Goal: Task Accomplishment & Management: Complete application form

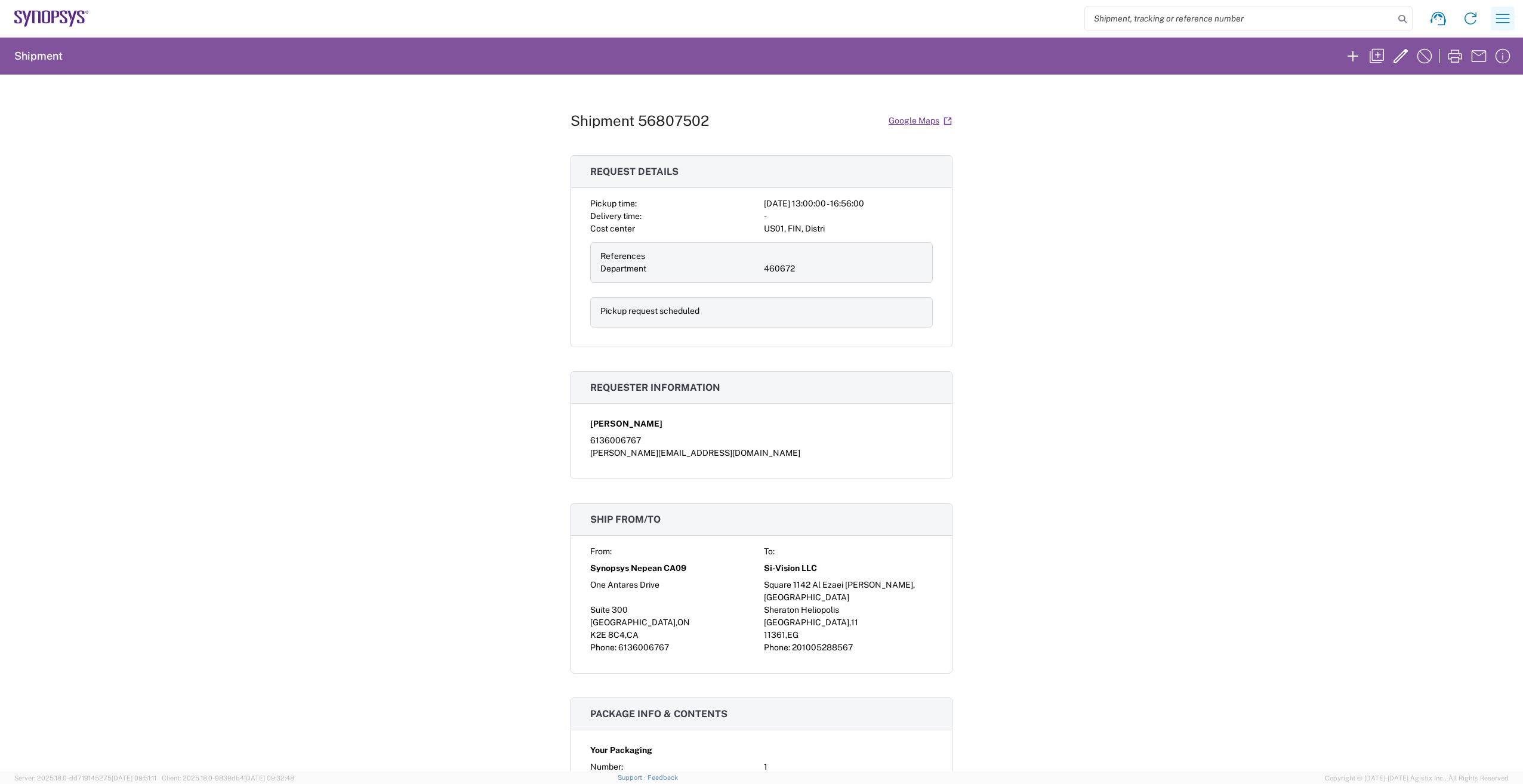
click at [1499, 22] on icon "button" at bounding box center [1503, 19] width 19 height 19
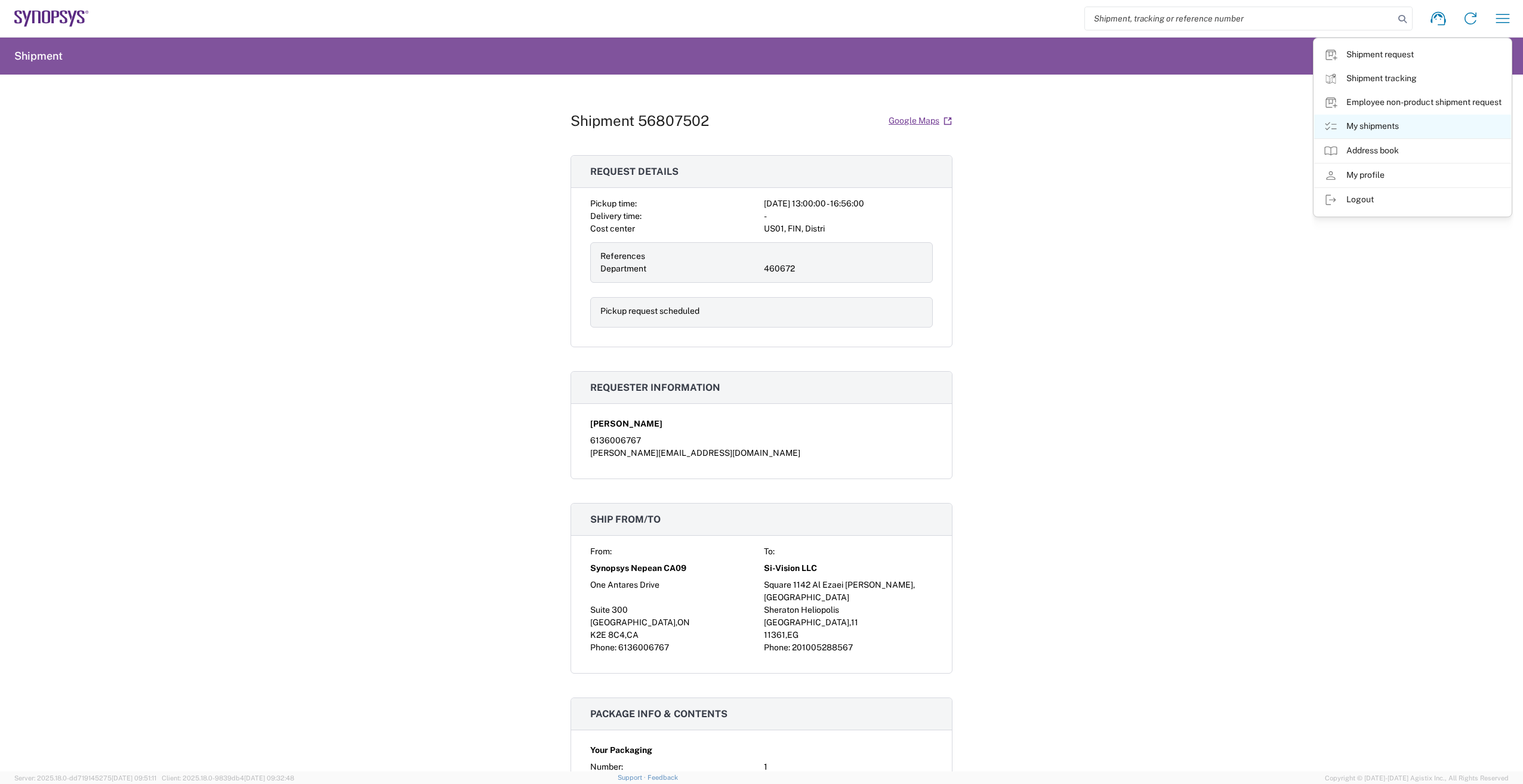
click at [1334, 125] on icon at bounding box center [1331, 126] width 14 height 14
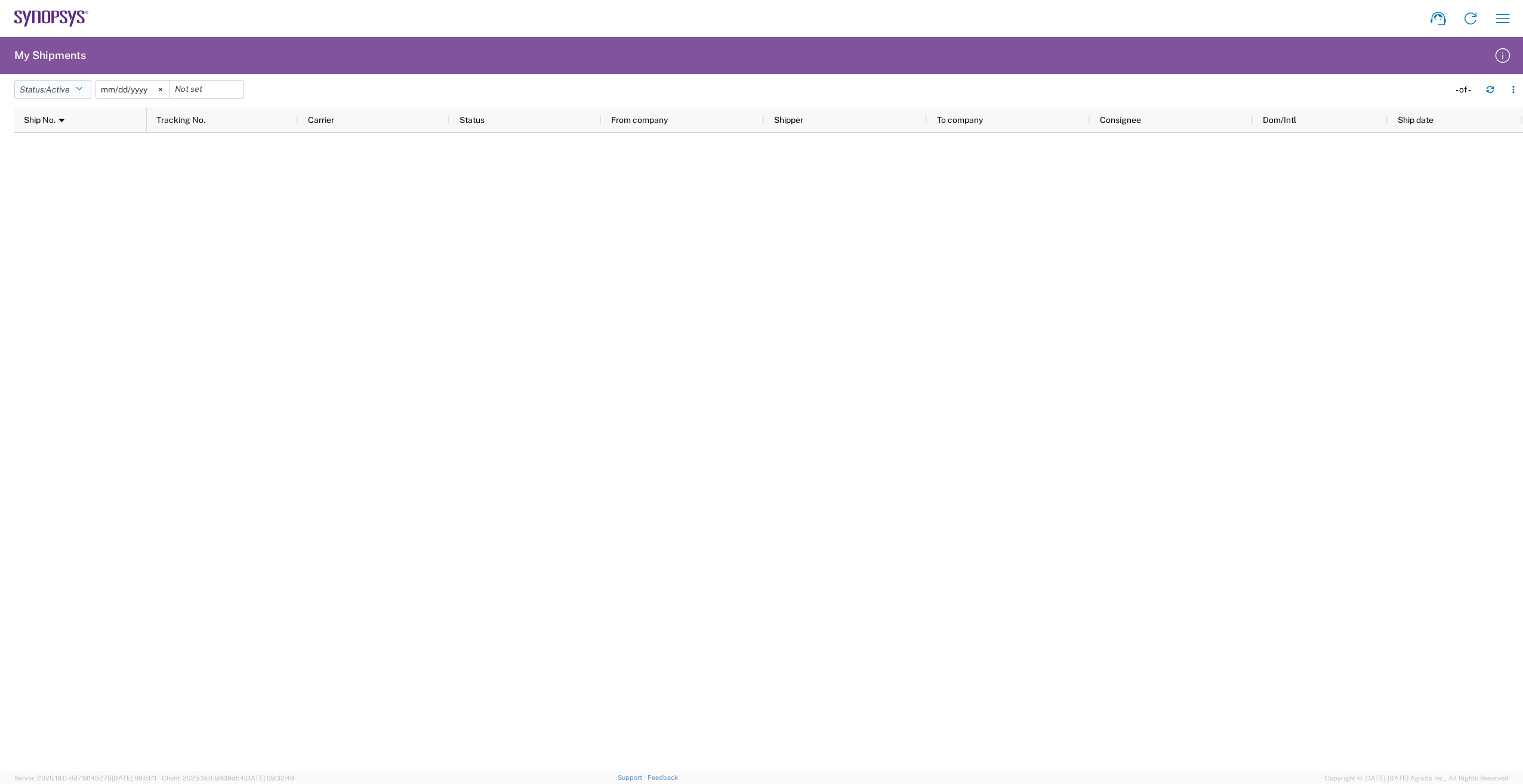
click at [82, 90] on icon "button" at bounding box center [79, 90] width 7 height 8
click at [83, 157] on span "All" at bounding box center [85, 152] width 139 height 19
click at [152, 85] on svg-icon at bounding box center [148, 90] width 18 height 18
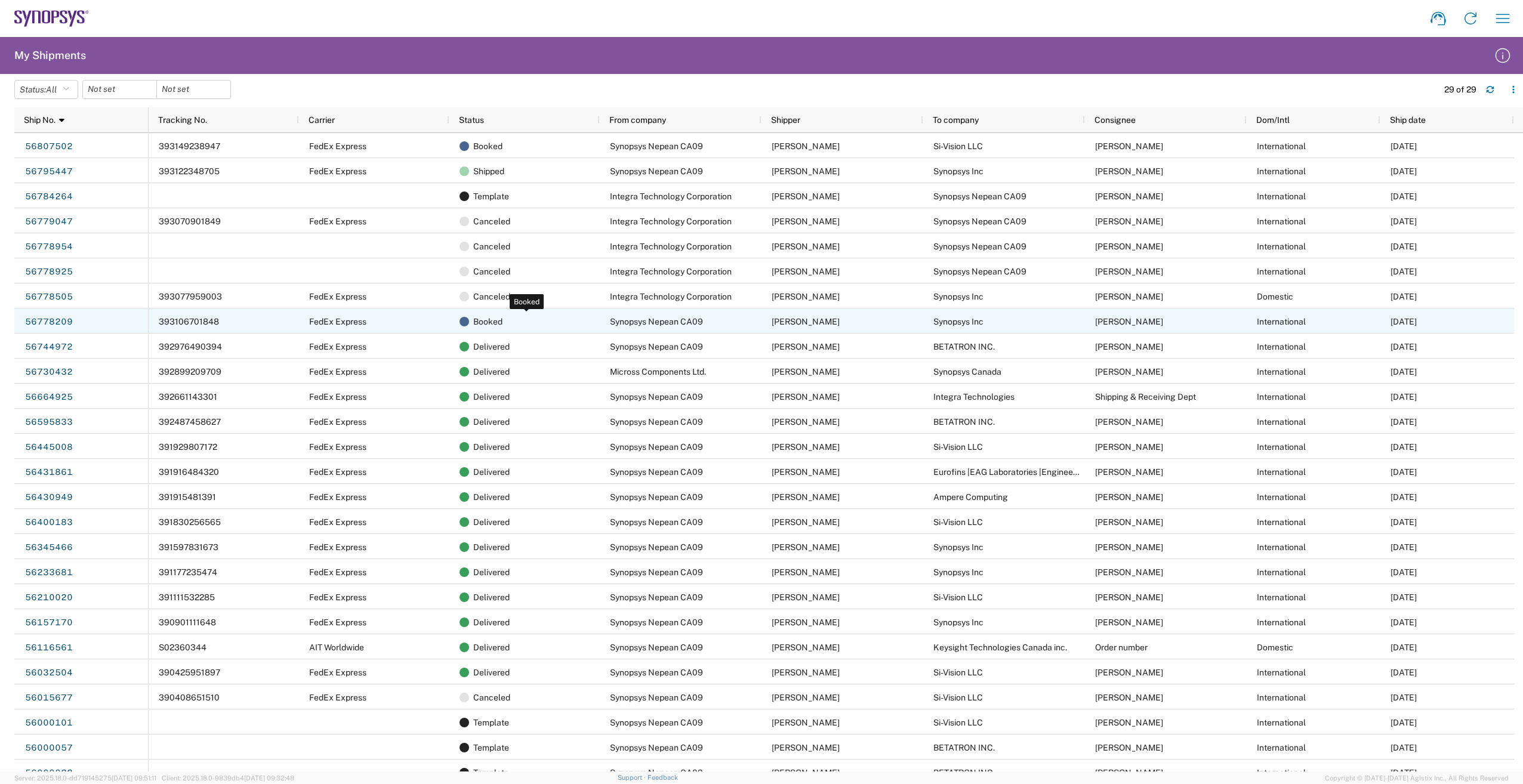
click at [501, 319] on span "Booked" at bounding box center [488, 321] width 29 height 25
click at [43, 322] on link "56778209" at bounding box center [48, 322] width 49 height 19
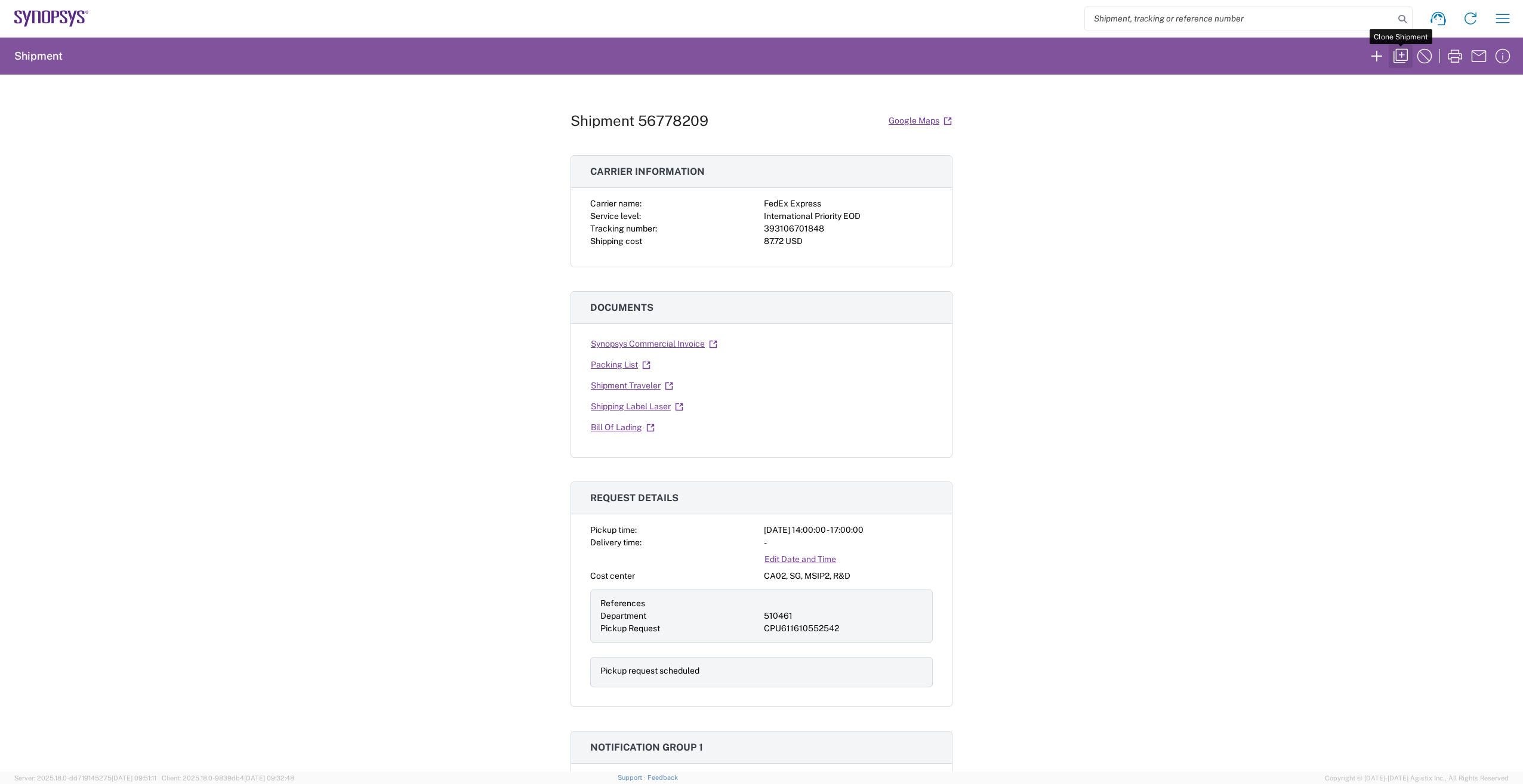
click at [1404, 53] on icon "button" at bounding box center [1401, 56] width 19 height 19
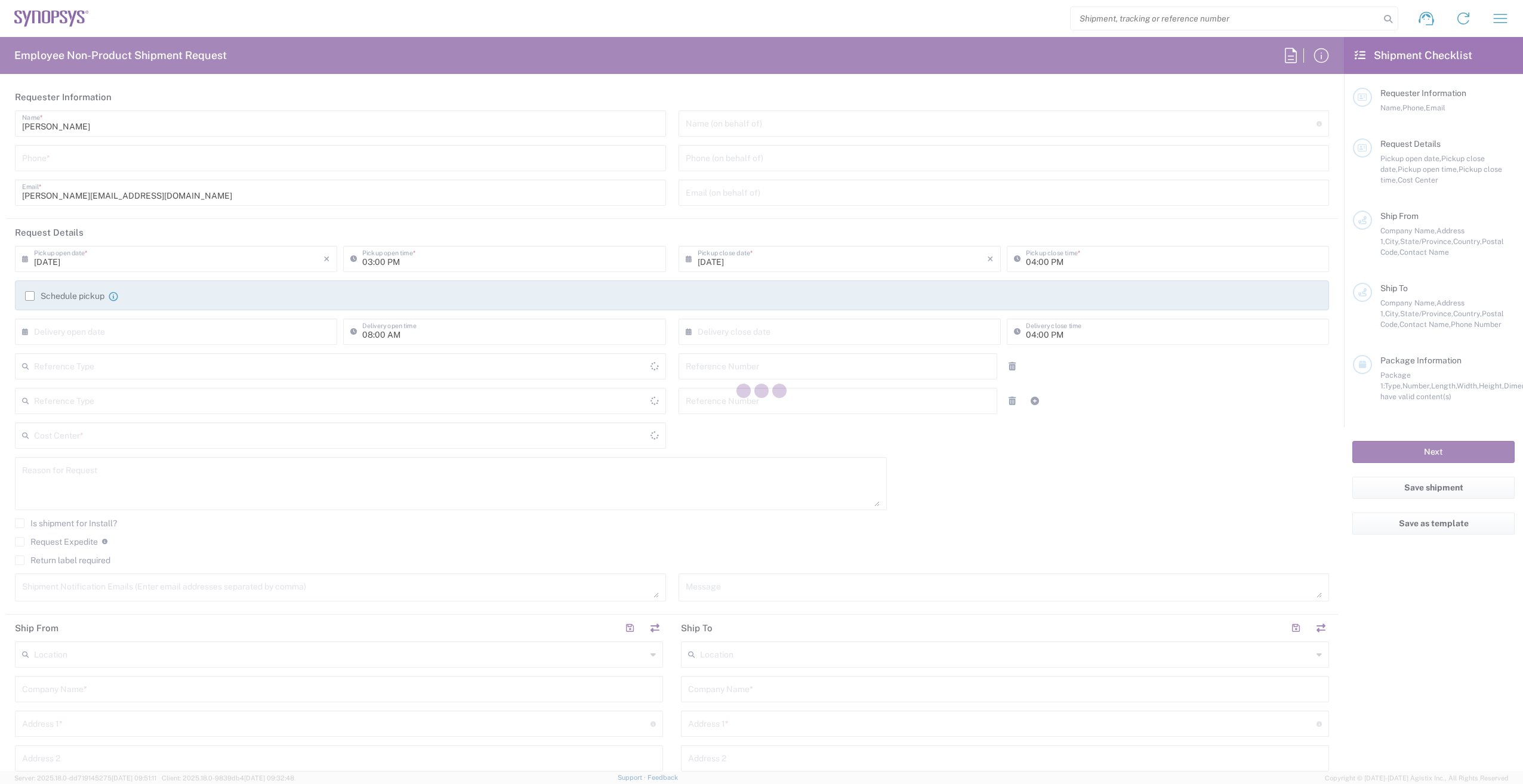
type input "Department"
type input "[GEOGRAPHIC_DATA]"
type input "Delivered at Place"
type input "6136006767"
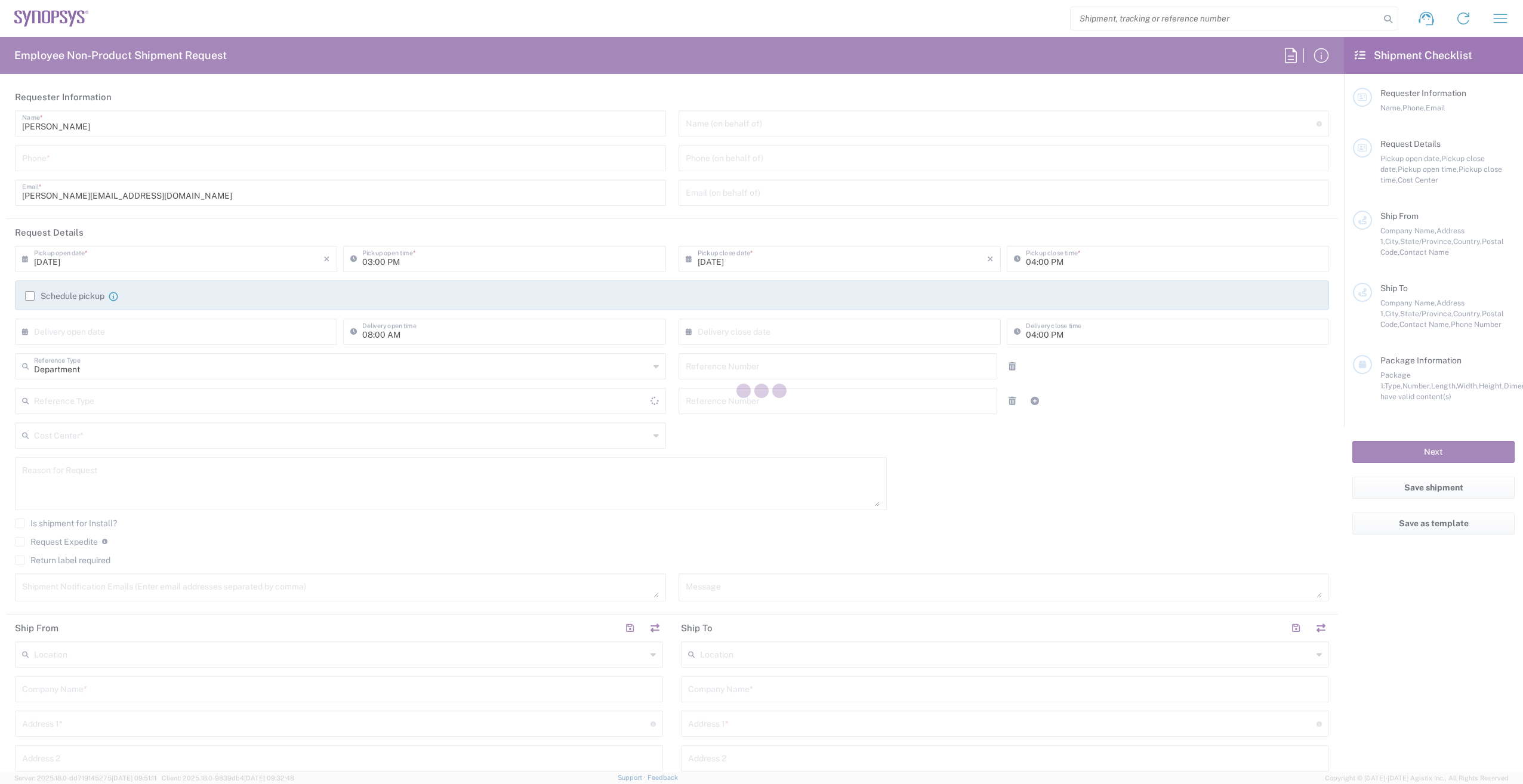
type input "02:00 PM"
type input "05:00 PM"
type input "510461"
type textarea "Shipping LPDDR6 sockets with lids to [PERSON_NAME]."
type textarea "[PERSON_NAME][EMAIL_ADDRESS][DOMAIN_NAME], [EMAIL_ADDRESS][DOMAIN_NAME], [EMAIL…"
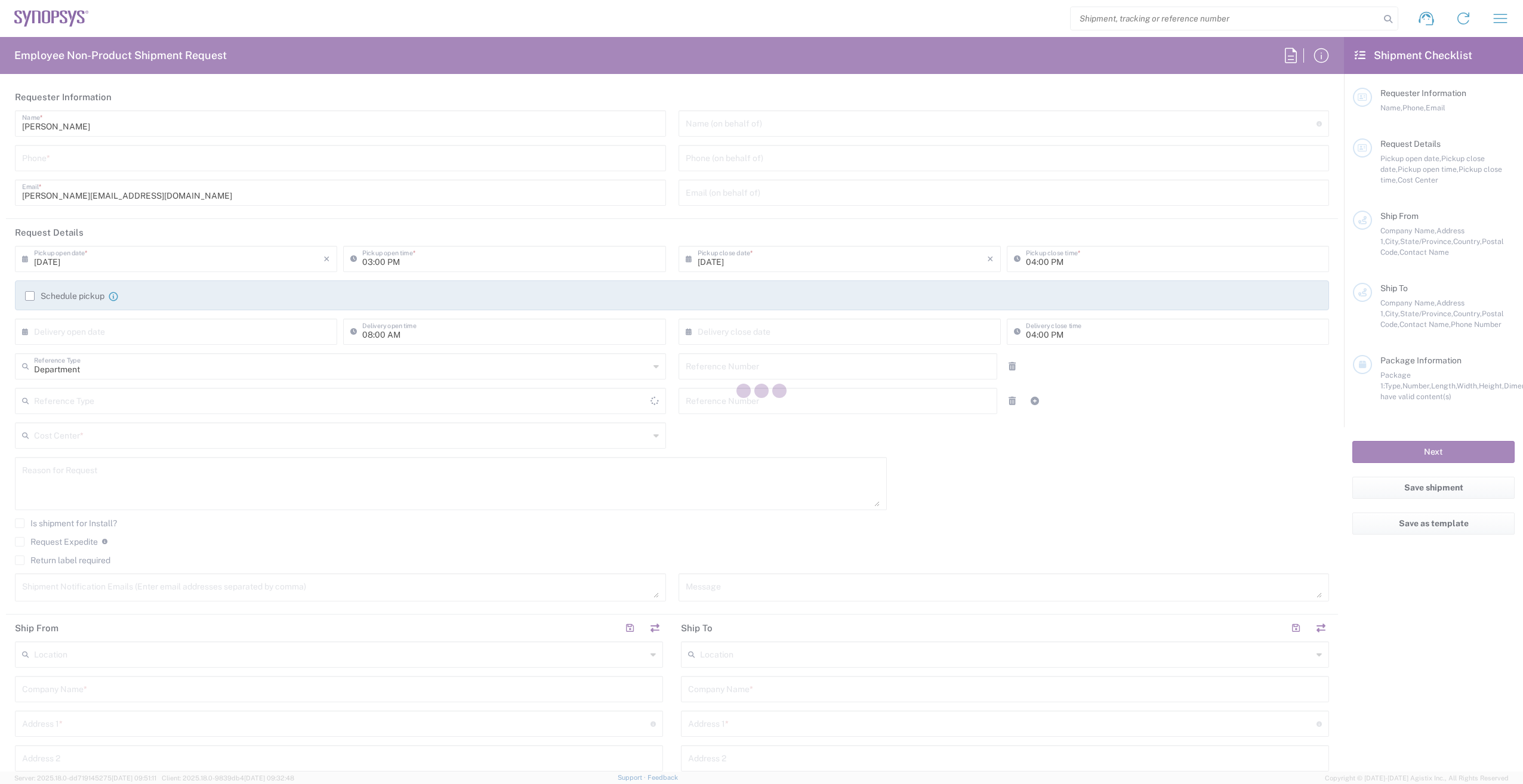
type input "Nepean CA09"
type input "Synopsys Nepean CA09"
type input "One Antares Drive"
type input "Suite 300"
type input "[GEOGRAPHIC_DATA]"
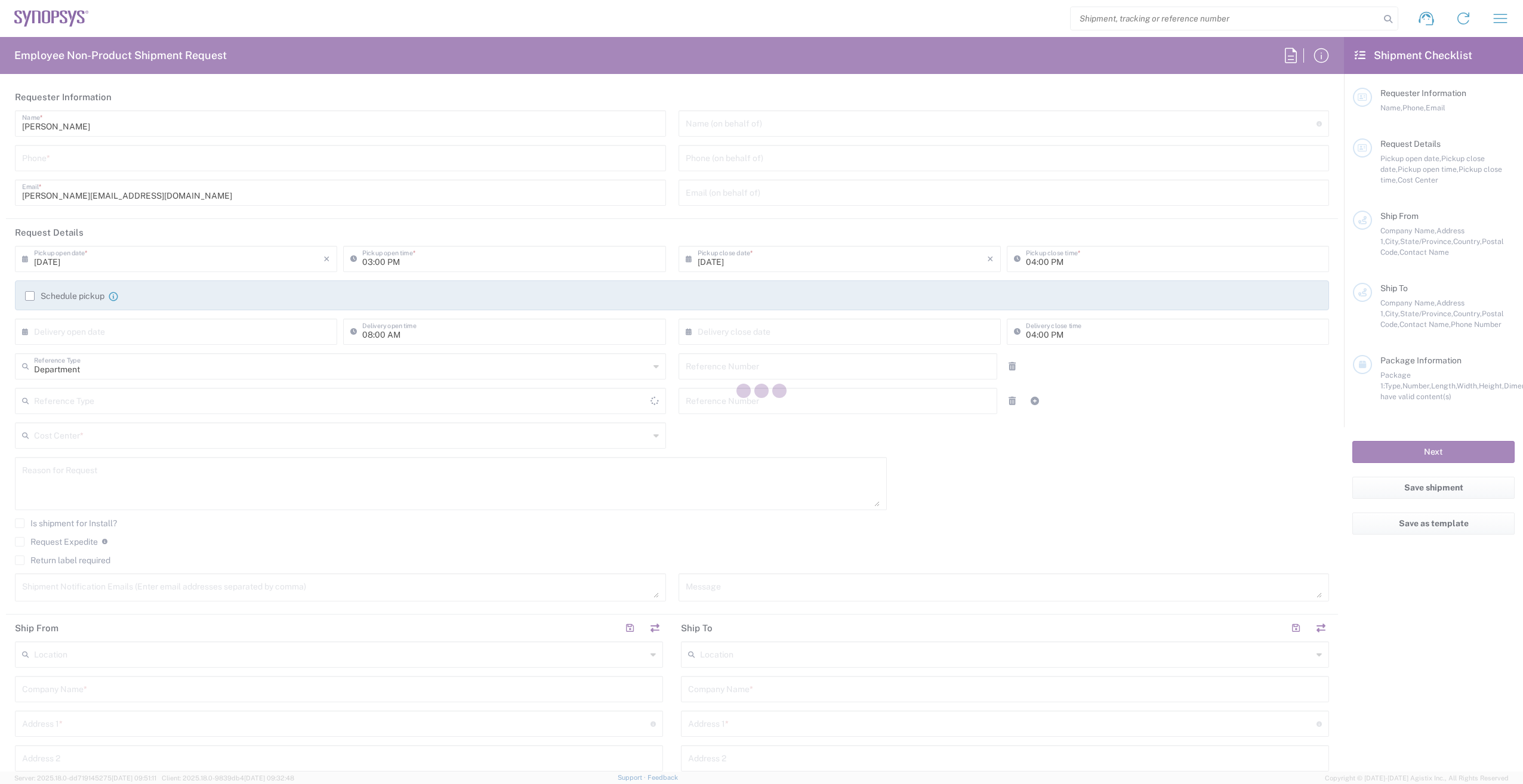
type input "[GEOGRAPHIC_DATA]"
type input "K2E 8C4"
type input "[PERSON_NAME]"
type input "6136006767"
type input "[PERSON_NAME][EMAIL_ADDRESS][DOMAIN_NAME]"
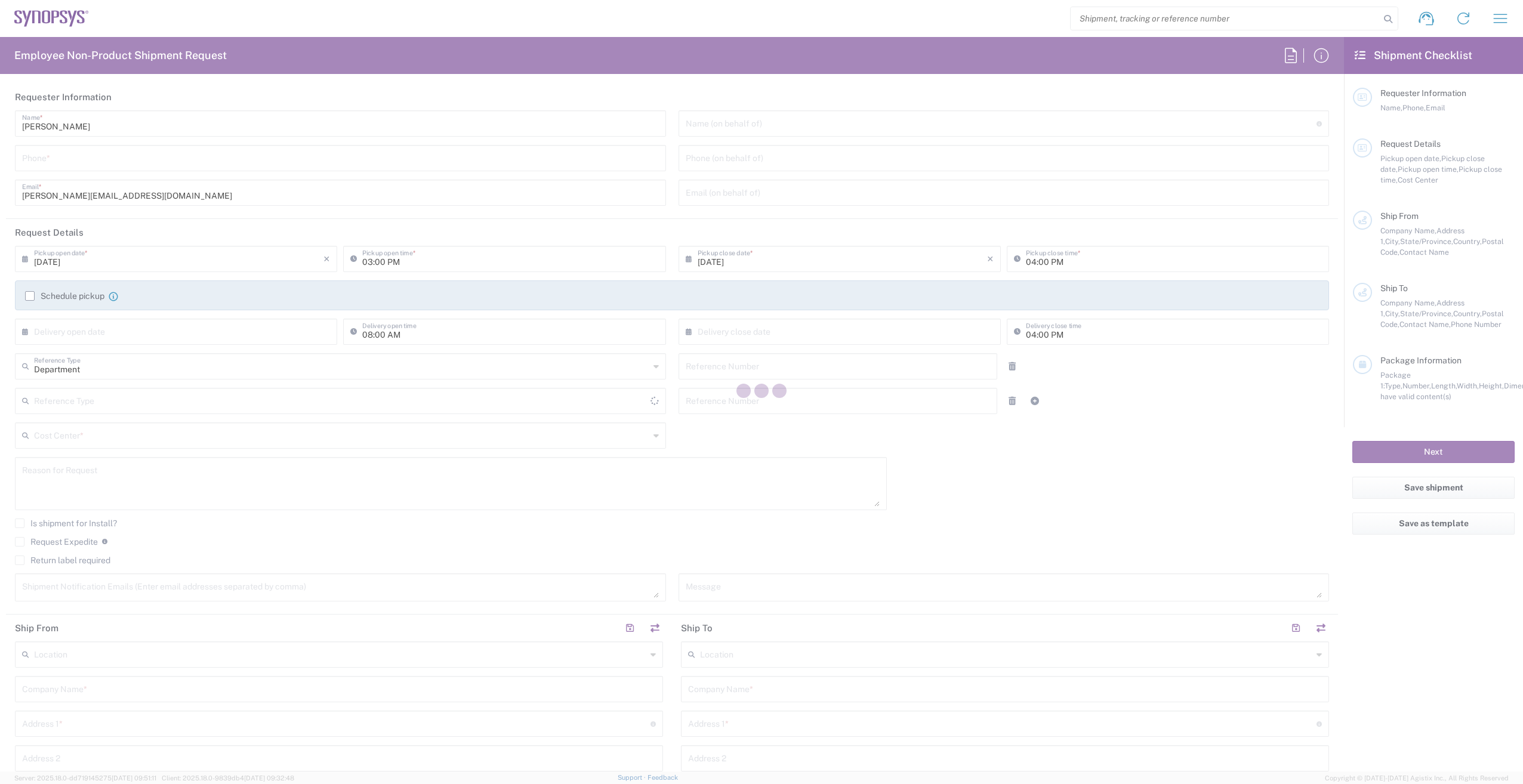
type input "Boxborough US8W"
type input "Synopsys Inc"
type input "[STREET_ADDRESS]"
type input "[GEOGRAPHIC_DATA]"
type input "[US_STATE]"
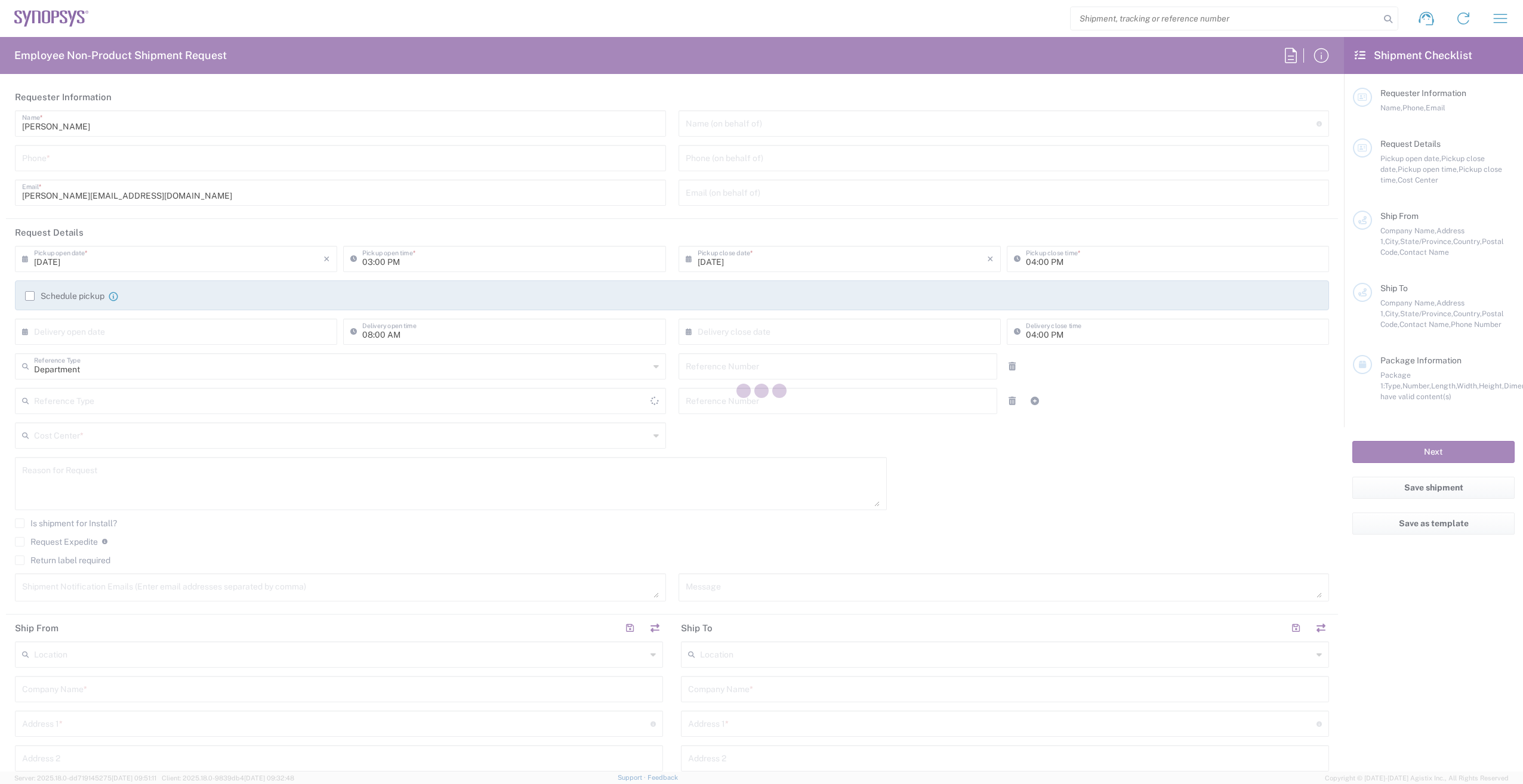
type input "01719"
type input "[PERSON_NAME]"
type input "[PHONE_NUMBER]"
type input "[PERSON_NAME][EMAIL_ADDRESS][DOMAIN_NAME]"
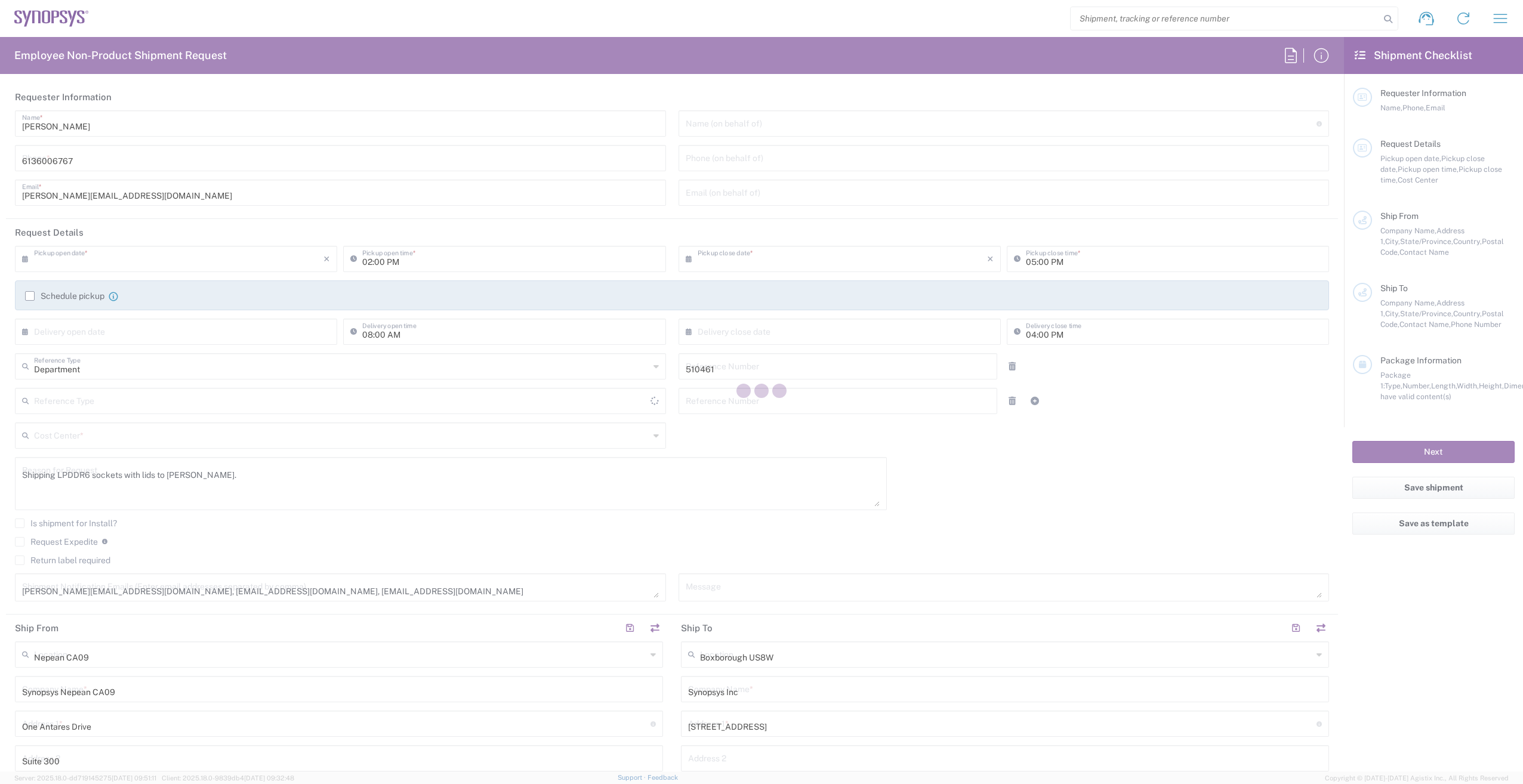
type input "[GEOGRAPHIC_DATA]"
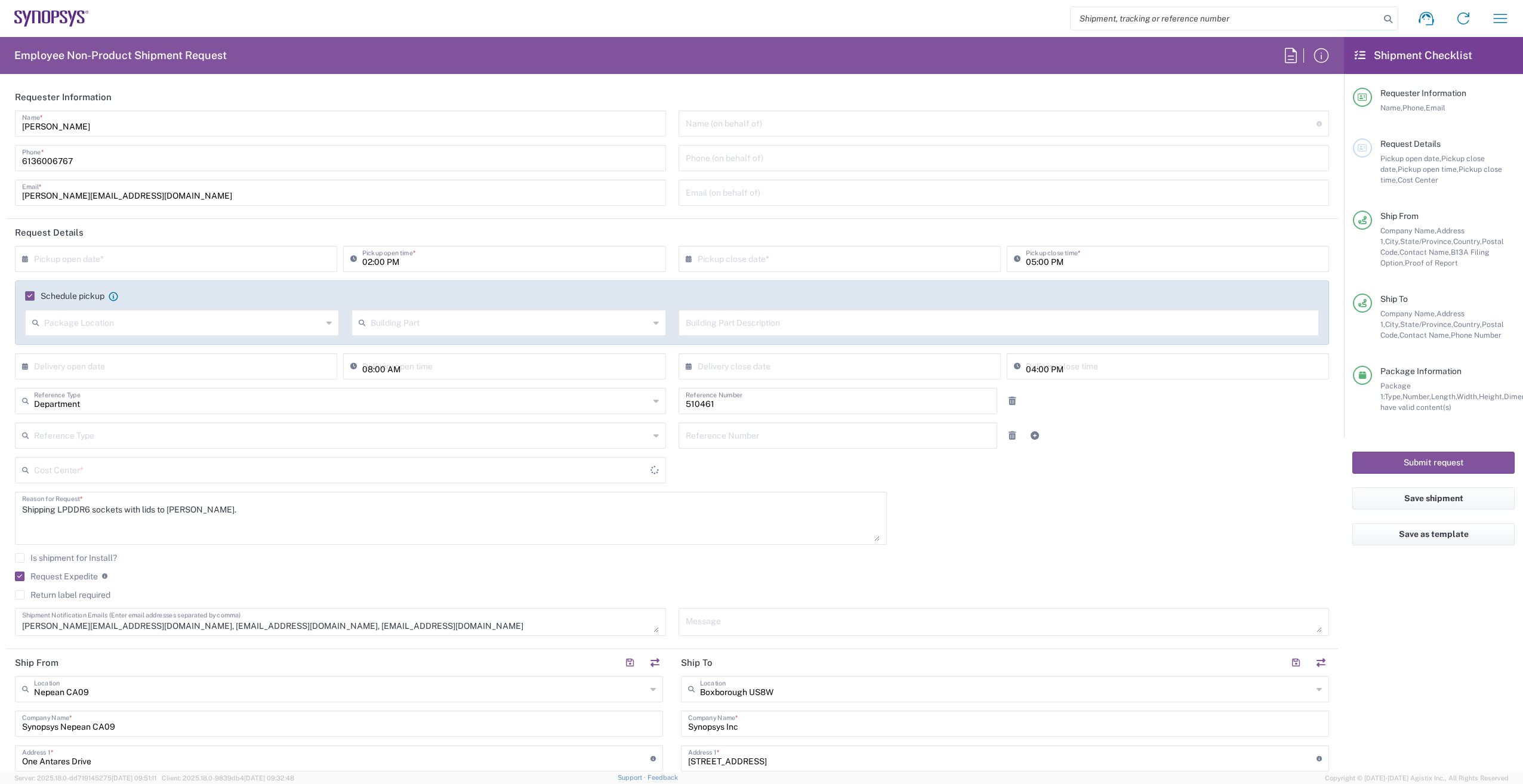
type input "CA02, SG, MSIP2, R&D 510461"
type input "Large Box"
drag, startPoint x: 206, startPoint y: 510, endPoint x: 11, endPoint y: 514, distance: 195.0
click at [11, 514] on div "Shipping LPDDR6 sockets with lids to [PERSON_NAME]. Reason for Request *" at bounding box center [451, 522] width 884 height 61
click at [58, 507] on textarea "Shipping LPDDR6 sockets with lids to [PERSON_NAME]." at bounding box center [450, 518] width 857 height 46
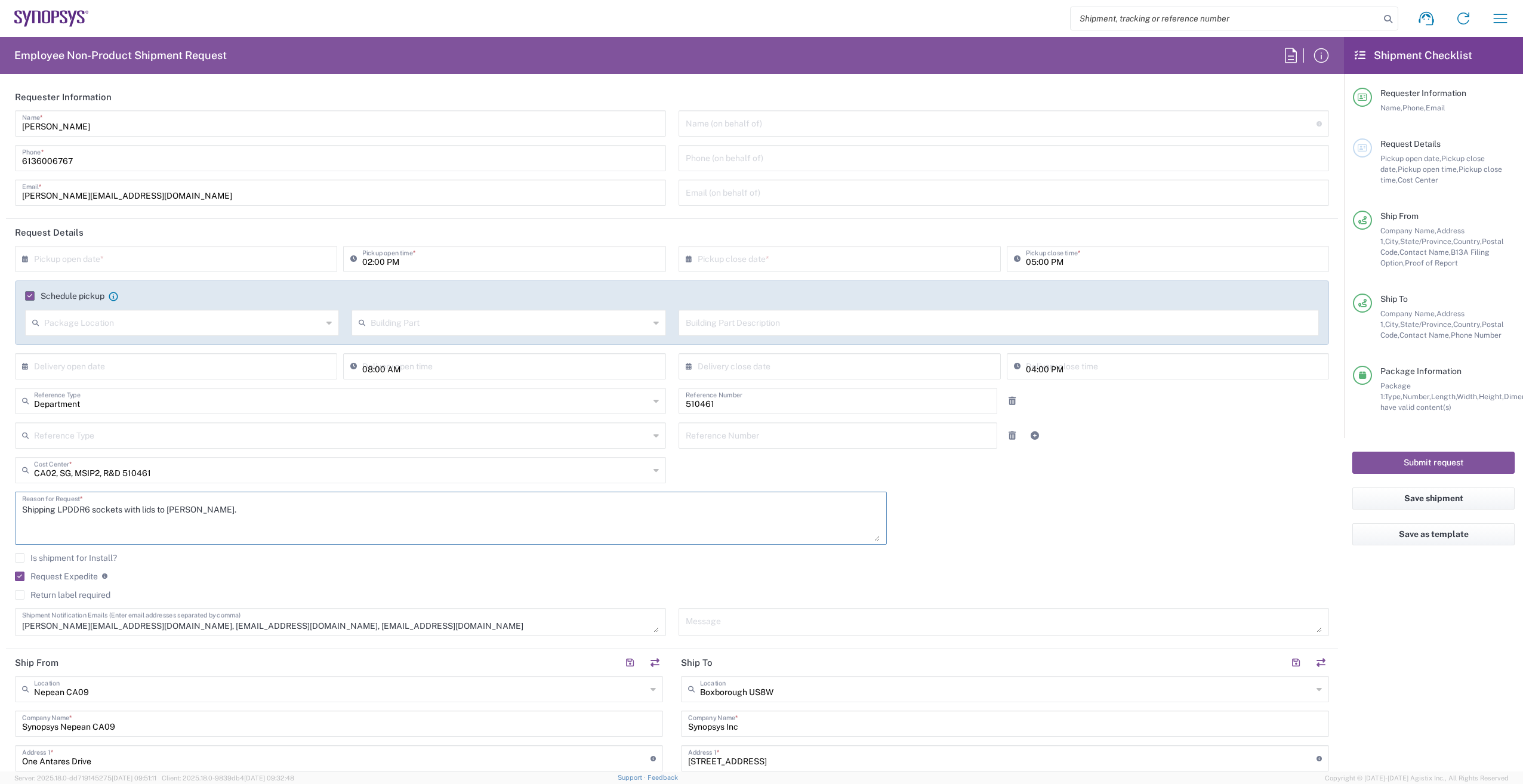
click at [58, 510] on textarea "Shipping LPDDR6 sockets with lids to [PERSON_NAME]." at bounding box center [450, 518] width 857 height 46
drag, startPoint x: 60, startPoint y: 510, endPoint x: 352, endPoint y: 505, distance: 292.0
click at [352, 505] on textarea "Shipping LPDDR6 sockets with lids to [PERSON_NAME]." at bounding box center [450, 518] width 857 height 46
type textarea "Shipping EB730 to [PERSON_NAME]"
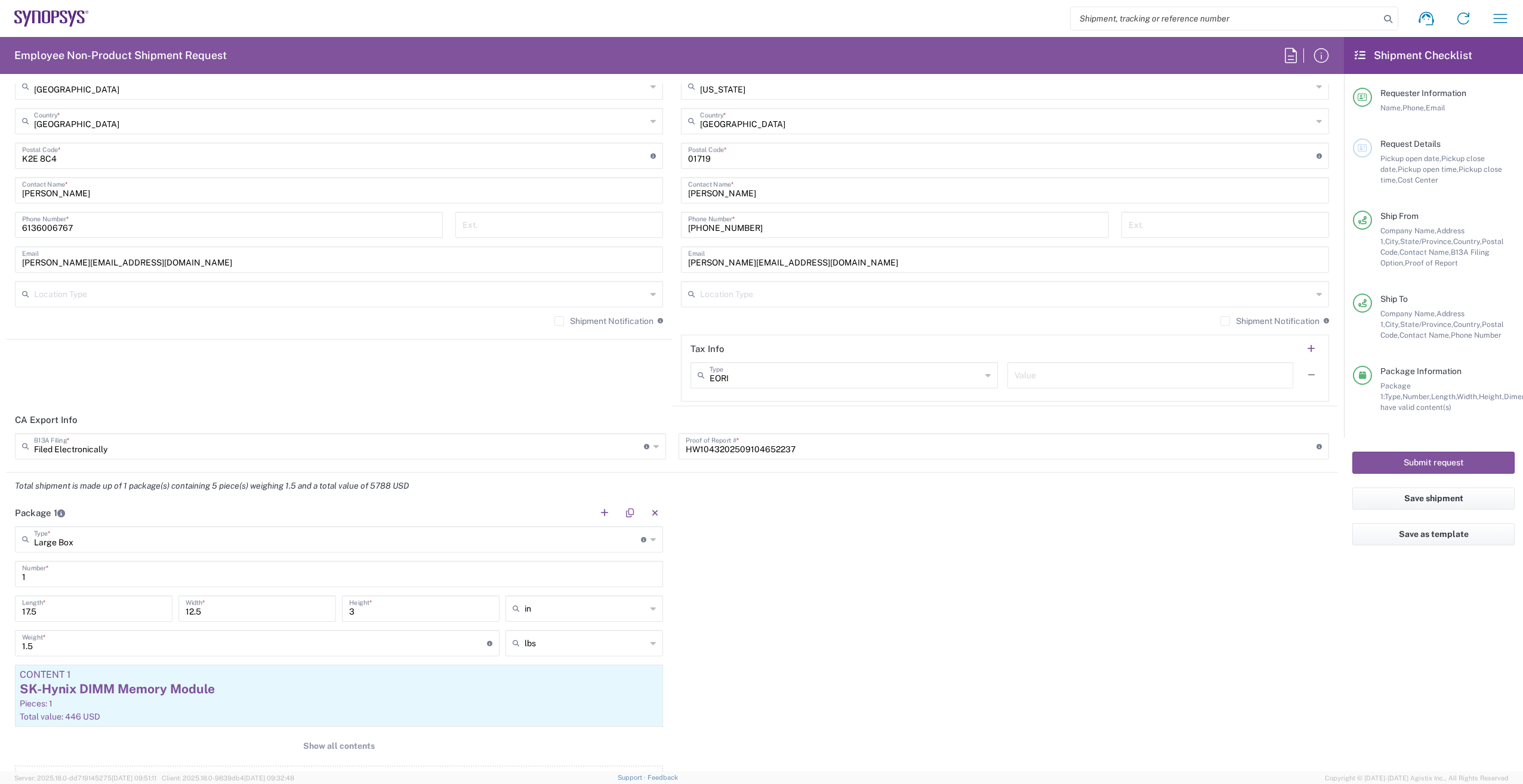
scroll to position [835, 0]
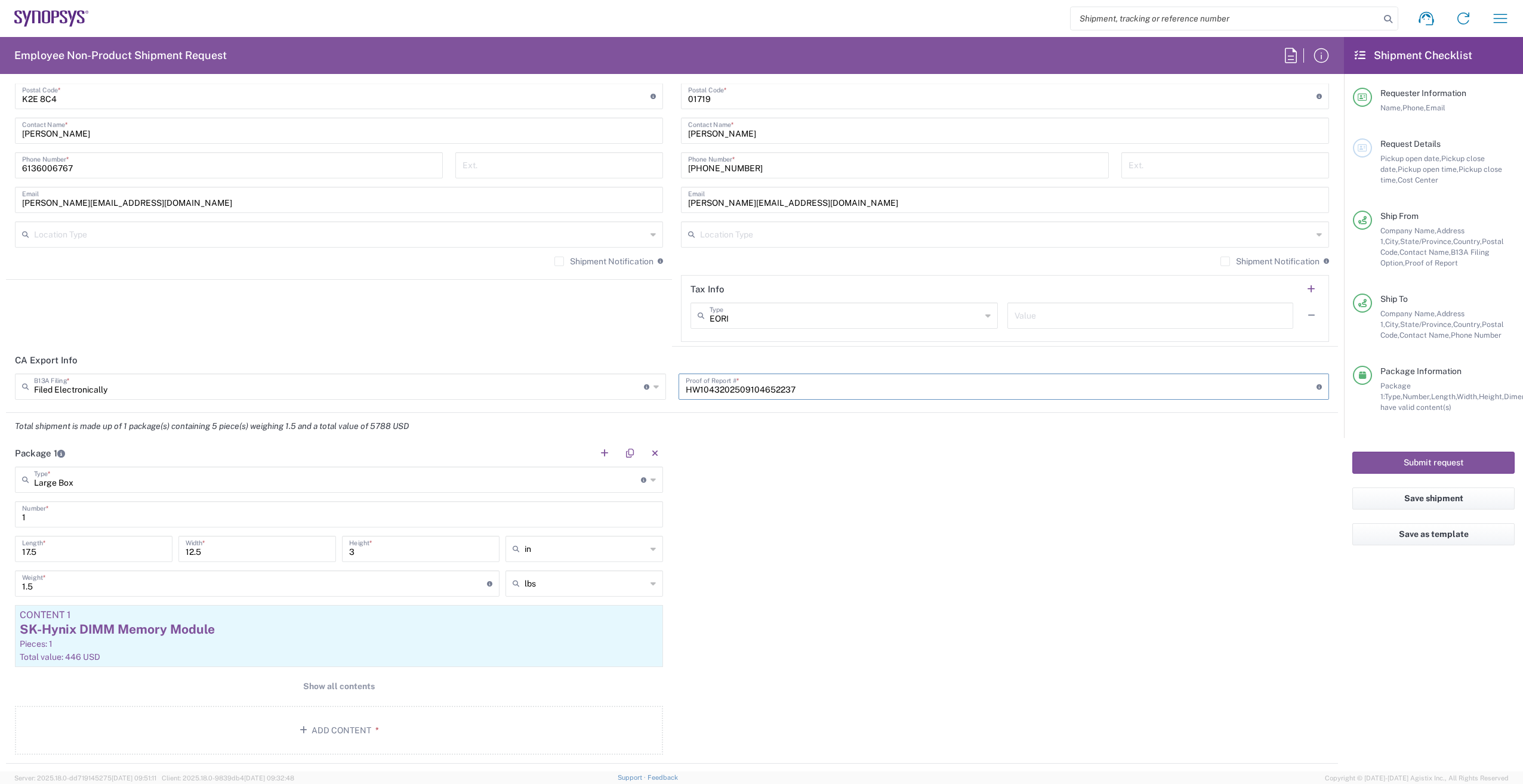
drag, startPoint x: 1197, startPoint y: 383, endPoint x: 191, endPoint y: 369, distance: 1006.1
click at [191, 369] on agx-form-section "CA Export Info Filed Electronically B13A Filing * Document required by the Cana…" at bounding box center [672, 380] width 1332 height 66
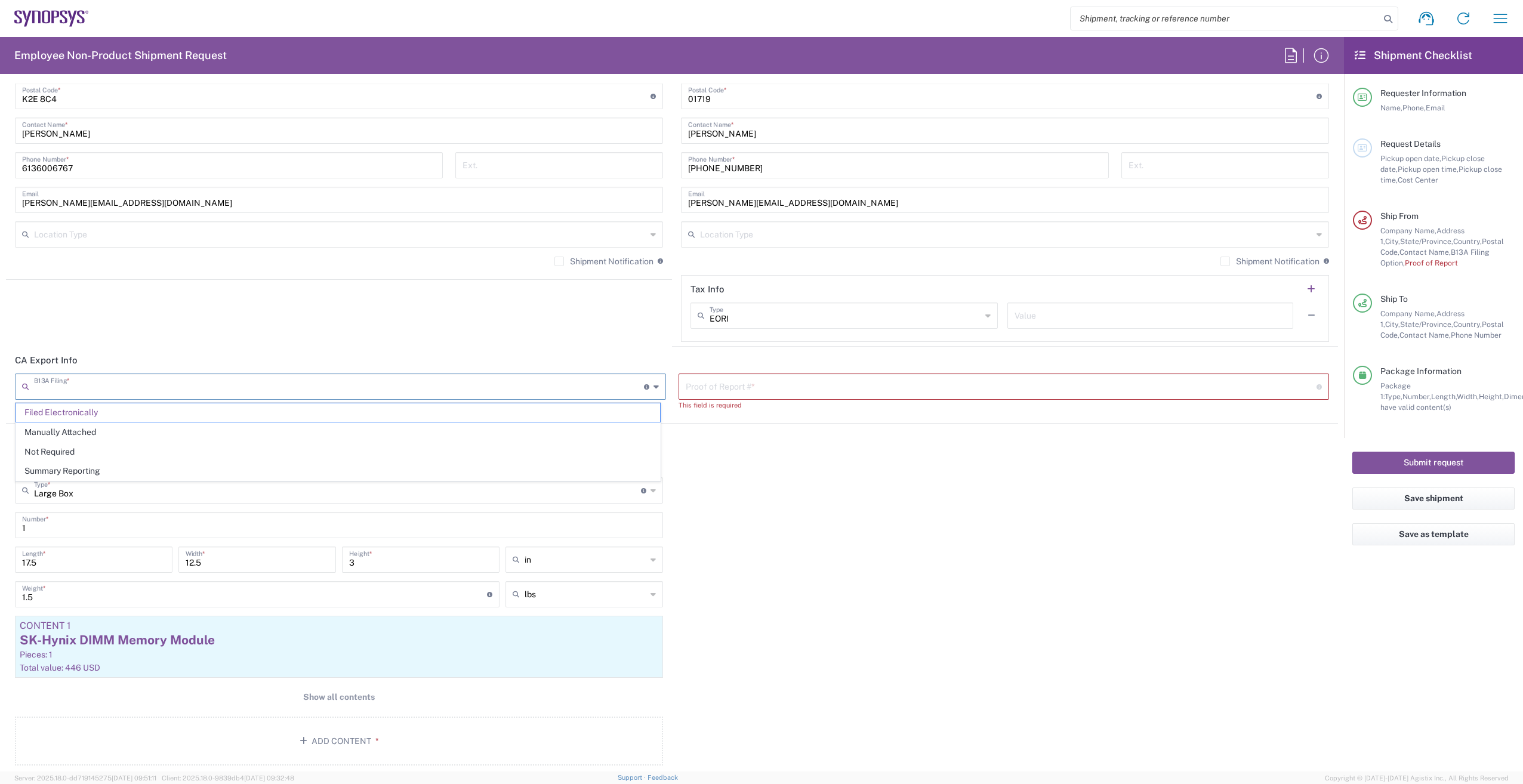
drag, startPoint x: 126, startPoint y: 393, endPoint x: -3, endPoint y: 394, distance: 129.0
click at [0, 394] on html "Shipment request Shipment tracking Employee non-product shipment request My shi…" at bounding box center [762, 392] width 1523 height 784
type input "Filed Electronically"
click at [341, 383] on input "Filed Electronically" at bounding box center [339, 385] width 610 height 21
click at [326, 390] on input "Filed Electronically" at bounding box center [339, 385] width 610 height 21
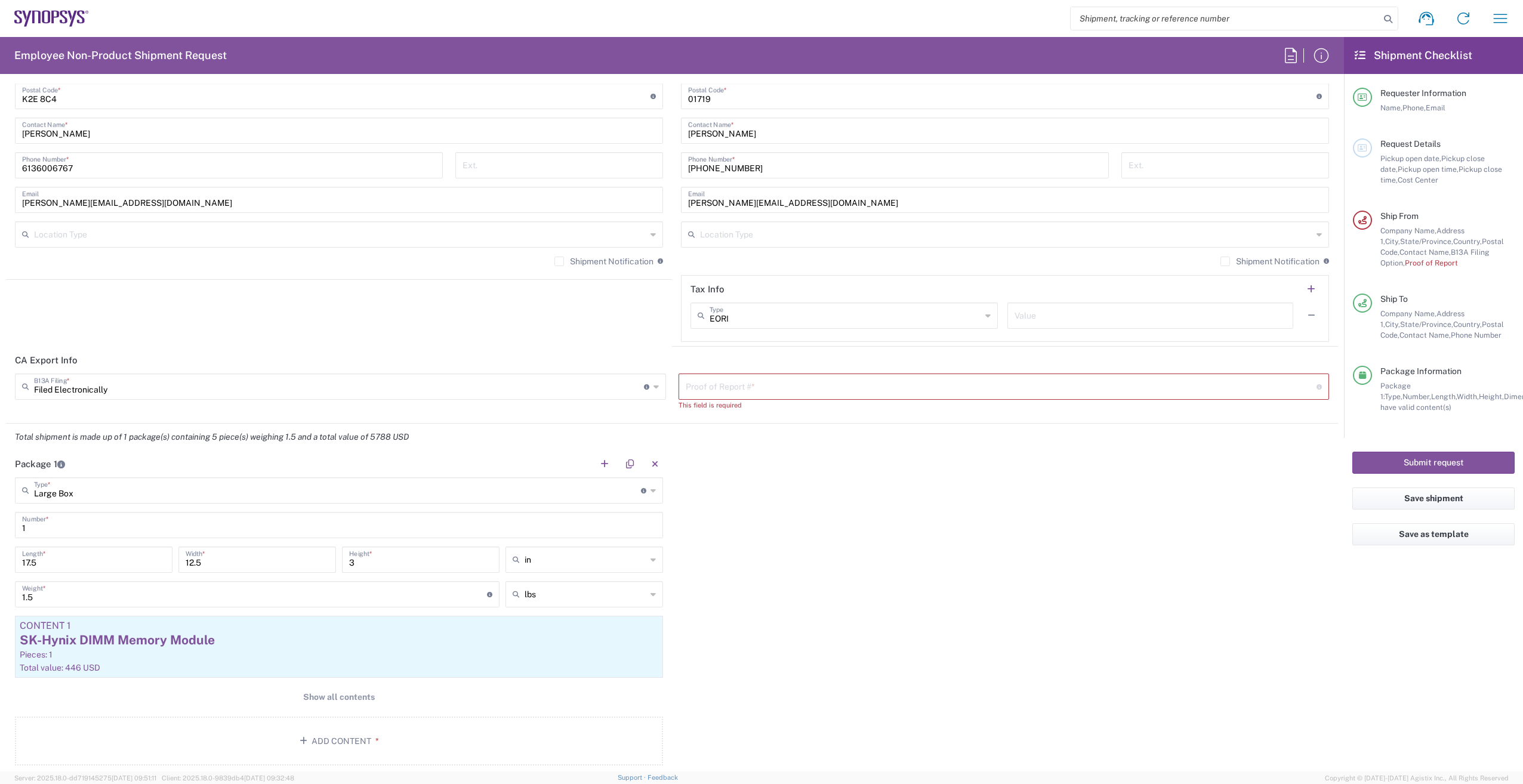
click at [653, 391] on icon at bounding box center [656, 387] width 6 height 19
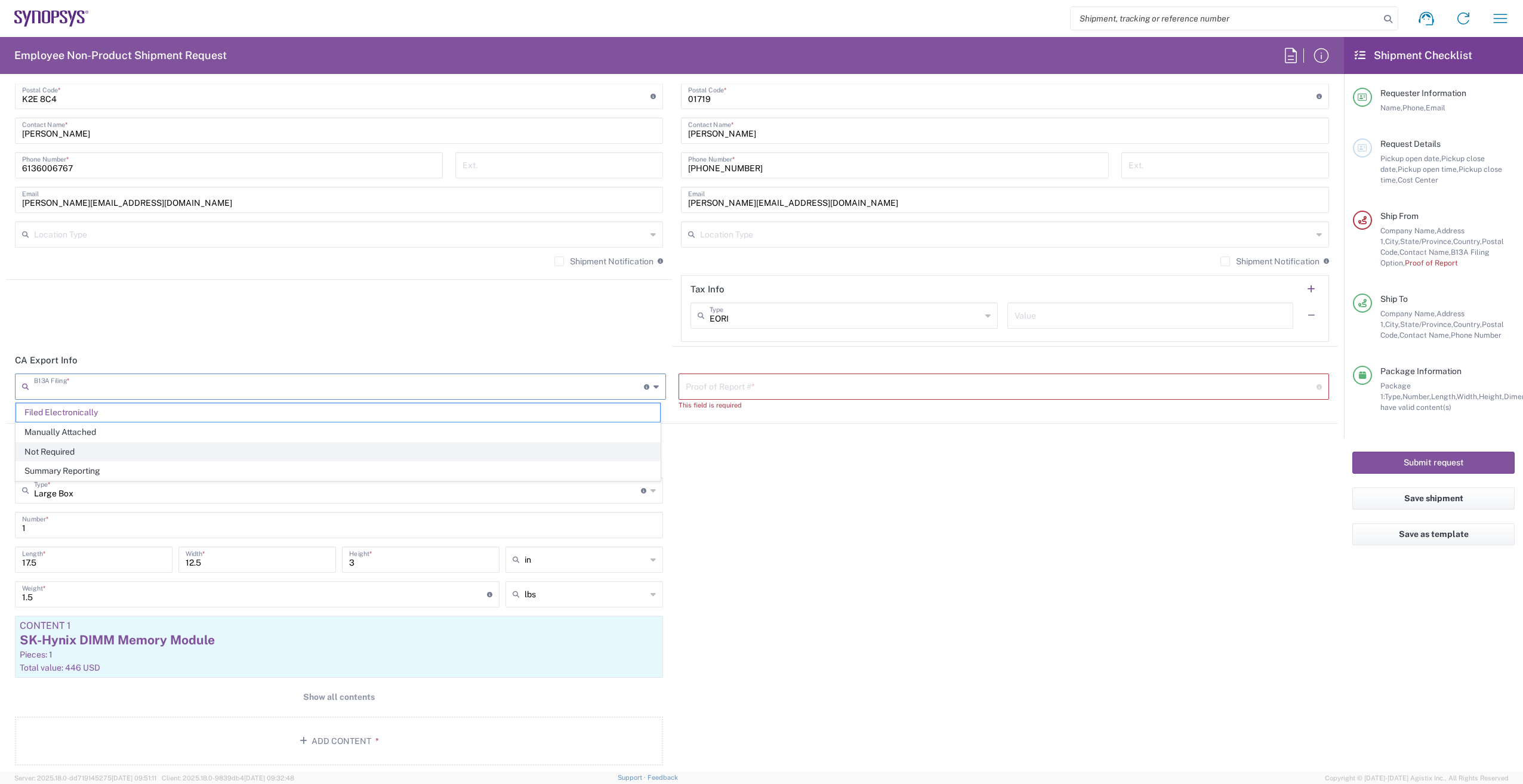
click at [522, 445] on span "Not Required" at bounding box center [338, 452] width 644 height 19
type input "Not Required"
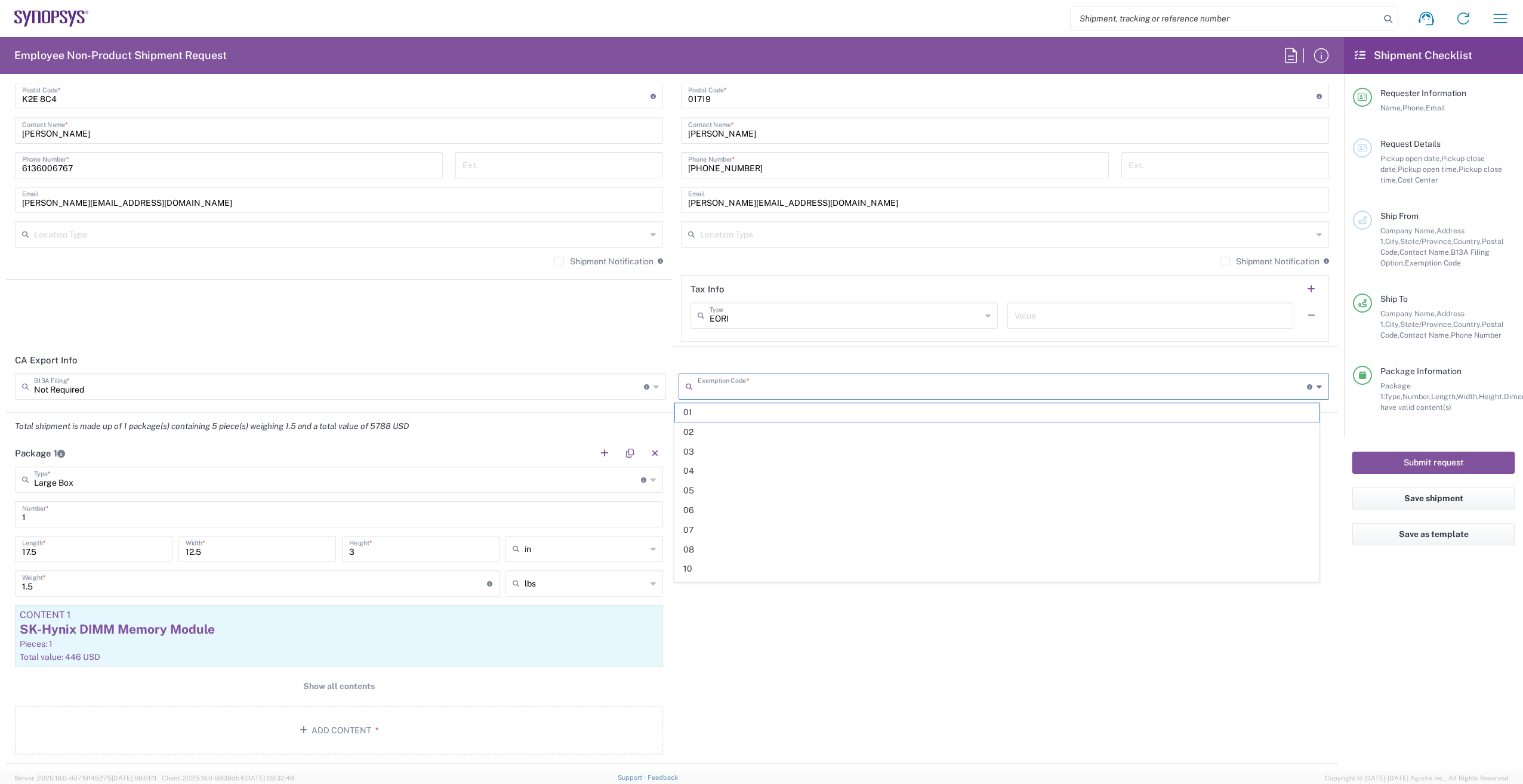
click at [932, 391] on input "text" at bounding box center [1002, 385] width 610 height 21
click at [895, 444] on span "03" at bounding box center [997, 452] width 644 height 19
type input "03"
click at [652, 477] on div "Large Box Type * Material used to package goods" at bounding box center [339, 480] width 648 height 26
click at [201, 507] on span "Small Box" at bounding box center [337, 505] width 641 height 19
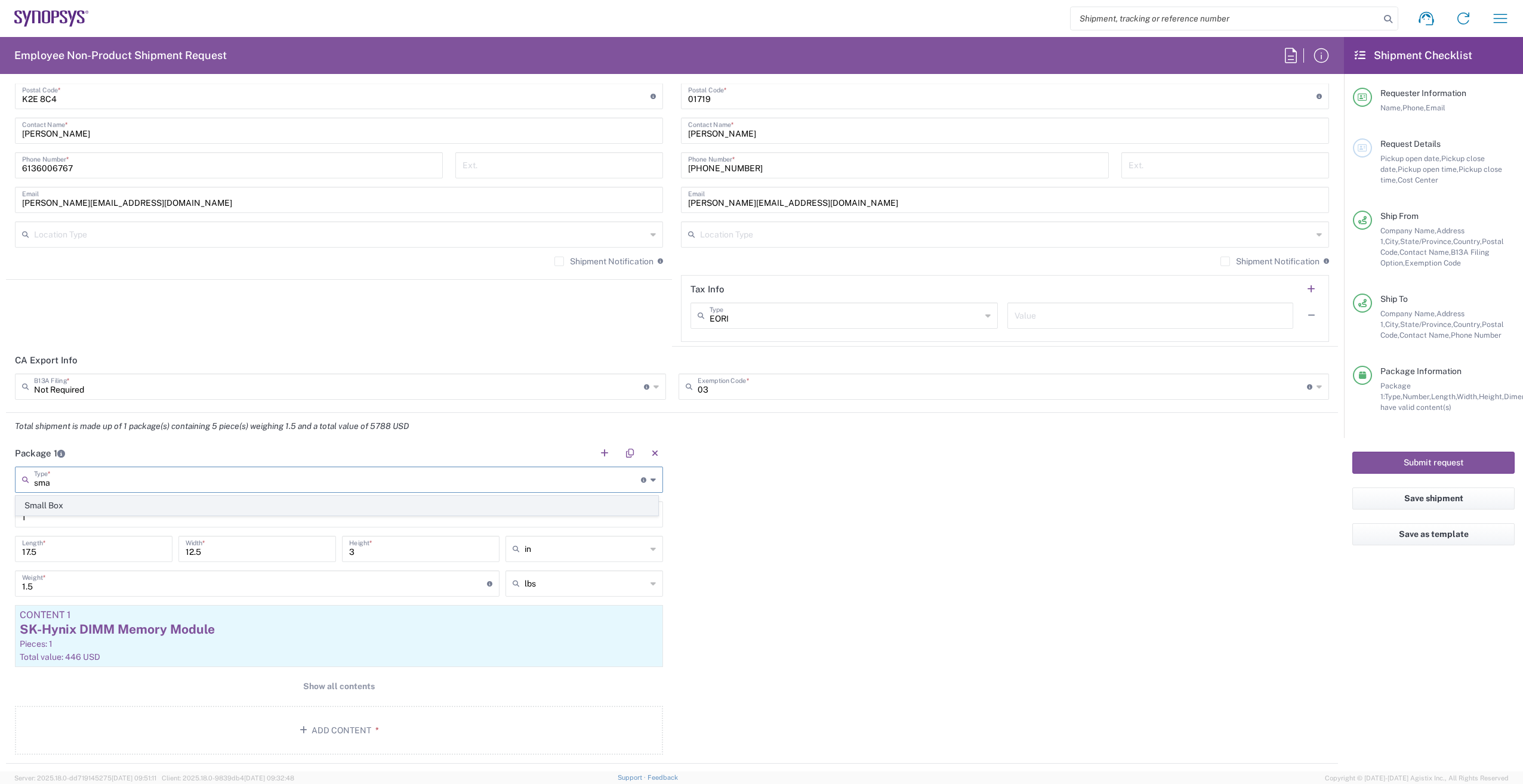
type input "Small Box"
type input "12.25"
type input "11"
type input "1.5"
drag, startPoint x: 54, startPoint y: 587, endPoint x: 27, endPoint y: 587, distance: 27.0
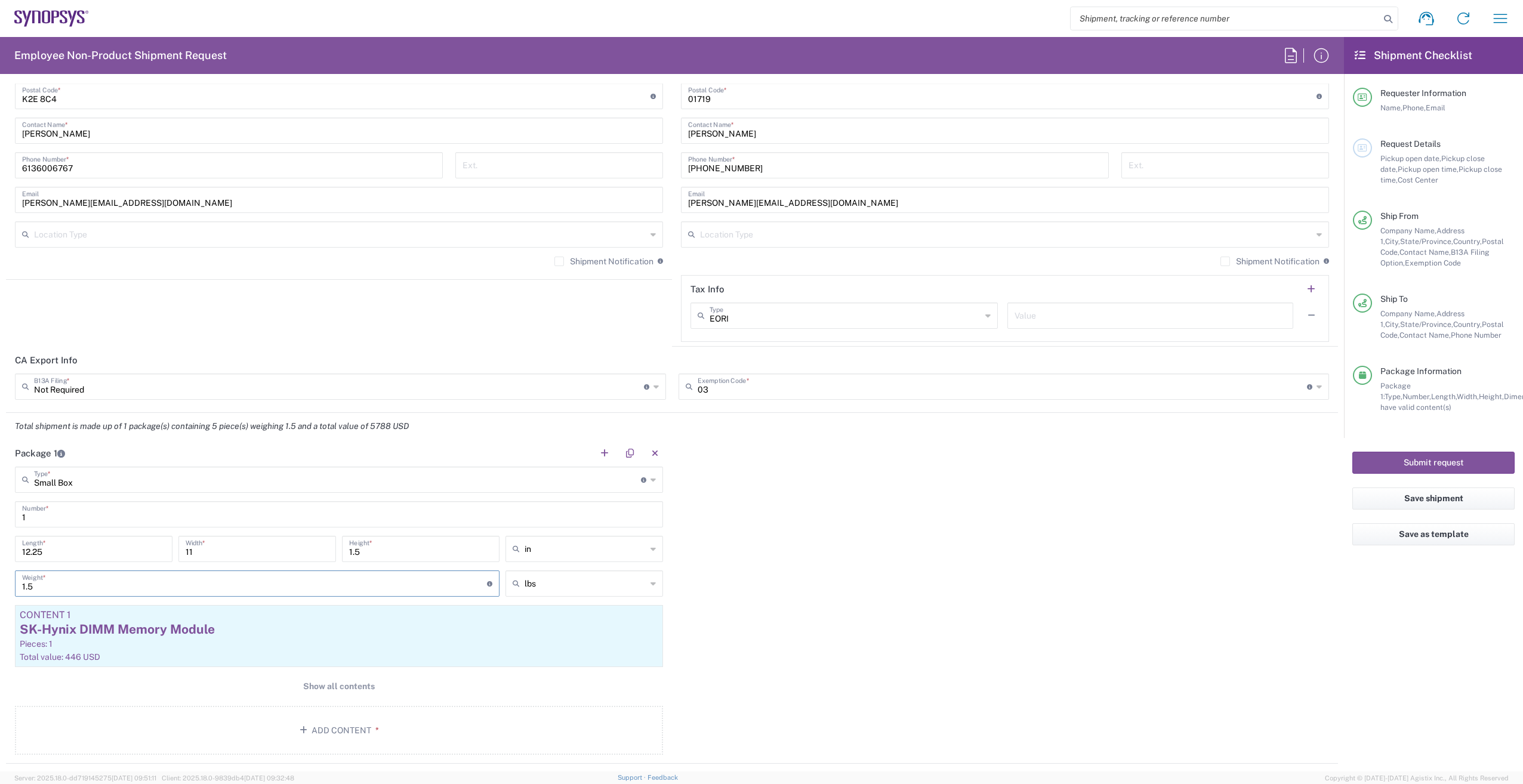
click at [27, 587] on input "1.5" at bounding box center [255, 583] width 465 height 21
type input "1"
click at [332, 685] on span "Show all contents" at bounding box center [339, 686] width 72 height 11
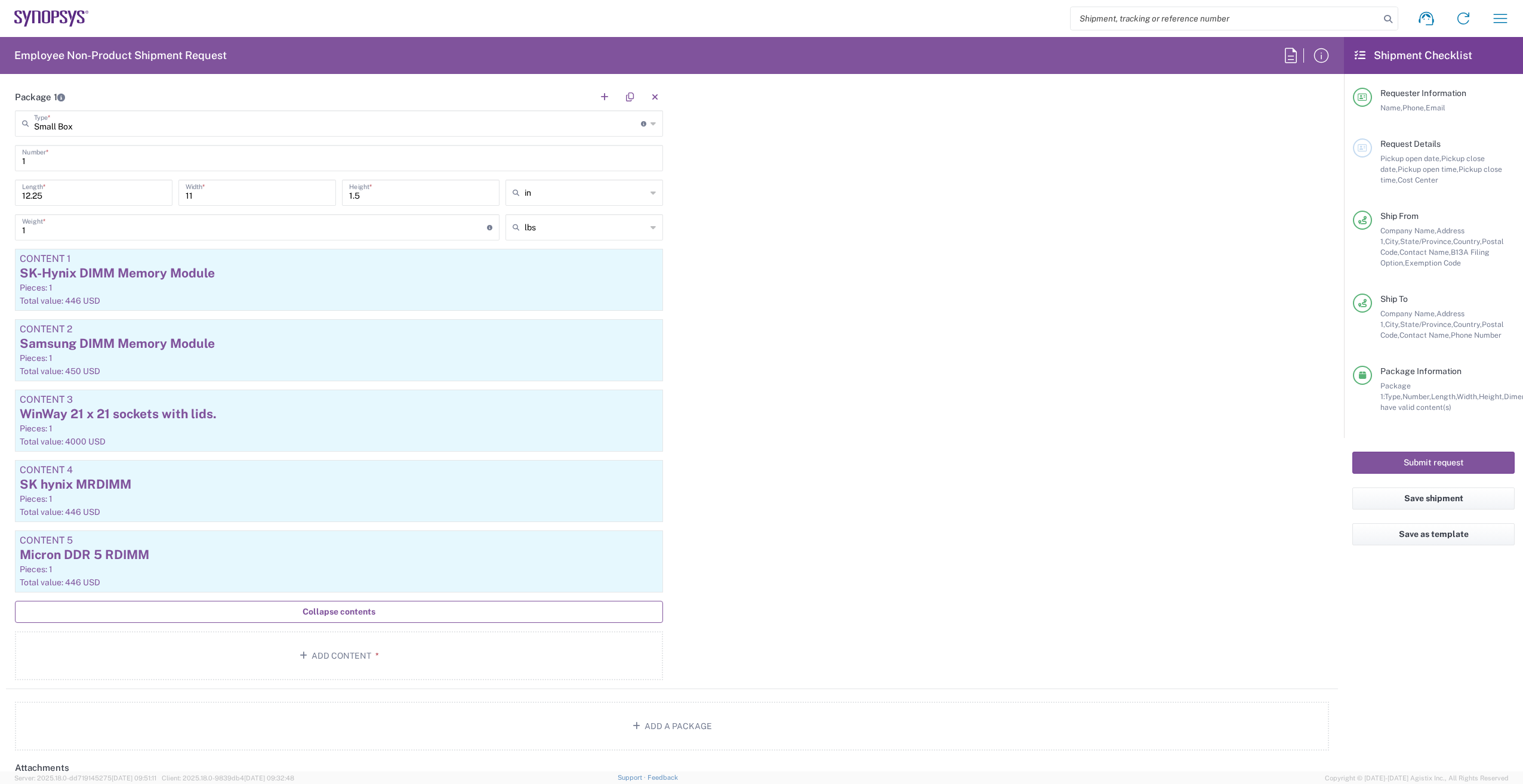
scroll to position [1193, 0]
click at [648, 538] on icon "button" at bounding box center [652, 539] width 7 height 8
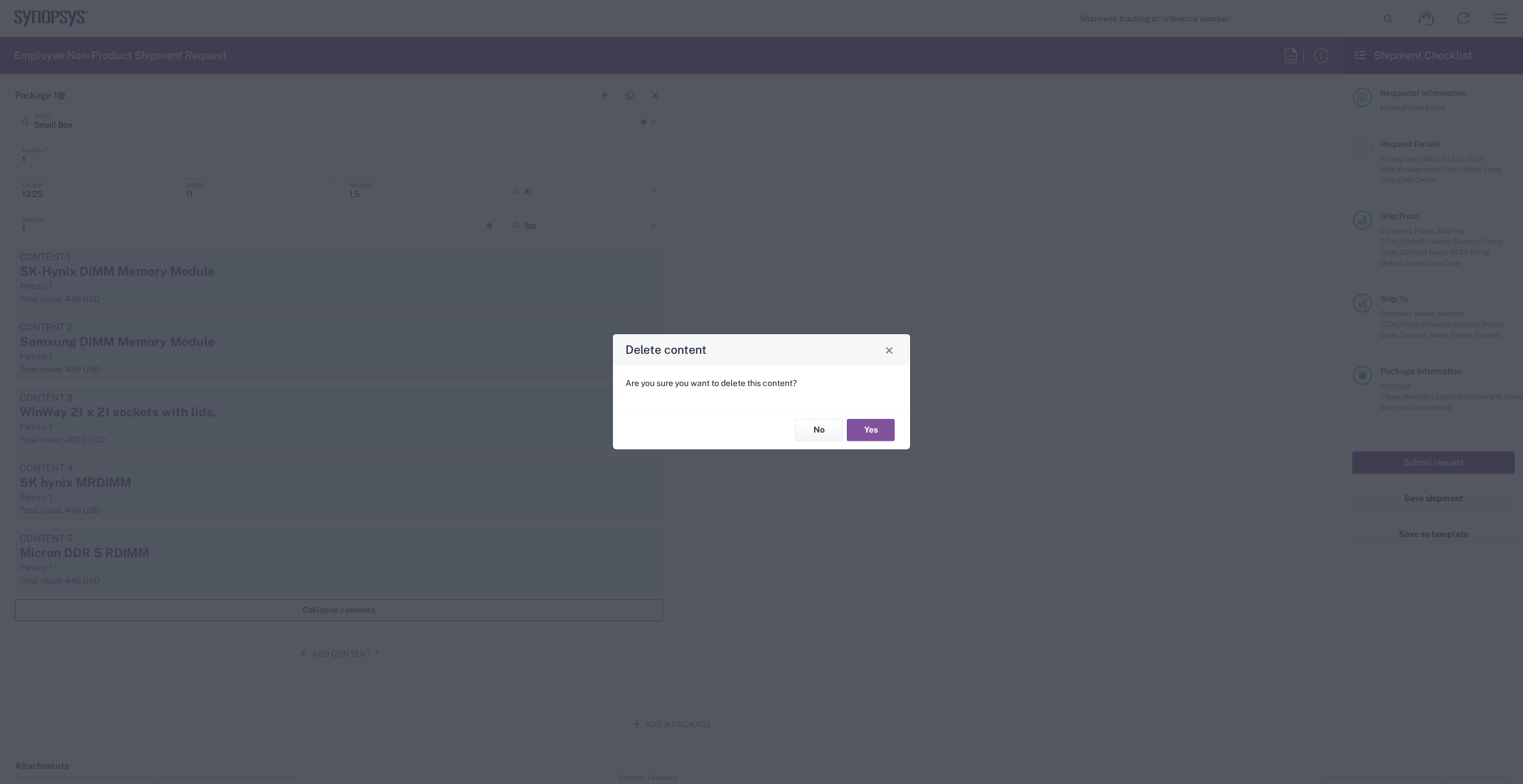
click at [883, 416] on div "No Yes" at bounding box center [762, 429] width 297 height 40
click at [881, 428] on button "Yes" at bounding box center [870, 430] width 48 height 22
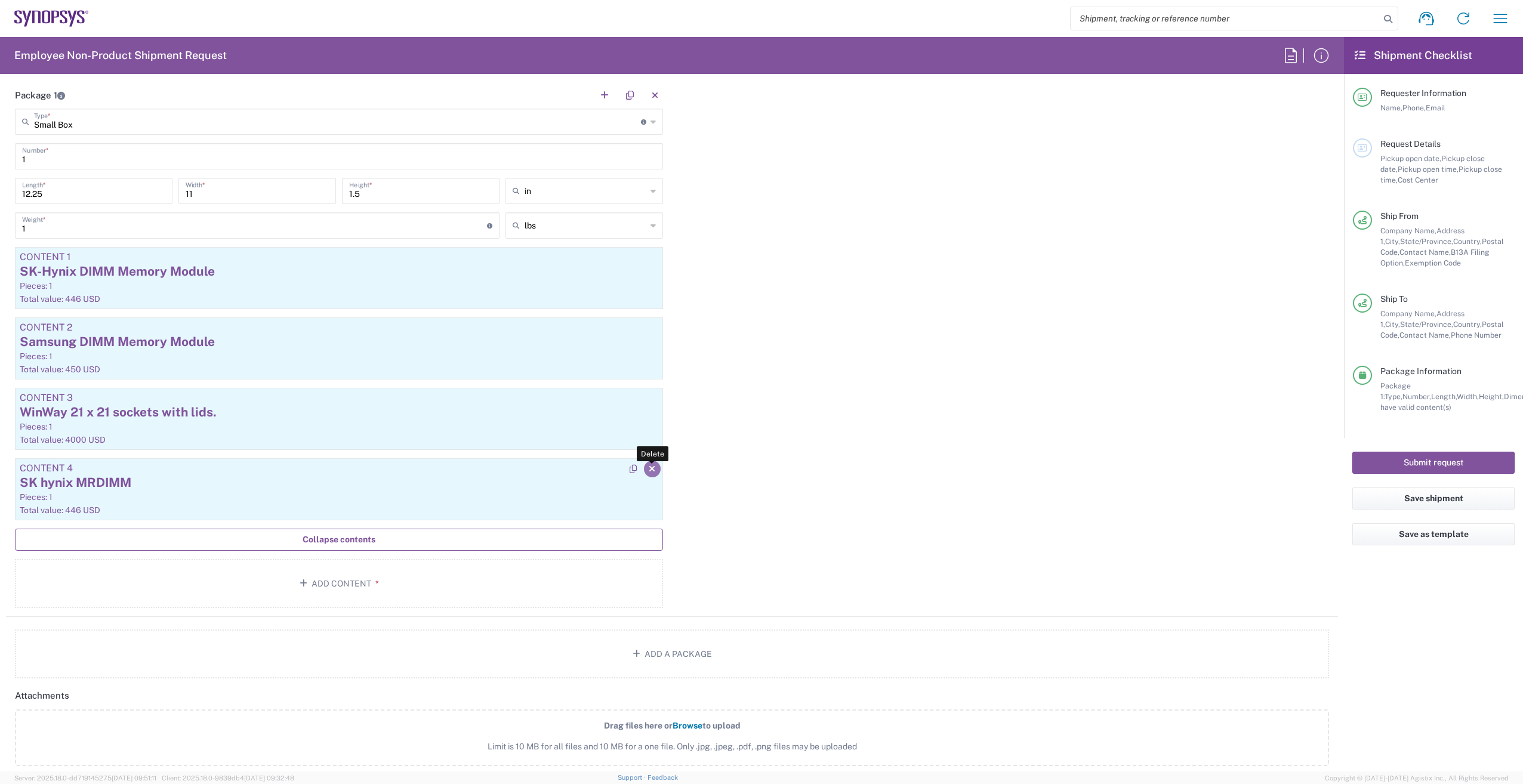
click at [650, 465] on icon "button" at bounding box center [652, 469] width 7 height 8
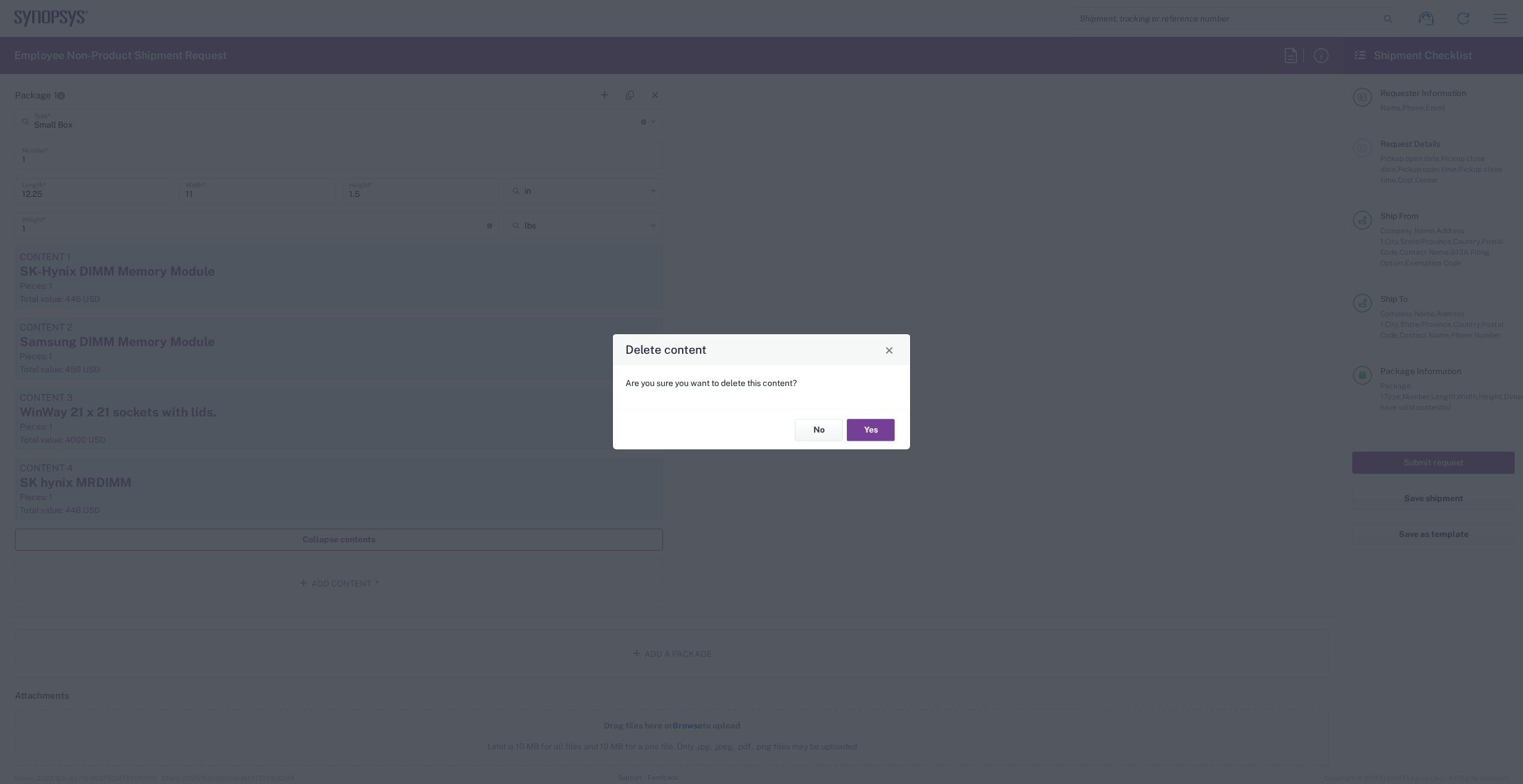
click at [848, 416] on div "No Yes" at bounding box center [762, 429] width 297 height 40
click at [882, 437] on button "Yes" at bounding box center [870, 430] width 48 height 22
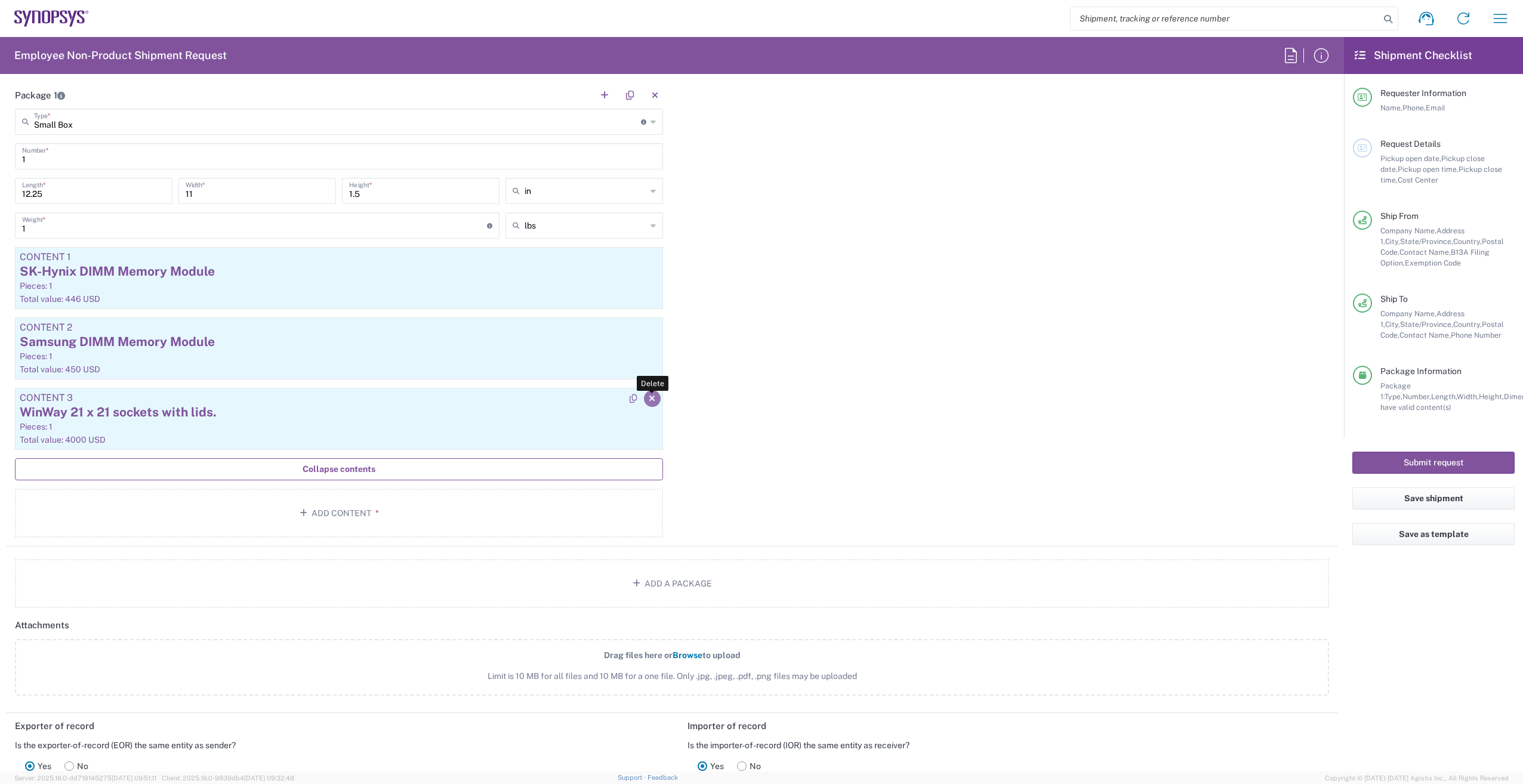
click at [649, 403] on button "button" at bounding box center [653, 399] width 17 height 17
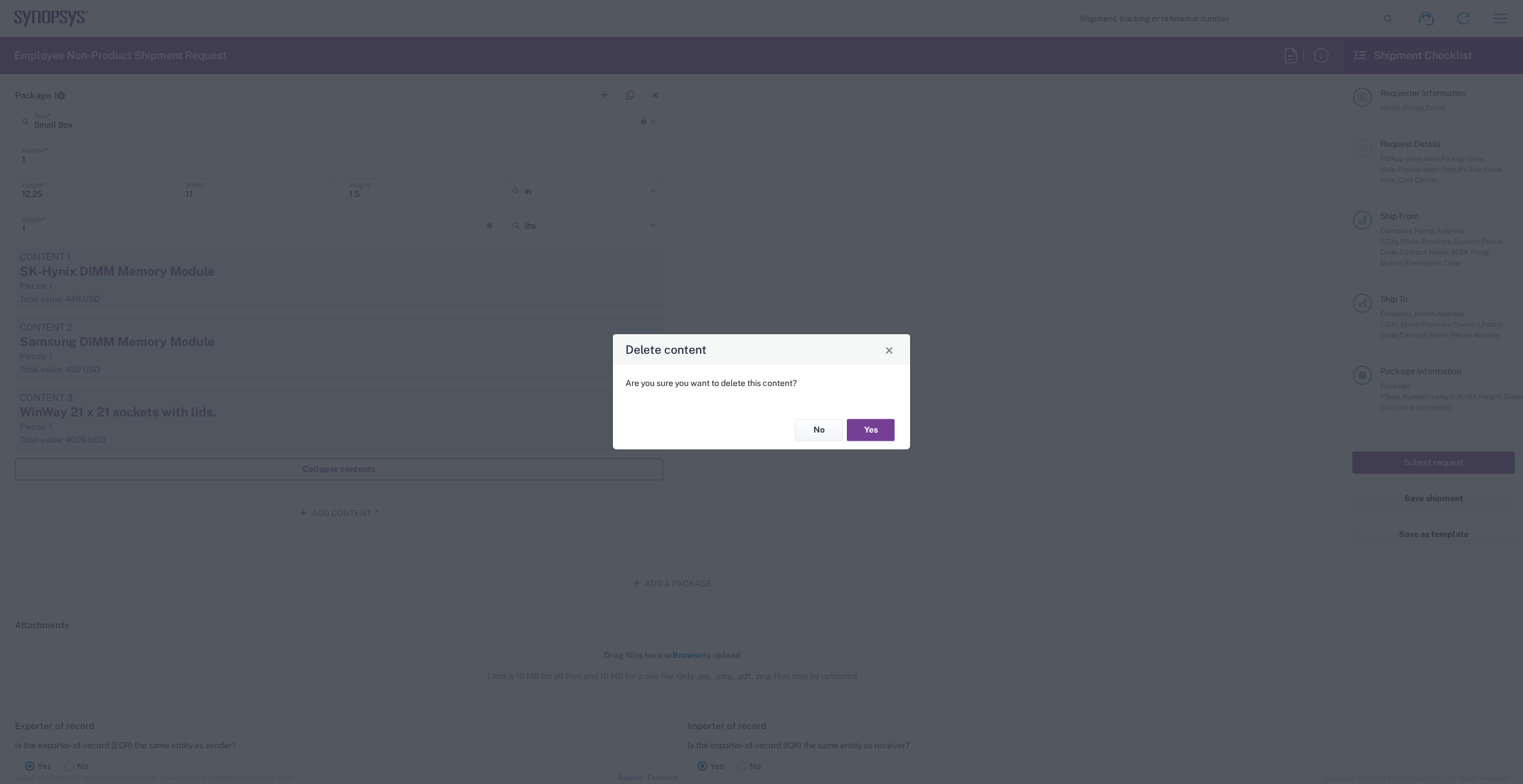
click at [887, 425] on button "Yes" at bounding box center [870, 430] width 48 height 22
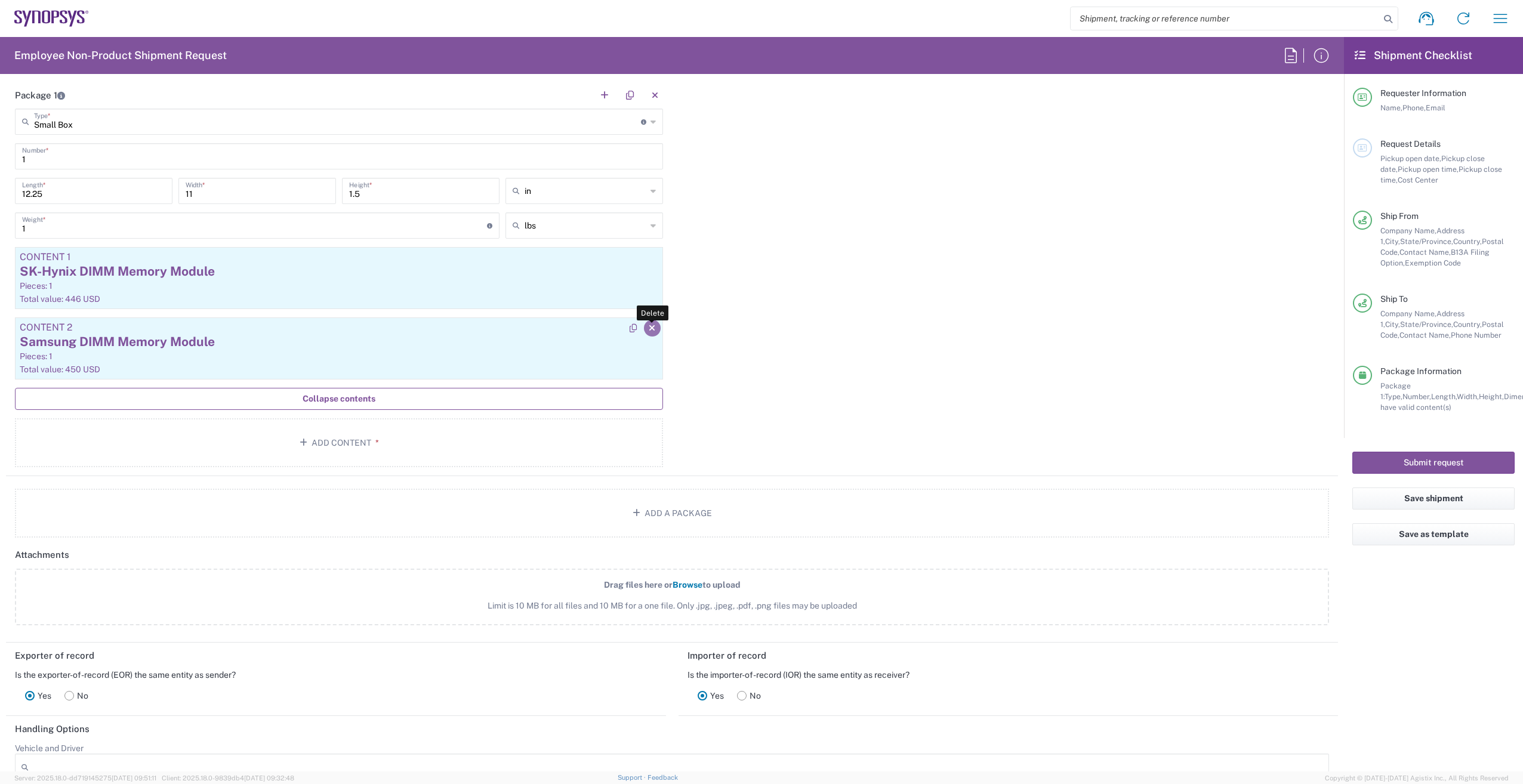
click at [648, 328] on icon "button" at bounding box center [652, 328] width 7 height 8
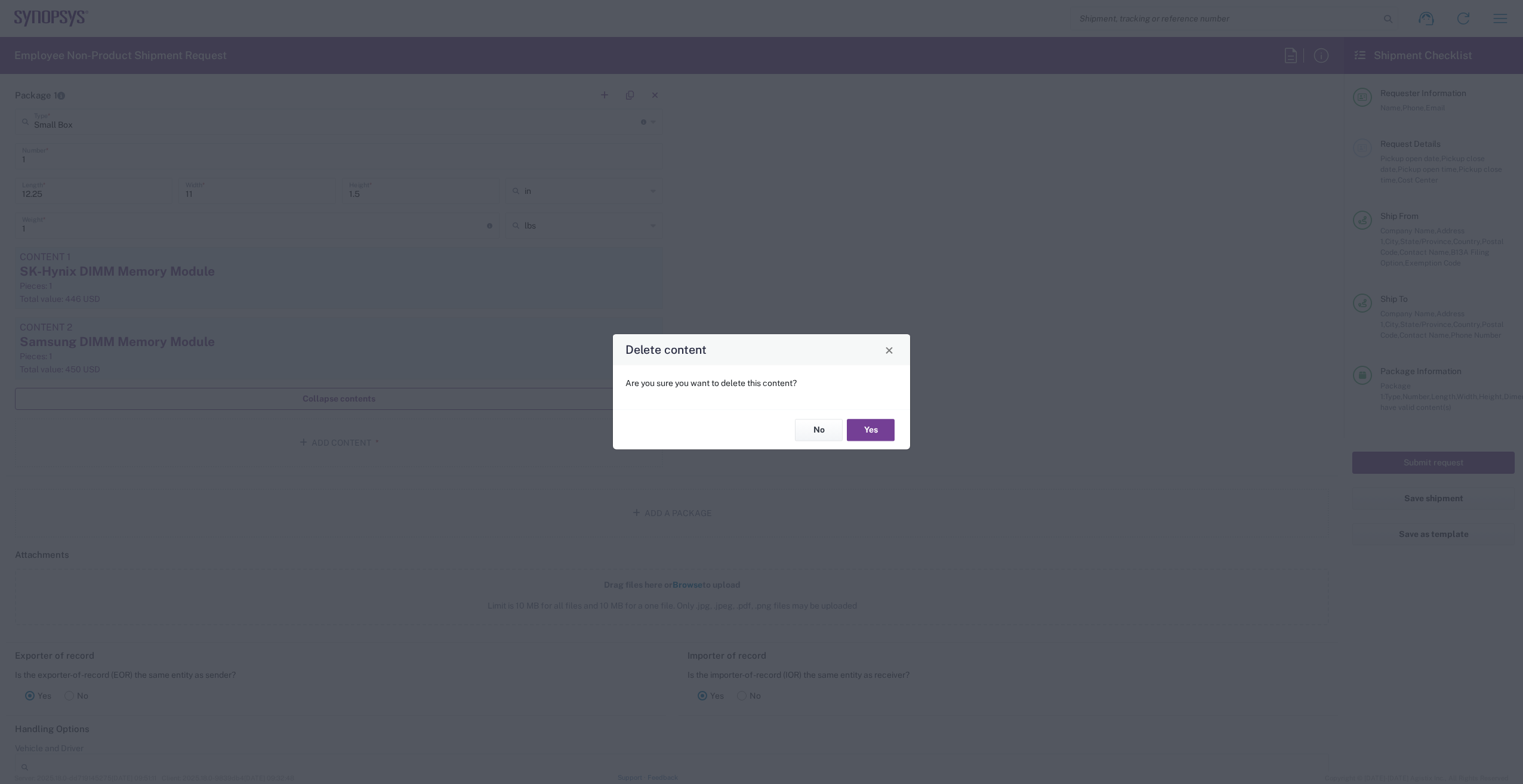
click at [870, 419] on button "Yes" at bounding box center [870, 430] width 48 height 22
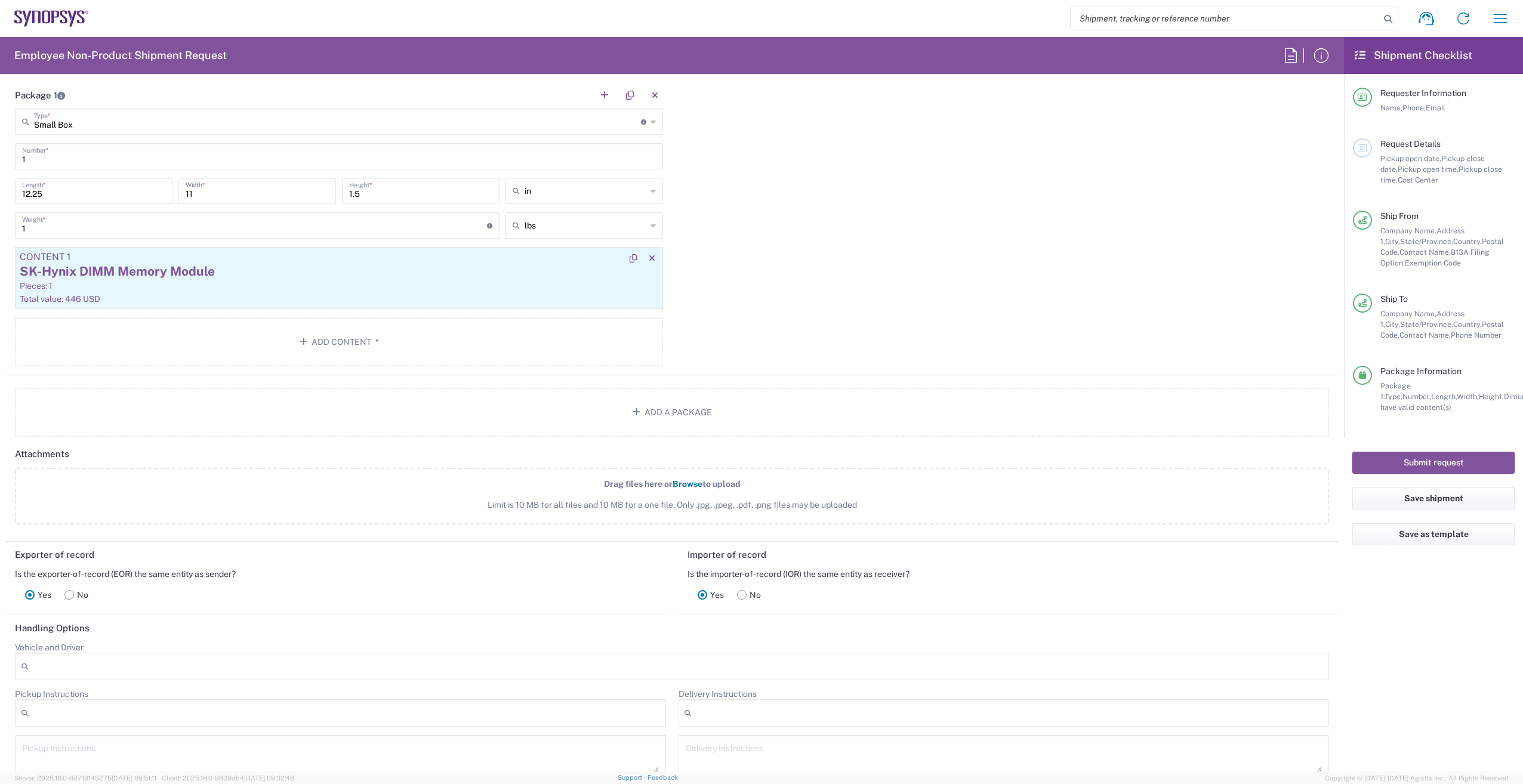
click at [435, 277] on div "SK-Hynix DIMM Memory Module" at bounding box center [339, 272] width 639 height 18
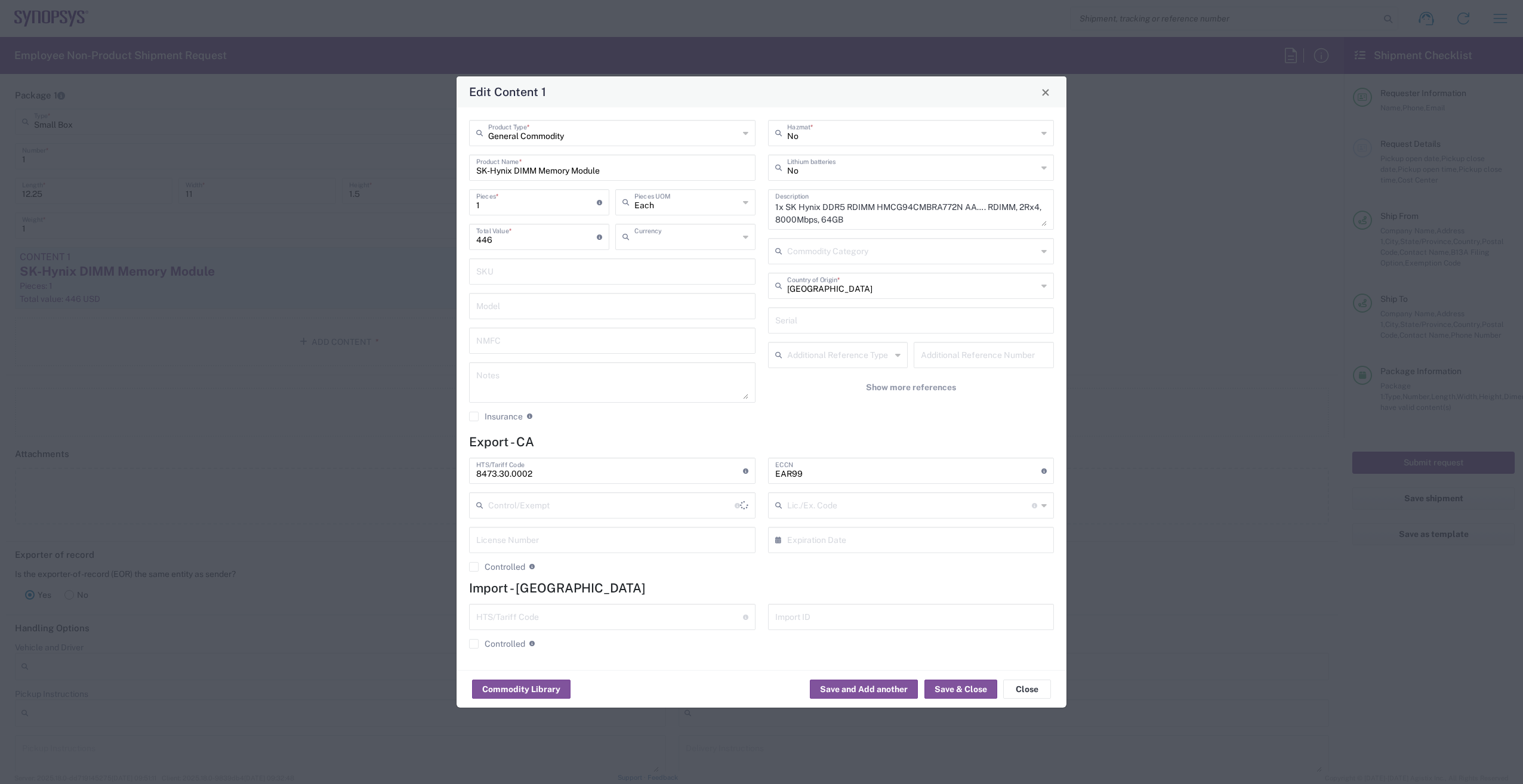
type input "US Dollar"
drag, startPoint x: 651, startPoint y: 172, endPoint x: 386, endPoint y: 183, distance: 265.2
click at [386, 183] on div "Edit Content 1 General Commodity Product Type * SK-Hynix DIMM Memory Module Pro…" at bounding box center [762, 392] width 1523 height 784
paste input "Evaluation Board"
type input "EB730 Evaluation Board"
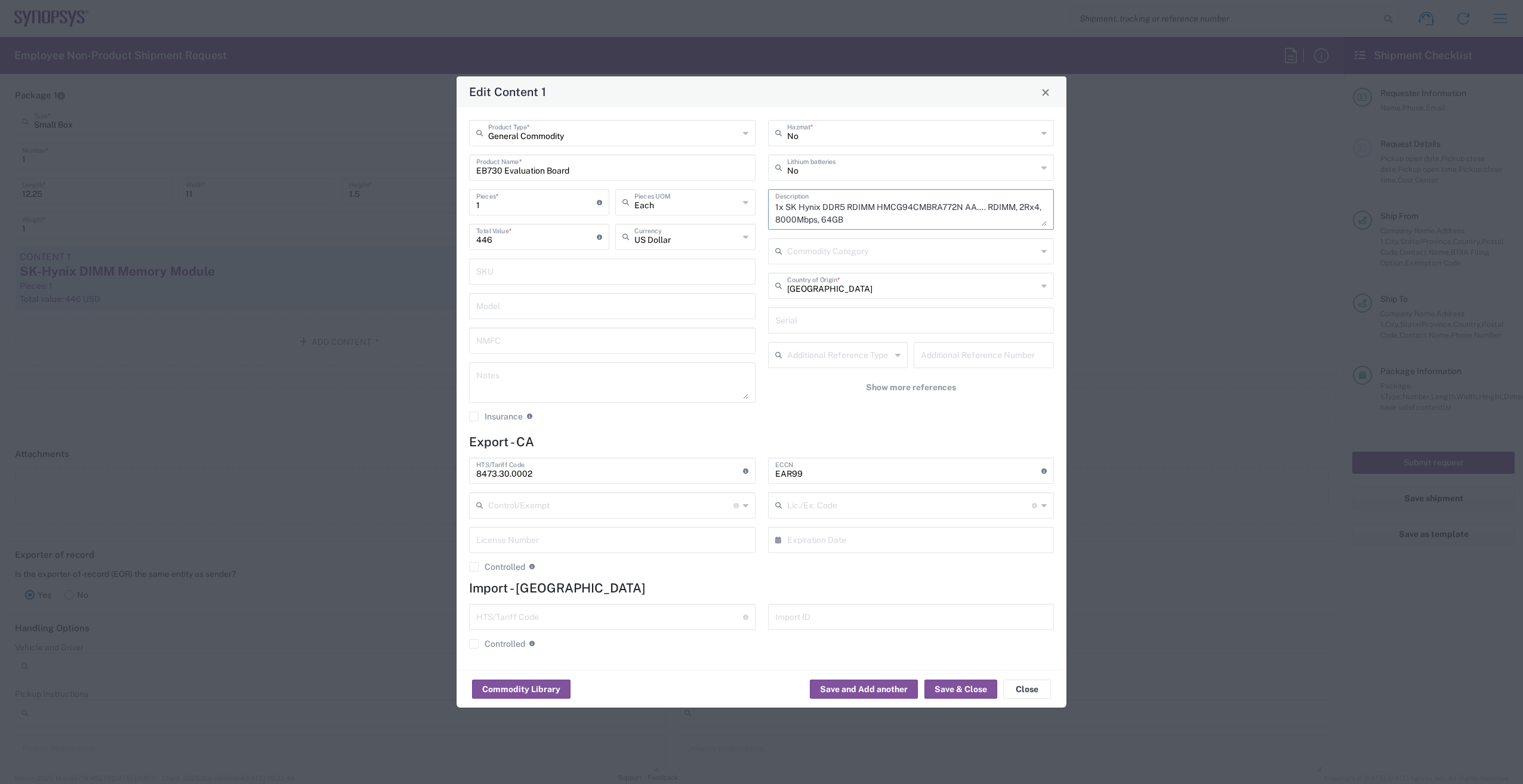
drag, startPoint x: 881, startPoint y: 219, endPoint x: 706, endPoint y: 181, distance: 179.1
click at [706, 181] on div "General Commodity Product Type * EB730 Evaluation Board Product Name * 1 Pieces…" at bounding box center [762, 275] width 597 height 310
type textarea "1x EB730 board 3"
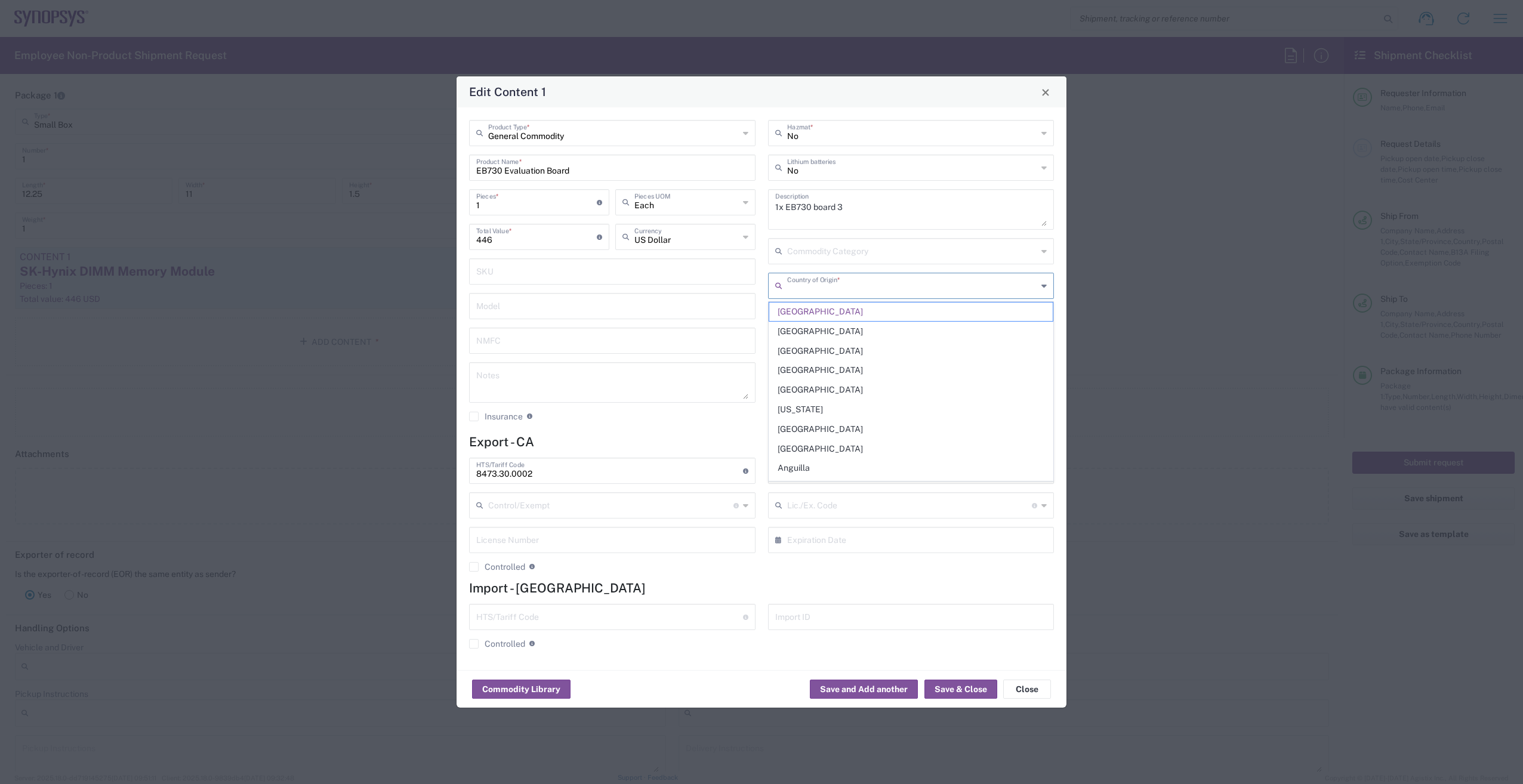
click at [914, 290] on input "text" at bounding box center [912, 285] width 250 height 21
click at [883, 314] on span "[GEOGRAPHIC_DATA]" at bounding box center [911, 312] width 284 height 19
type input "[GEOGRAPHIC_DATA]"
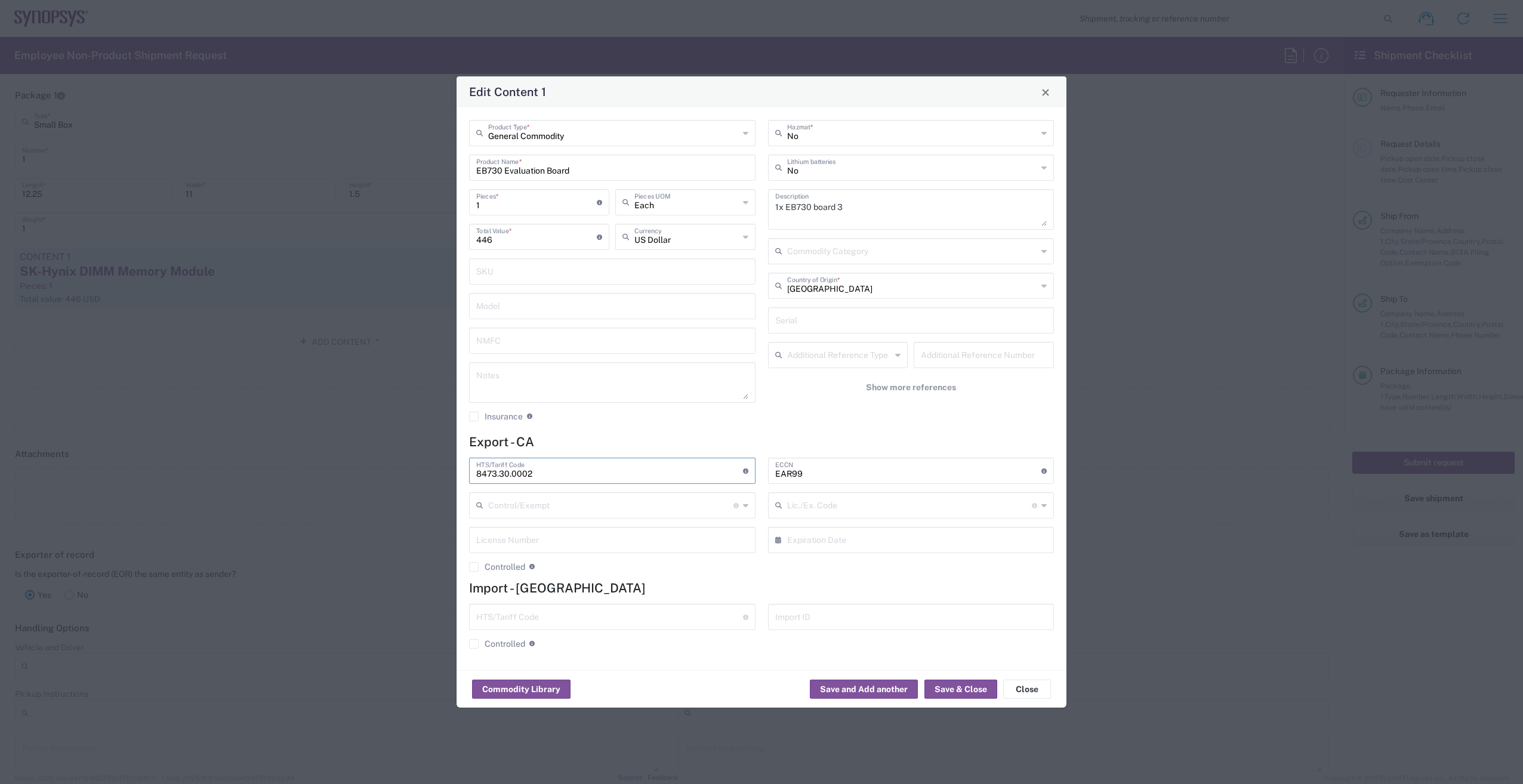
drag, startPoint x: 568, startPoint y: 476, endPoint x: 463, endPoint y: 472, distance: 105.1
click at [463, 472] on div "8473.30.0002 HTS/Tariff Code Obtain HTS from vendor if product is purchased. 10…" at bounding box center [612, 519] width 299 height 123
paste input "1180"
type input "8473.30.1180"
drag, startPoint x: 517, startPoint y: 245, endPoint x: 392, endPoint y: 241, distance: 125.1
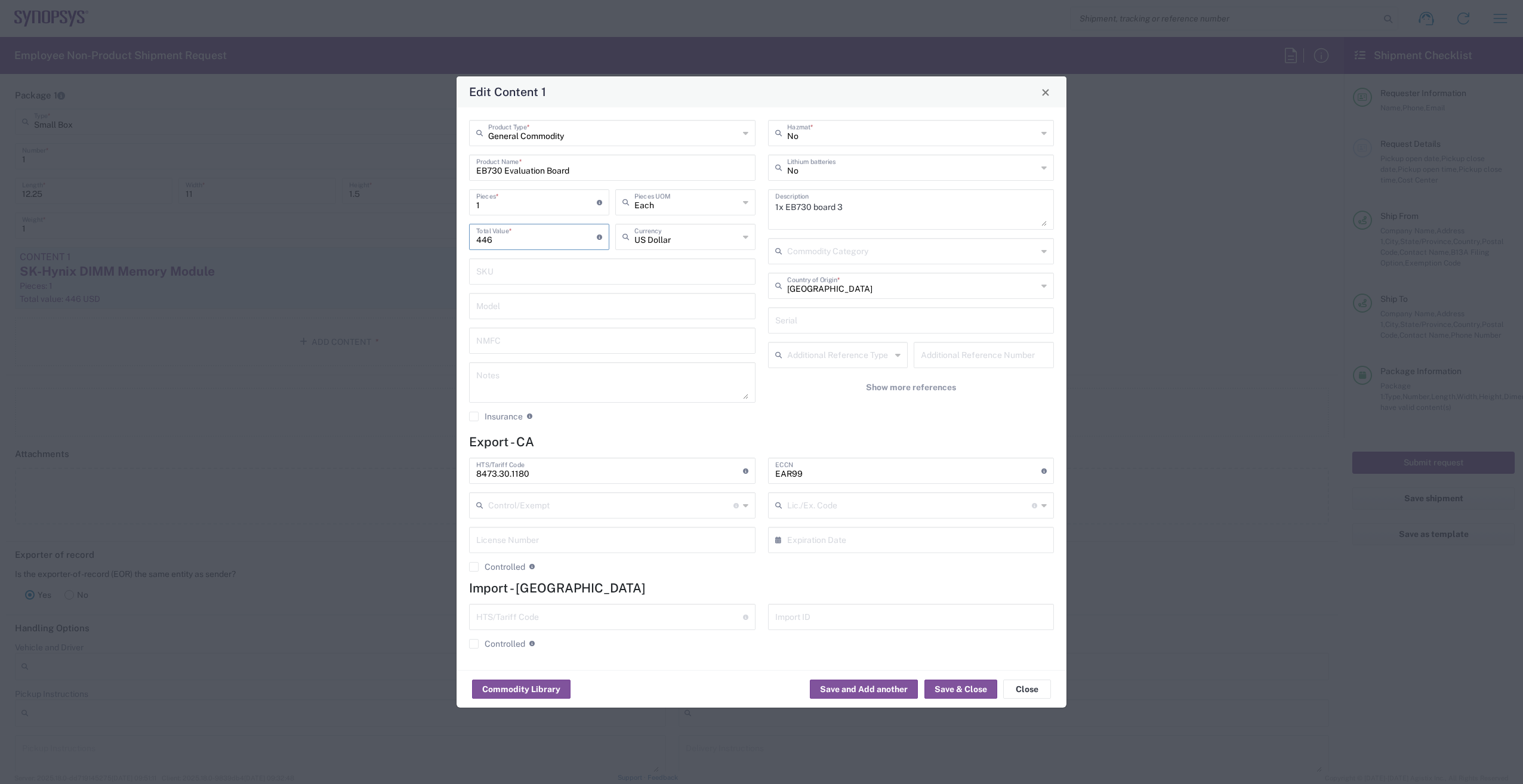
click at [392, 241] on div "Edit Content 1 General Commodity Product Type * EB730 Evaluation Board Product …" at bounding box center [762, 392] width 1523 height 784
type input "1000"
click at [746, 237] on icon at bounding box center [746, 237] width 6 height 19
click at [713, 264] on span "Canadian Dollar" at bounding box center [686, 263] width 138 height 19
type input "Canadian Dollar"
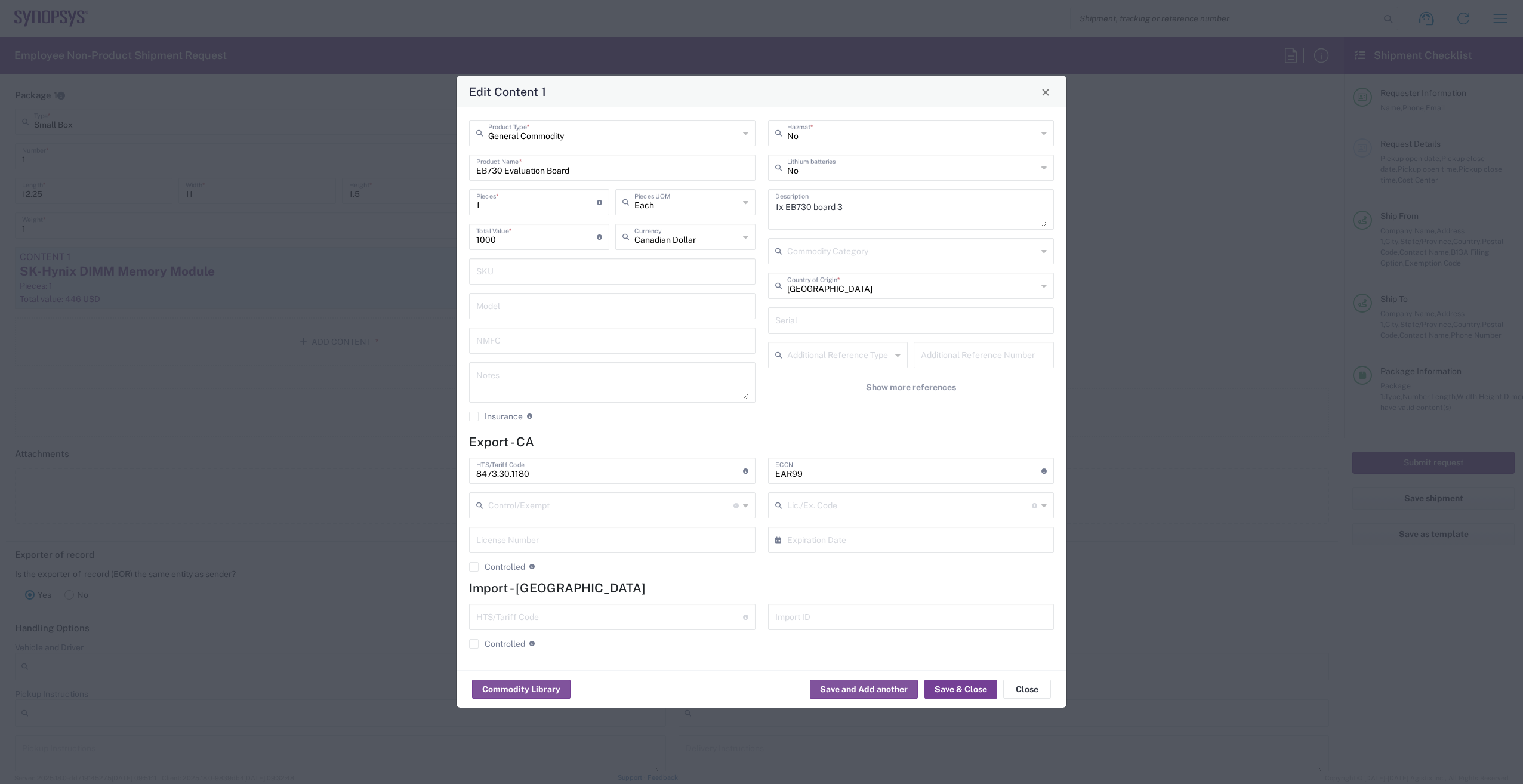
click at [942, 688] on button "Save & Close" at bounding box center [961, 689] width 73 height 19
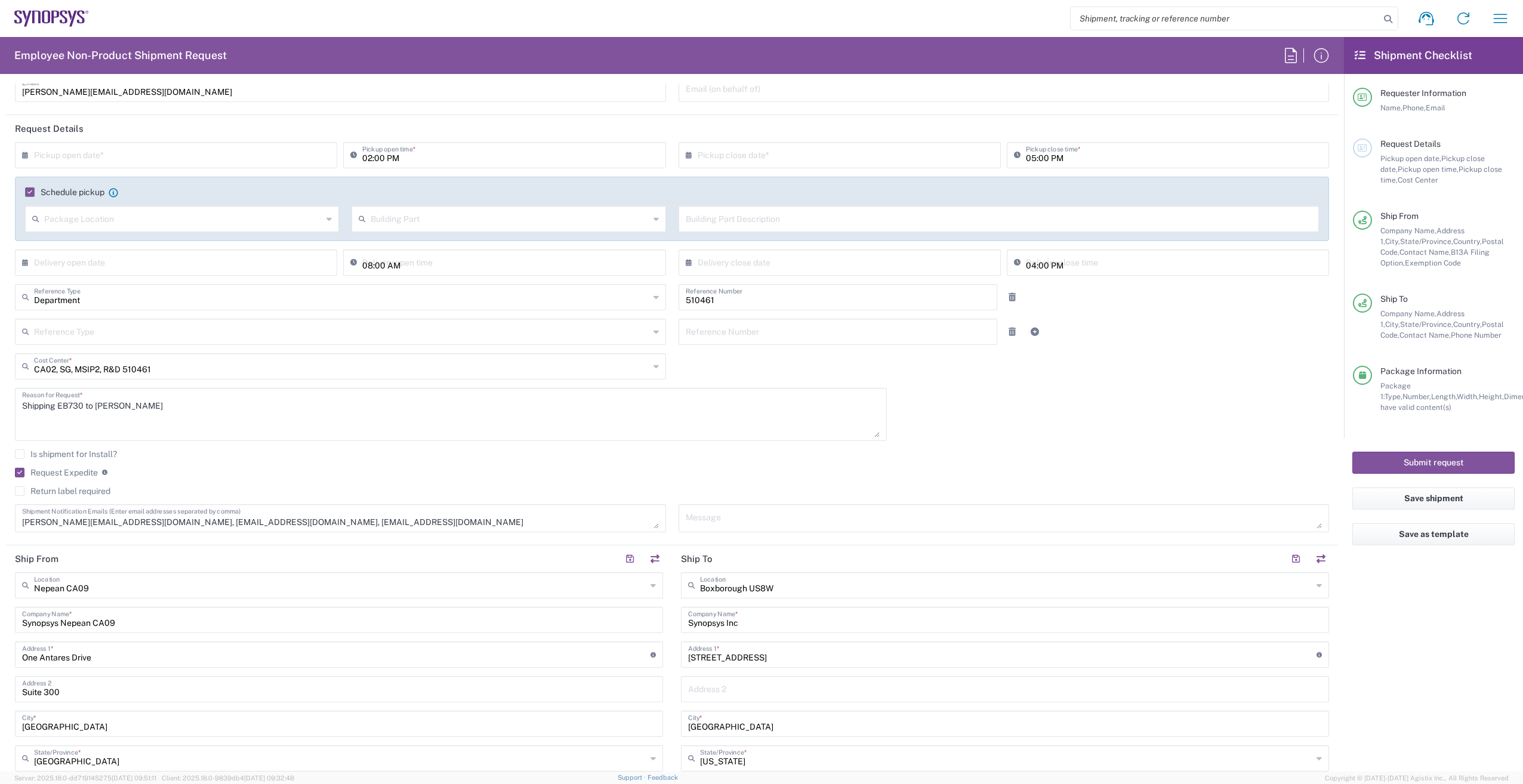
scroll to position [0, 0]
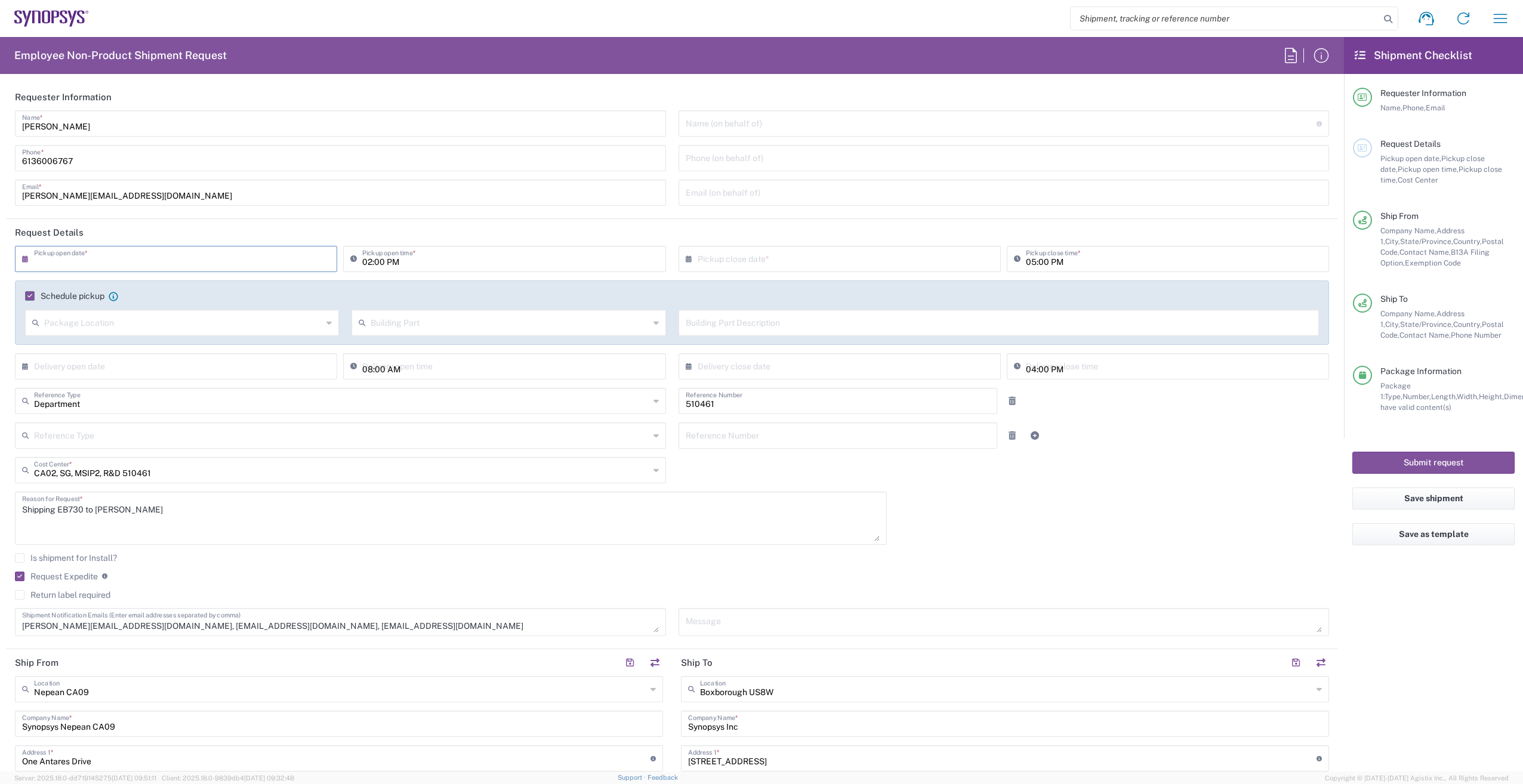
click at [232, 266] on input "text" at bounding box center [179, 258] width 290 height 21
click at [211, 334] on span "12" at bounding box center [213, 333] width 17 height 17
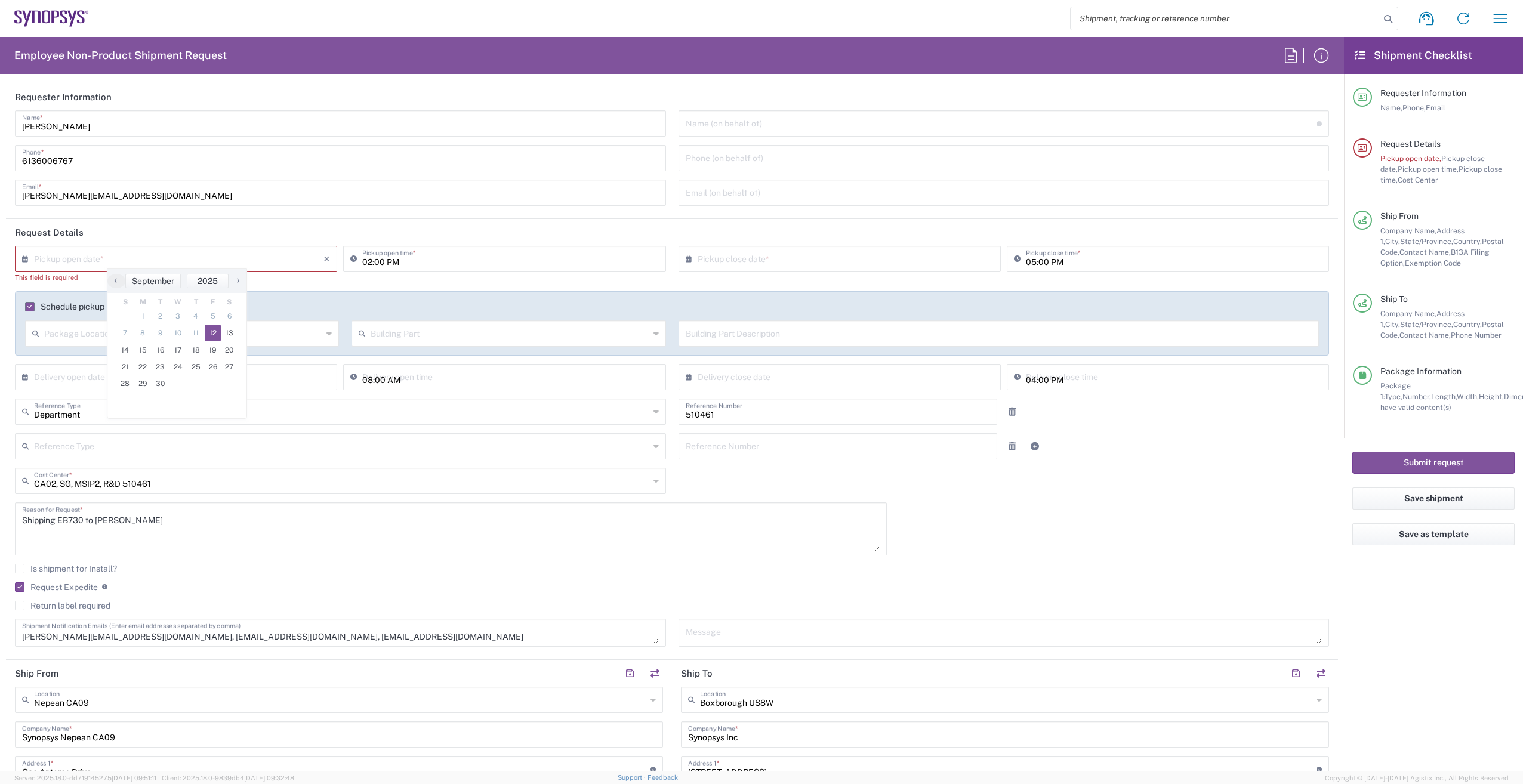
type input "[DATE]"
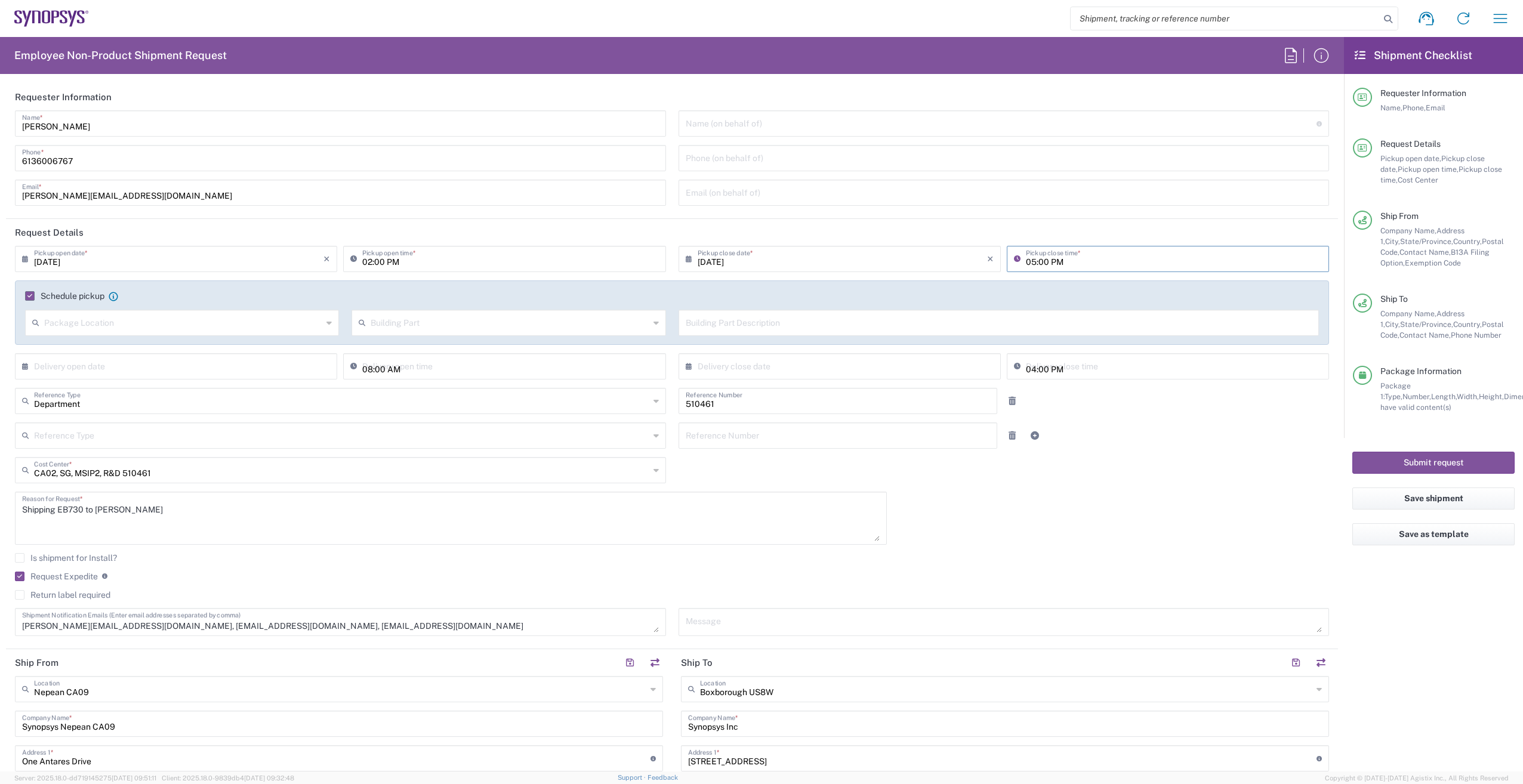
click at [1049, 261] on input "05:00 PM" at bounding box center [1173, 258] width 296 height 21
click at [998, 485] on div "[DATE] × Pickup open date * Cancel Apply 02:00 PM Pickup open time * [DATE] × P…" at bounding box center [672, 445] width 1326 height 399
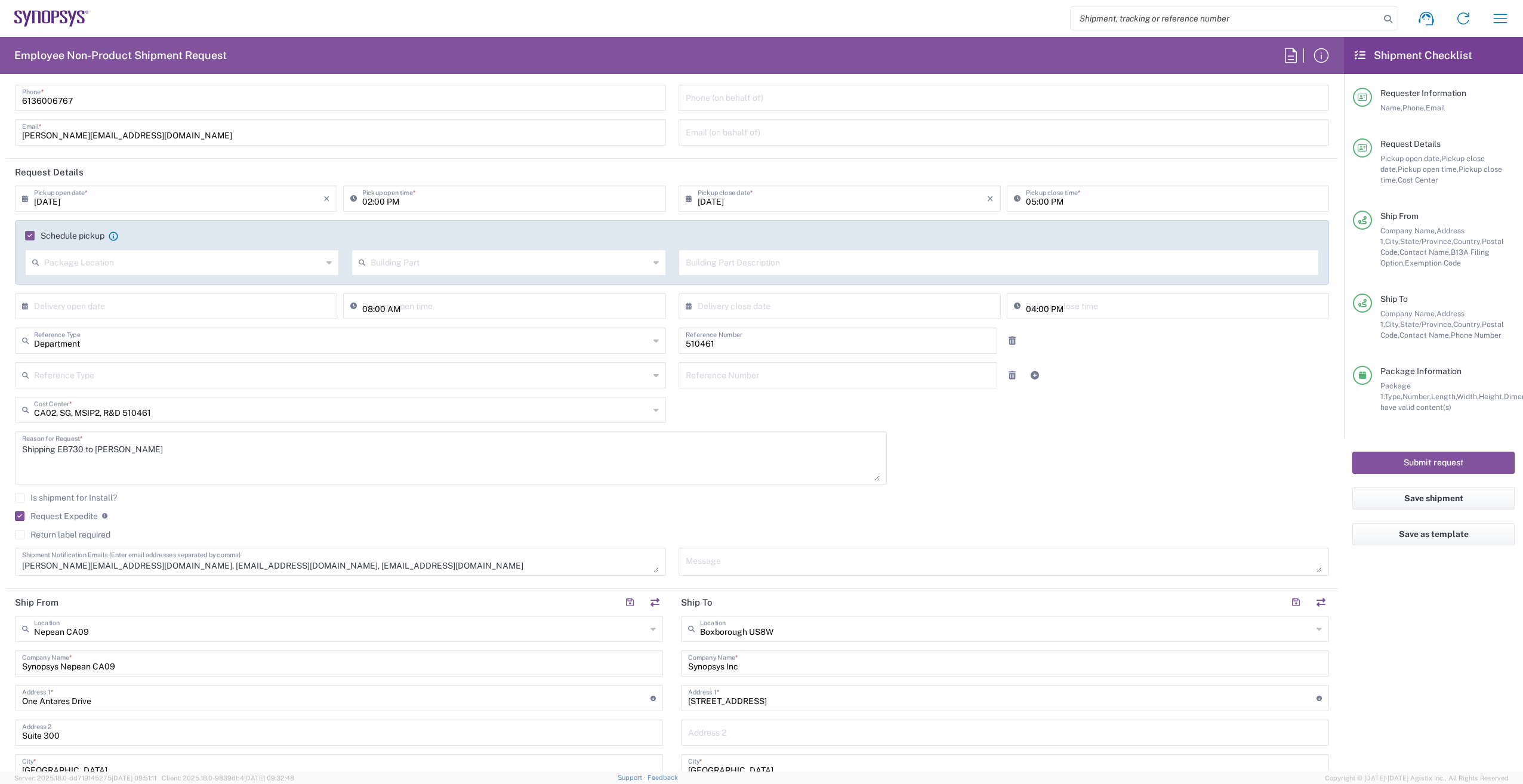
scroll to position [60, 0]
click at [464, 560] on textarea "[PERSON_NAME][EMAIL_ADDRESS][DOMAIN_NAME], [EMAIL_ADDRESS][DOMAIN_NAME], [EMAIL…" at bounding box center [340, 562] width 637 height 21
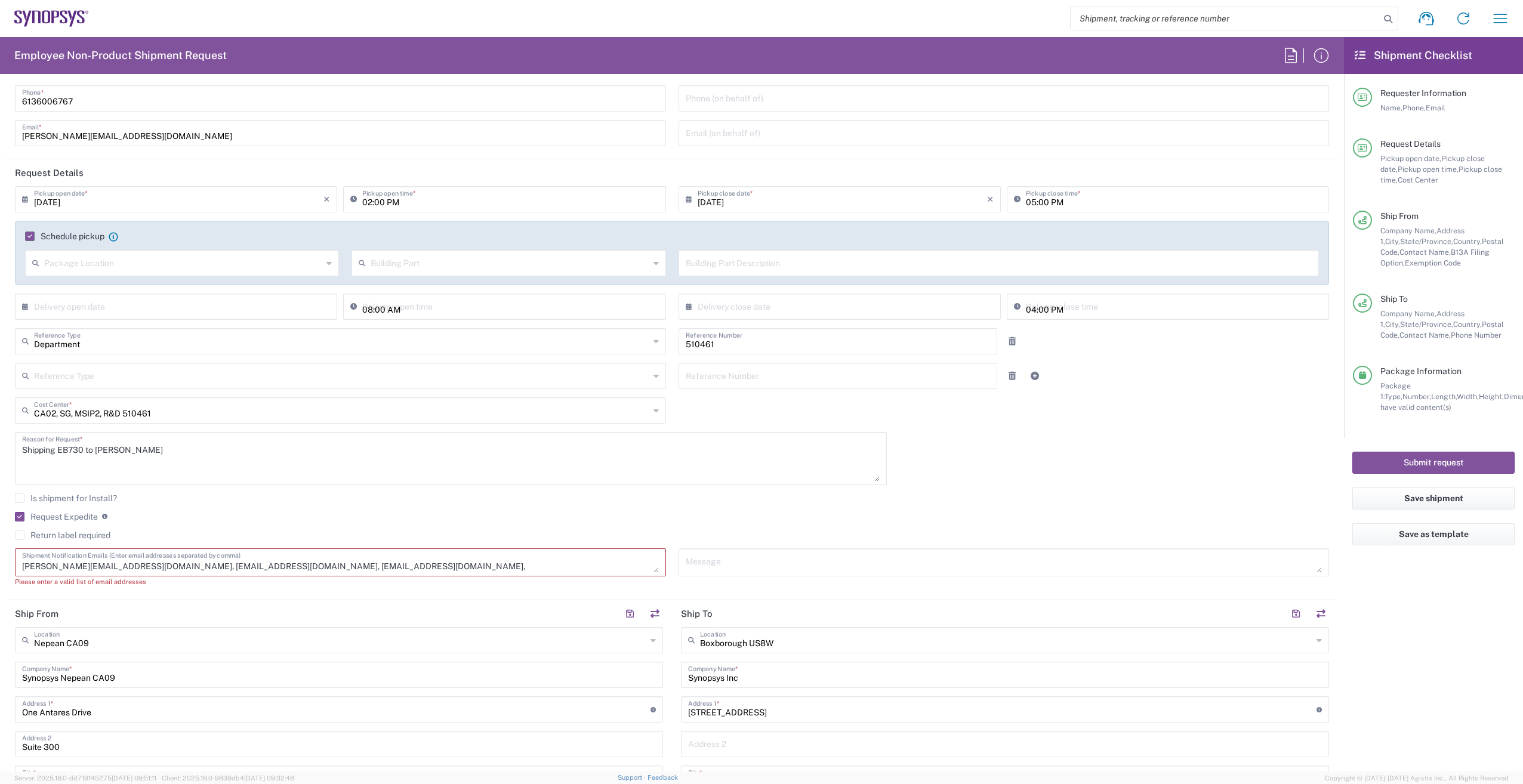
paste textarea "[EMAIL_ADDRESS][DOMAIN_NAME]"
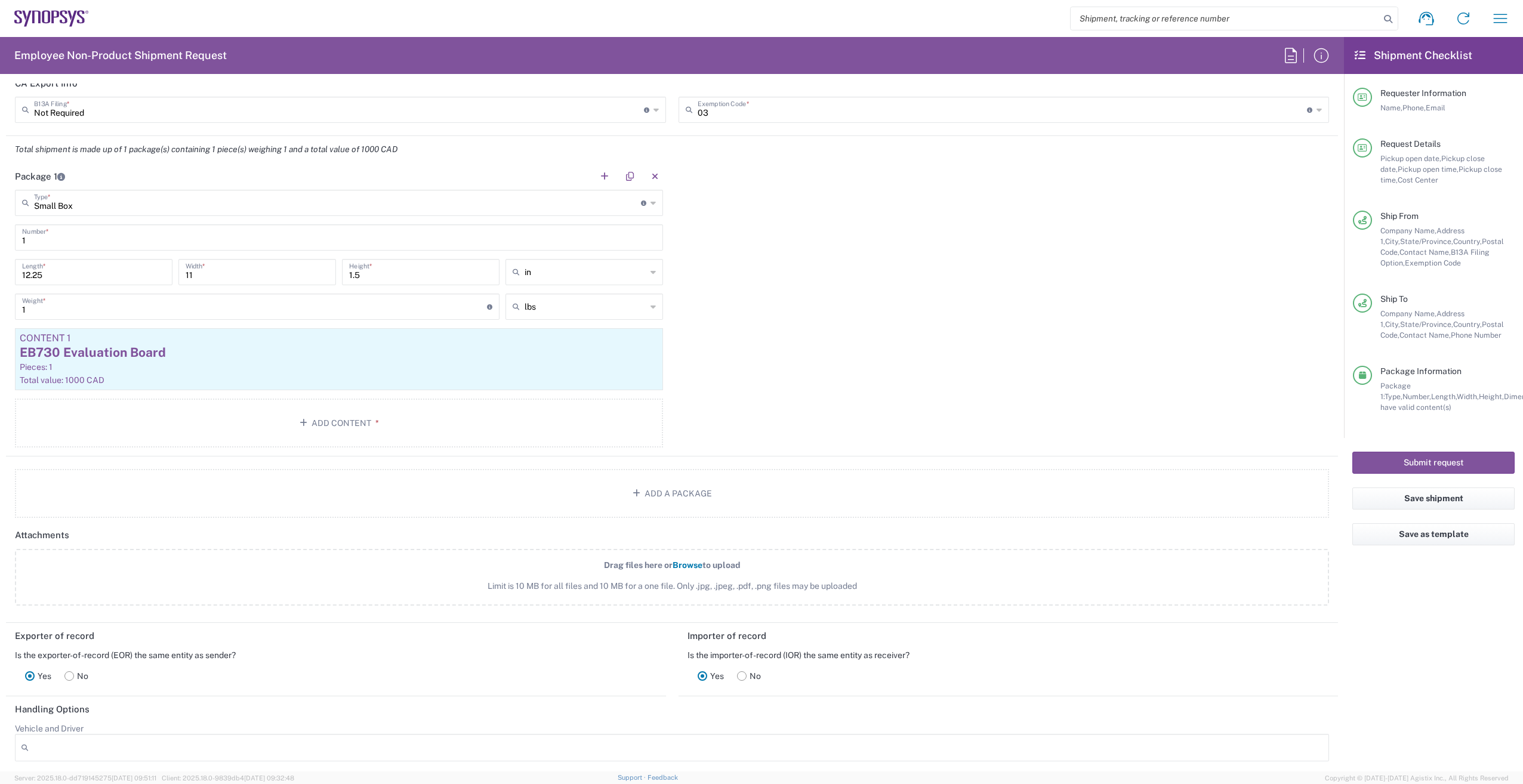
scroll to position [1134, 0]
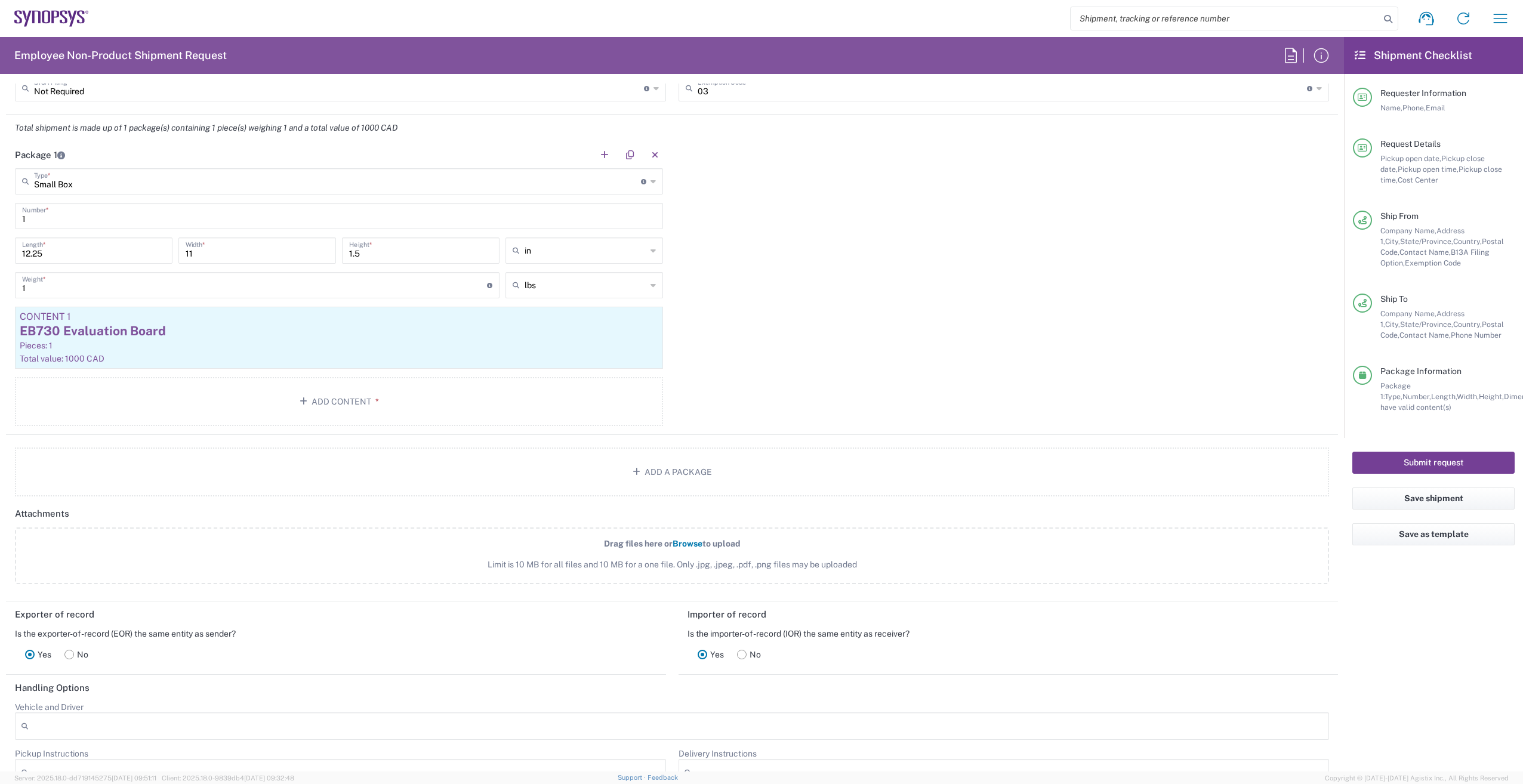
type textarea "[PERSON_NAME][EMAIL_ADDRESS][DOMAIN_NAME], [EMAIL_ADDRESS][DOMAIN_NAME], [EMAIL…"
click at [1449, 458] on button "Submit request" at bounding box center [1433, 463] width 162 height 22
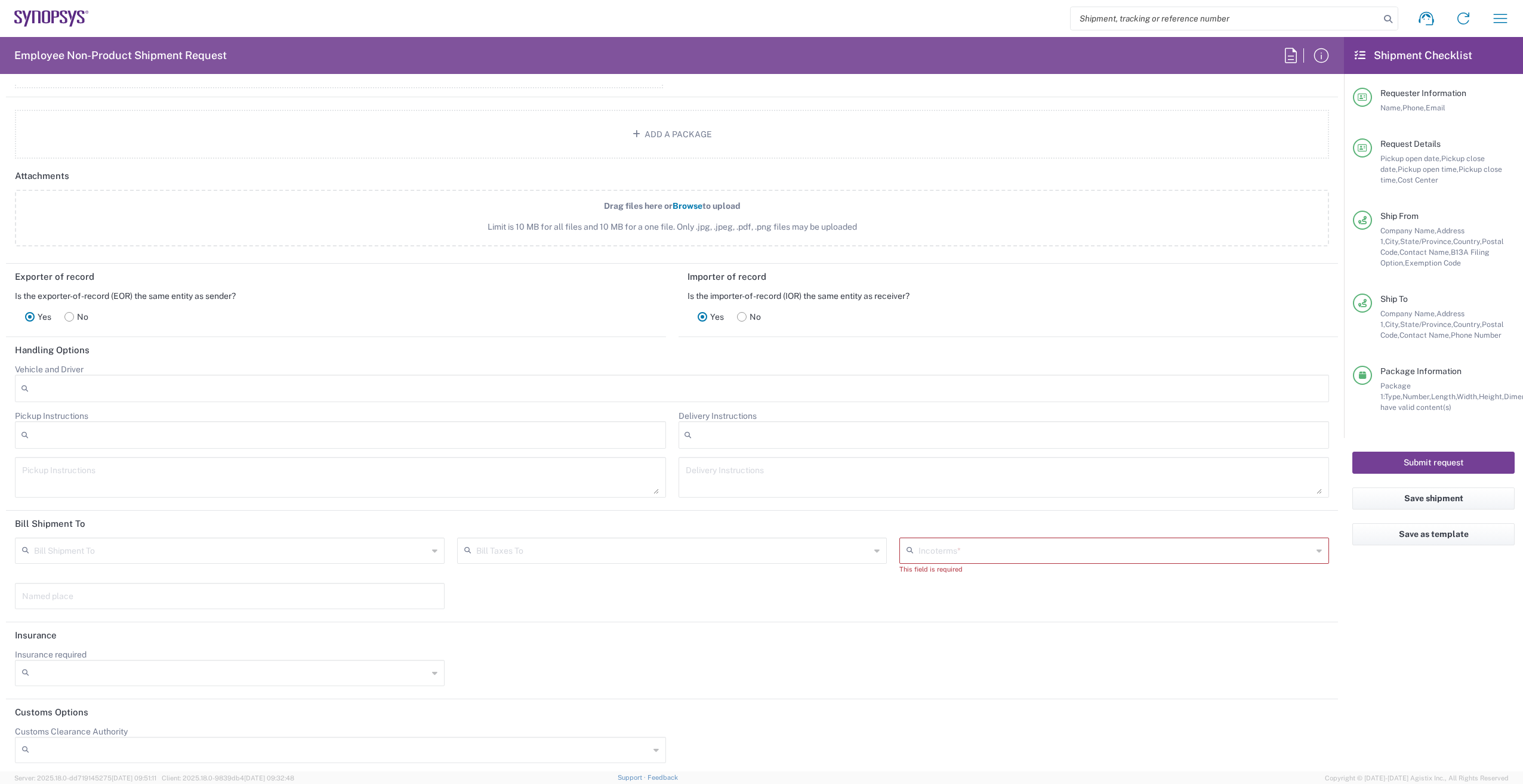
scroll to position [1476, 0]
click at [947, 541] on input "text" at bounding box center [1115, 545] width 394 height 21
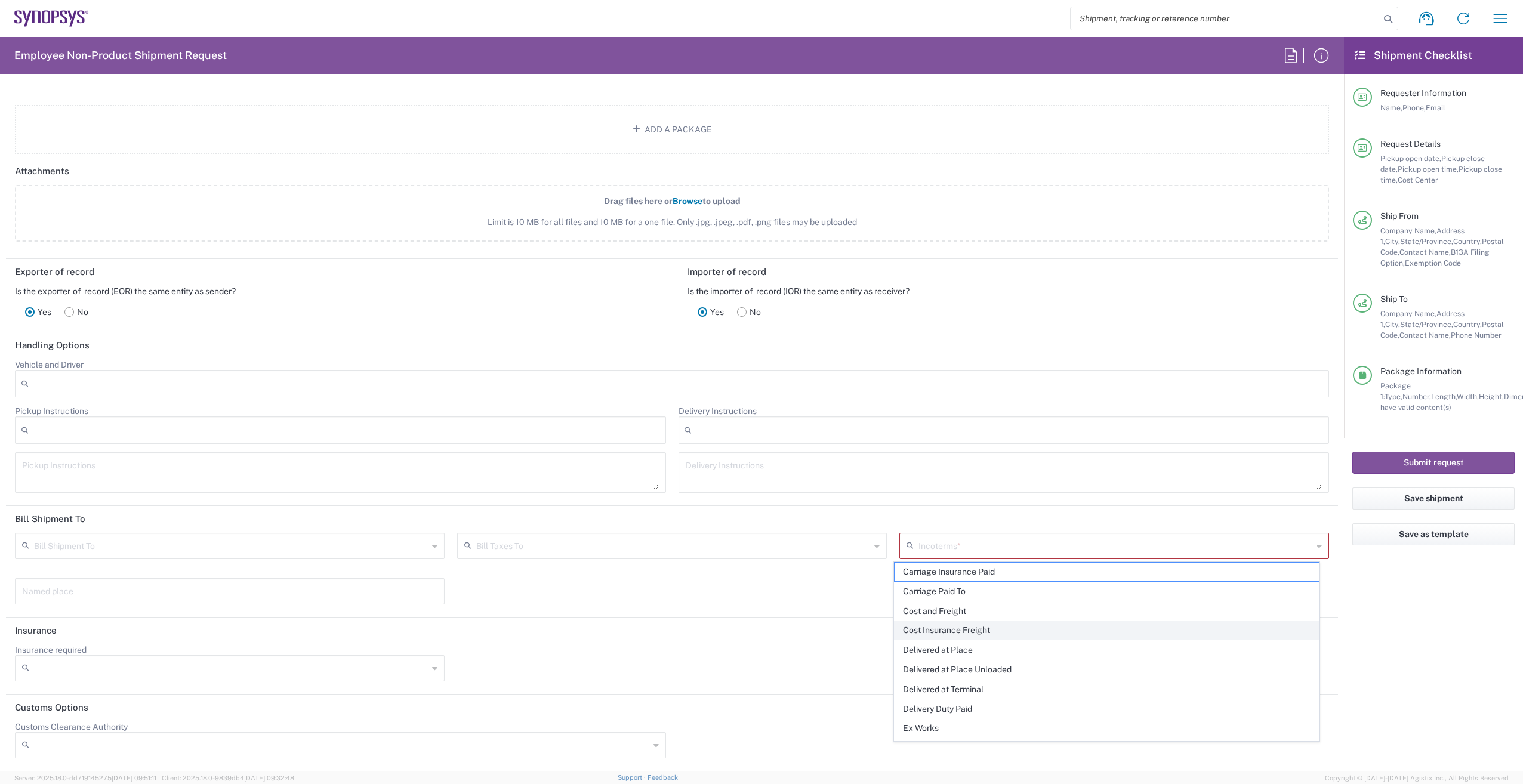
click at [979, 632] on span "Cost Insurance Freight" at bounding box center [1106, 630] width 424 height 19
type input "Sender/Shipper"
type input "Recipient Account"
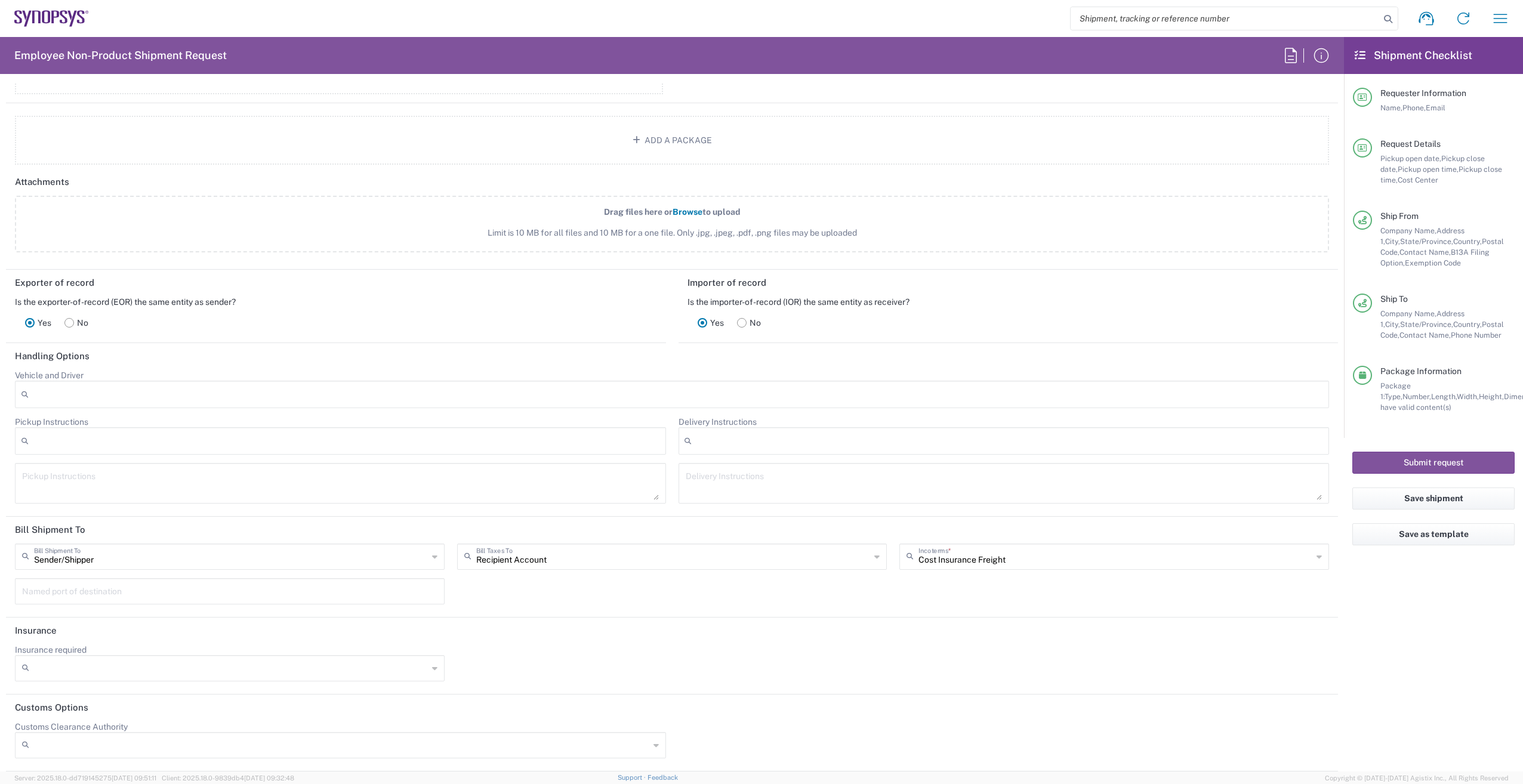
click at [1063, 552] on input "Cost Insurance Freight" at bounding box center [1115, 556] width 394 height 21
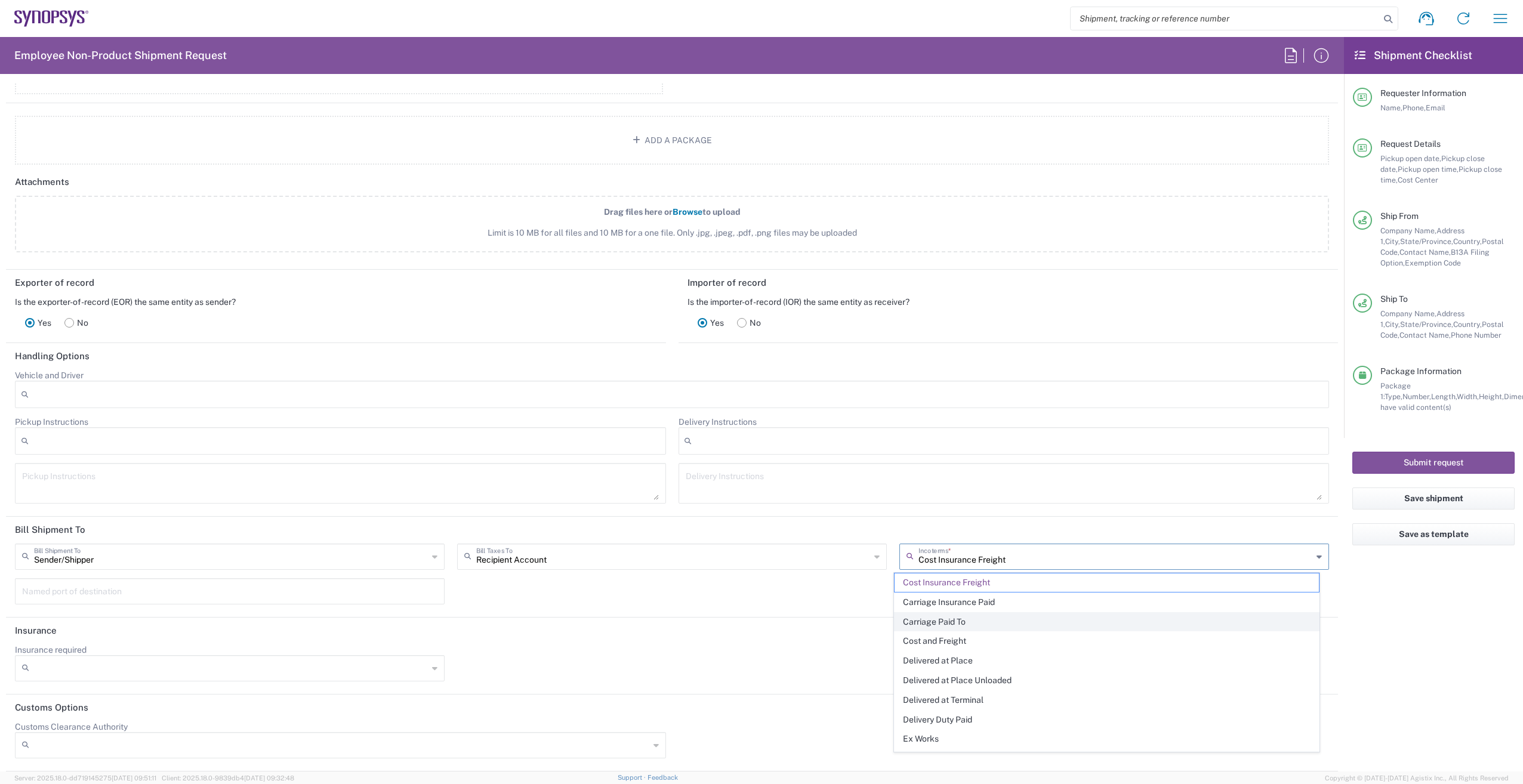
click at [1046, 615] on span "Carriage Paid To" at bounding box center [1106, 622] width 424 height 19
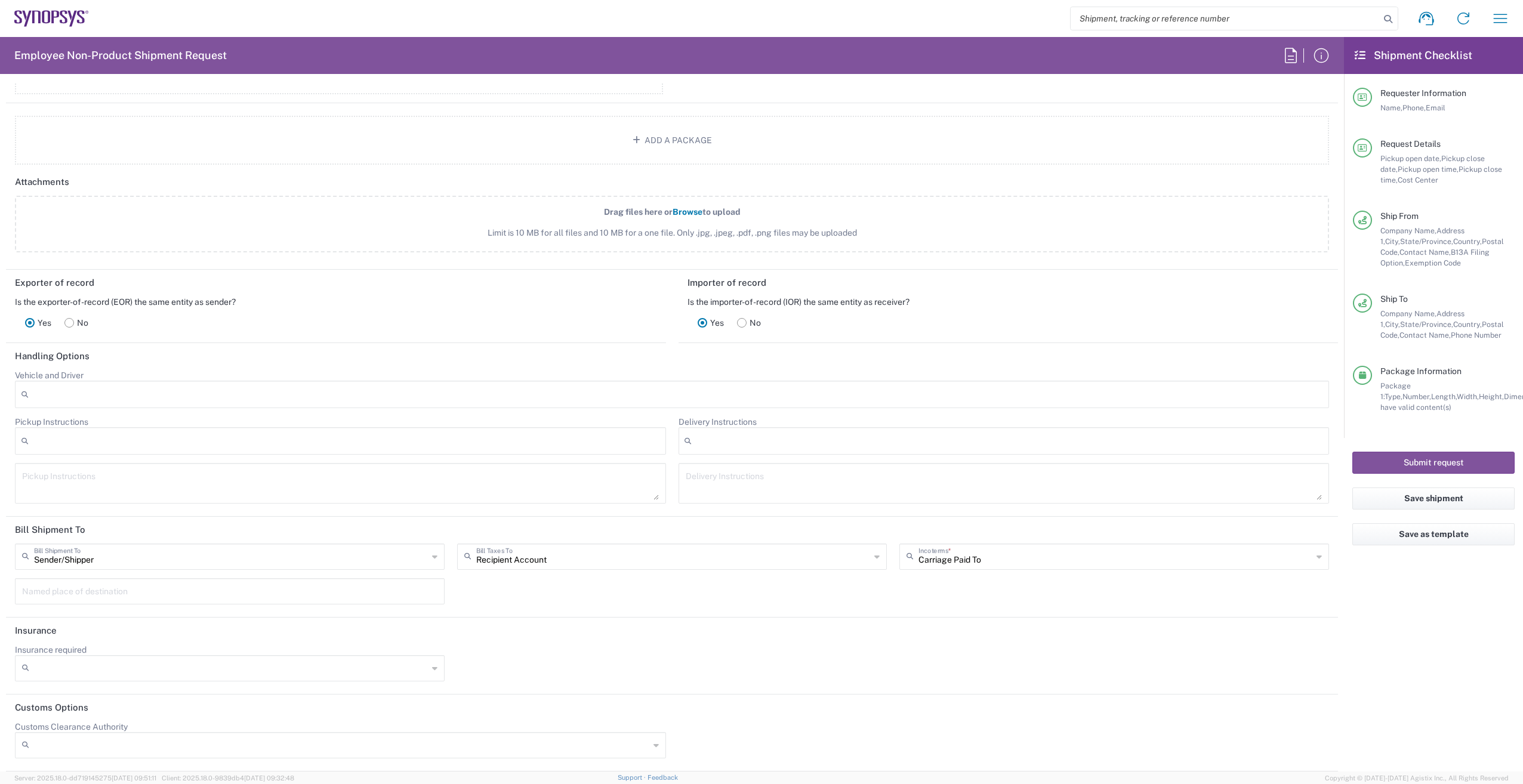
click at [1038, 559] on input "Carriage Paid To" at bounding box center [1115, 556] width 394 height 21
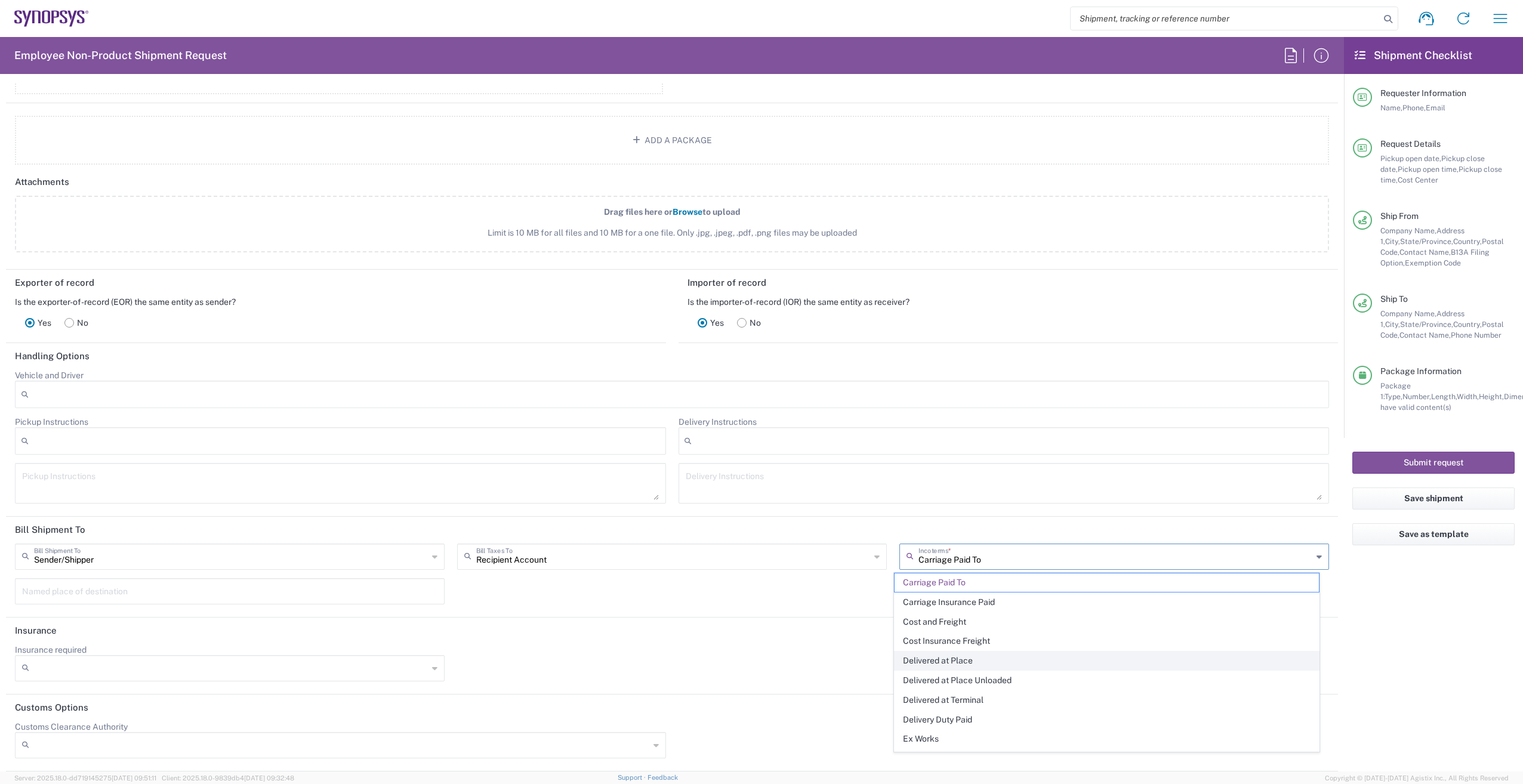
click at [1036, 652] on span "Delivered at Place" at bounding box center [1106, 661] width 424 height 19
type input "Delivered at Place"
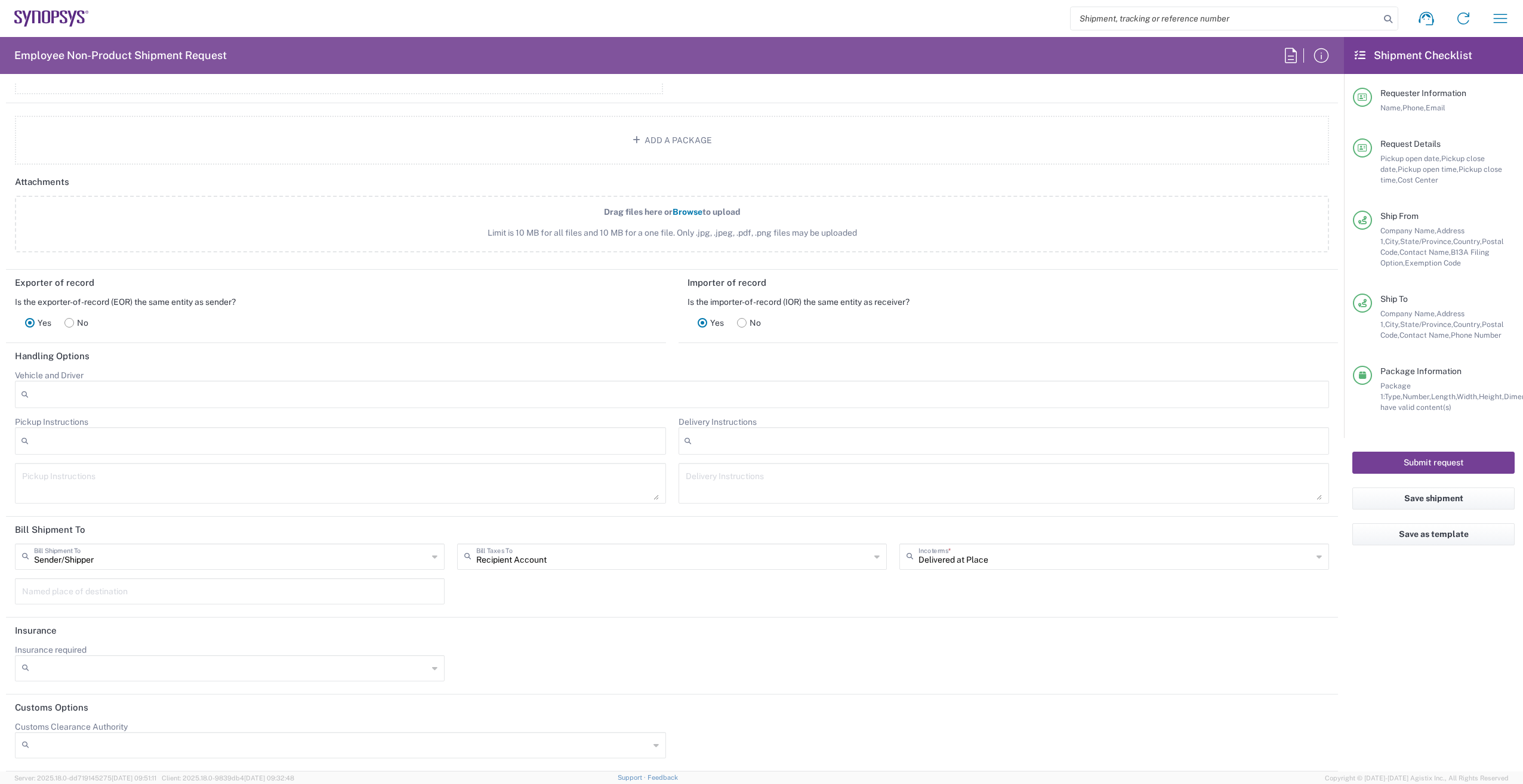
click at [1470, 459] on button "Submit request" at bounding box center [1433, 463] width 162 height 22
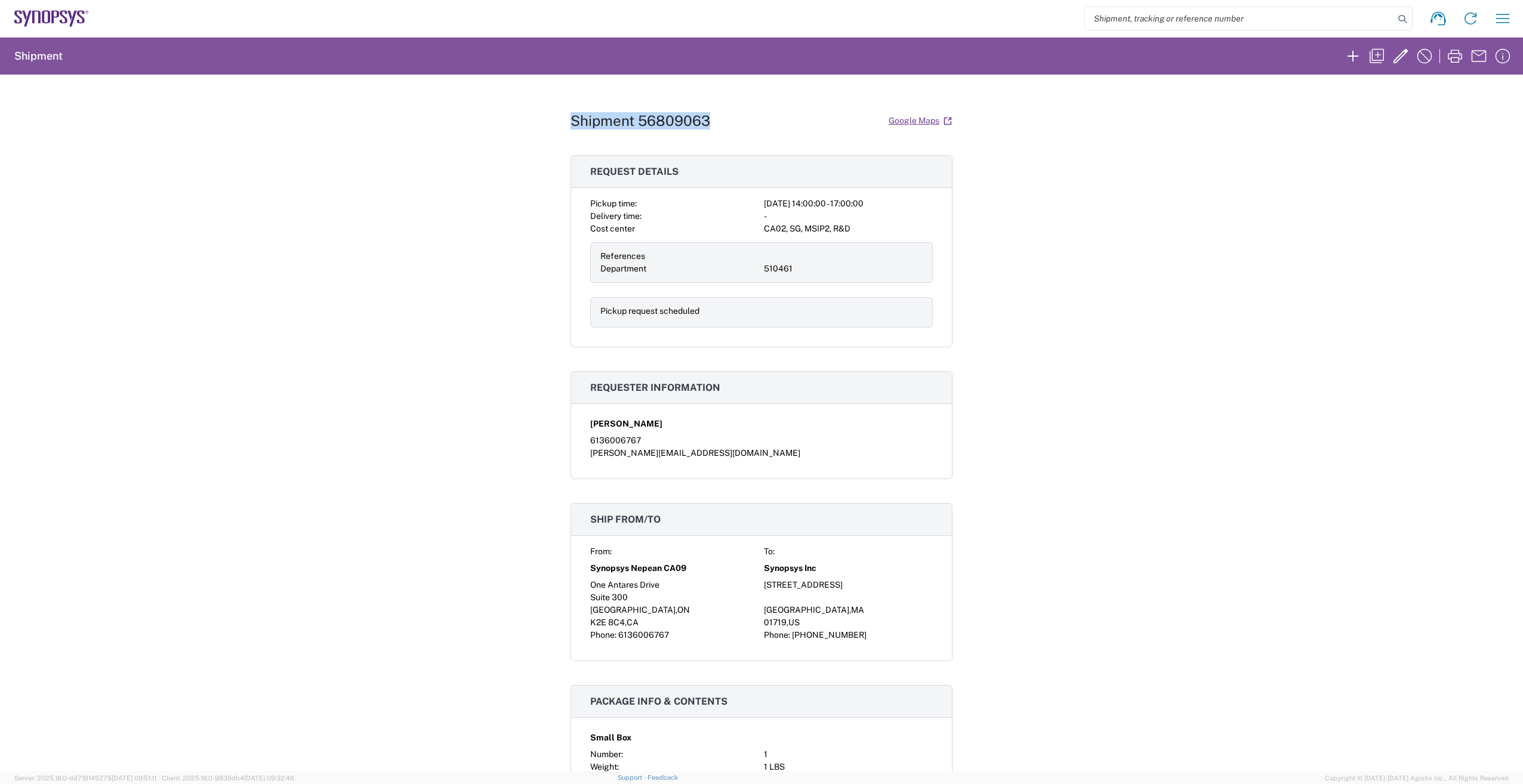
drag, startPoint x: 710, startPoint y: 119, endPoint x: 568, endPoint y: 119, distance: 142.0
click at [570, 119] on div "Shipment 56809063 Google Maps" at bounding box center [762, 121] width 382 height 21
drag, startPoint x: 568, startPoint y: 119, endPoint x: 585, endPoint y: 119, distance: 17.0
copy h1 "Shipment 56809063"
click at [1417, 55] on icon "button" at bounding box center [1424, 56] width 19 height 19
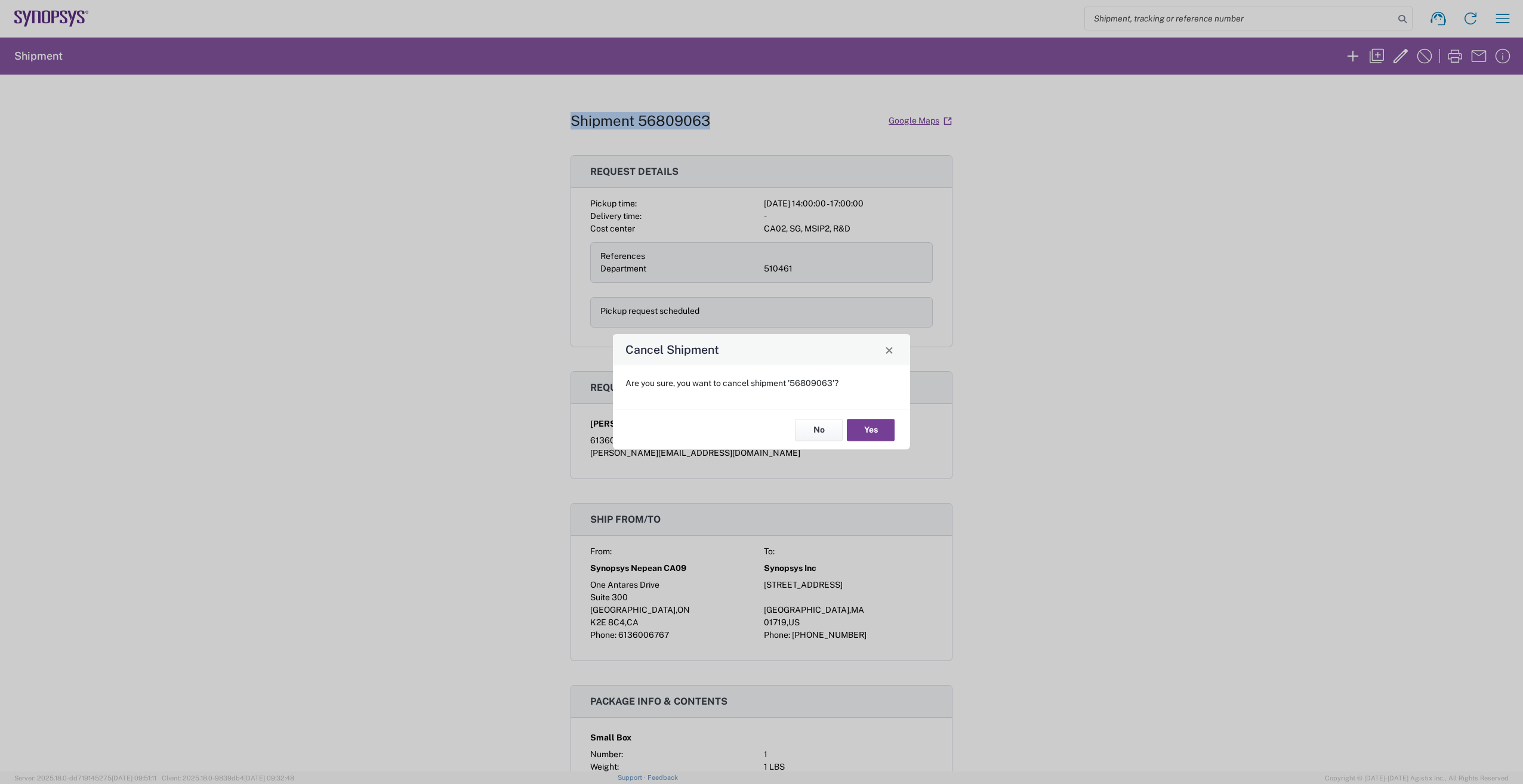
click at [881, 439] on button "Yes" at bounding box center [870, 430] width 48 height 22
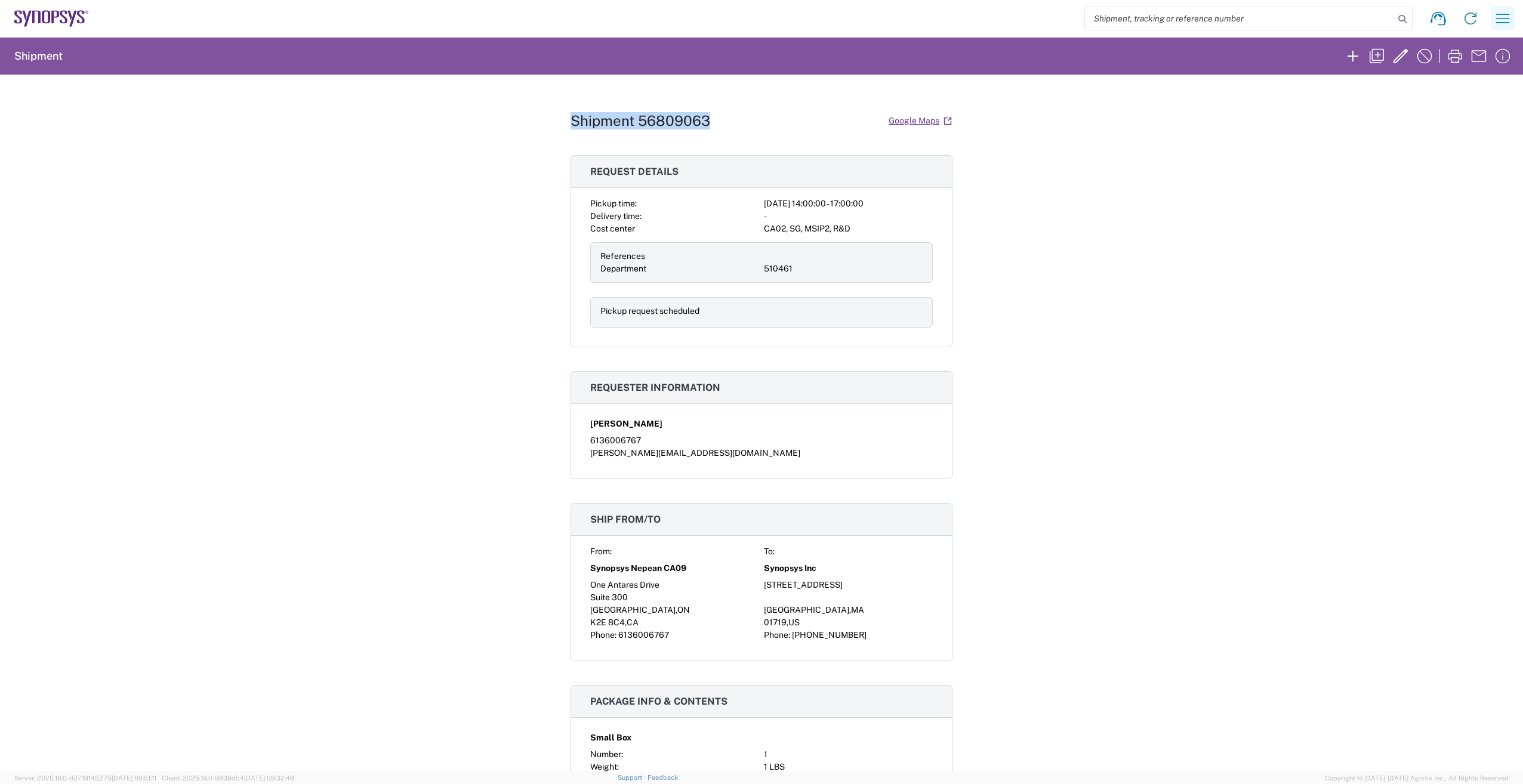
click at [1504, 20] on icon "button" at bounding box center [1503, 19] width 19 height 19
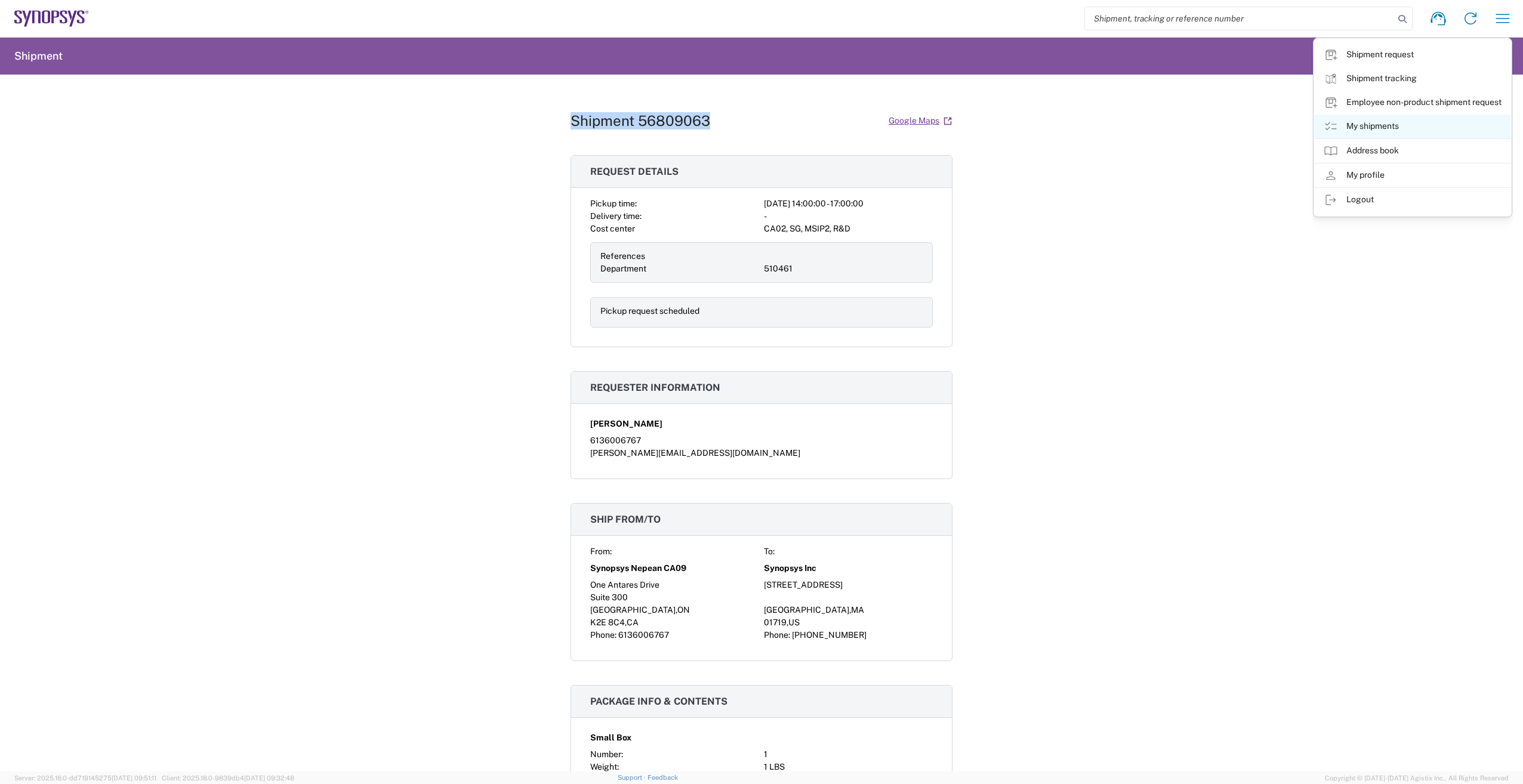
click at [1328, 125] on icon at bounding box center [1331, 126] width 14 height 14
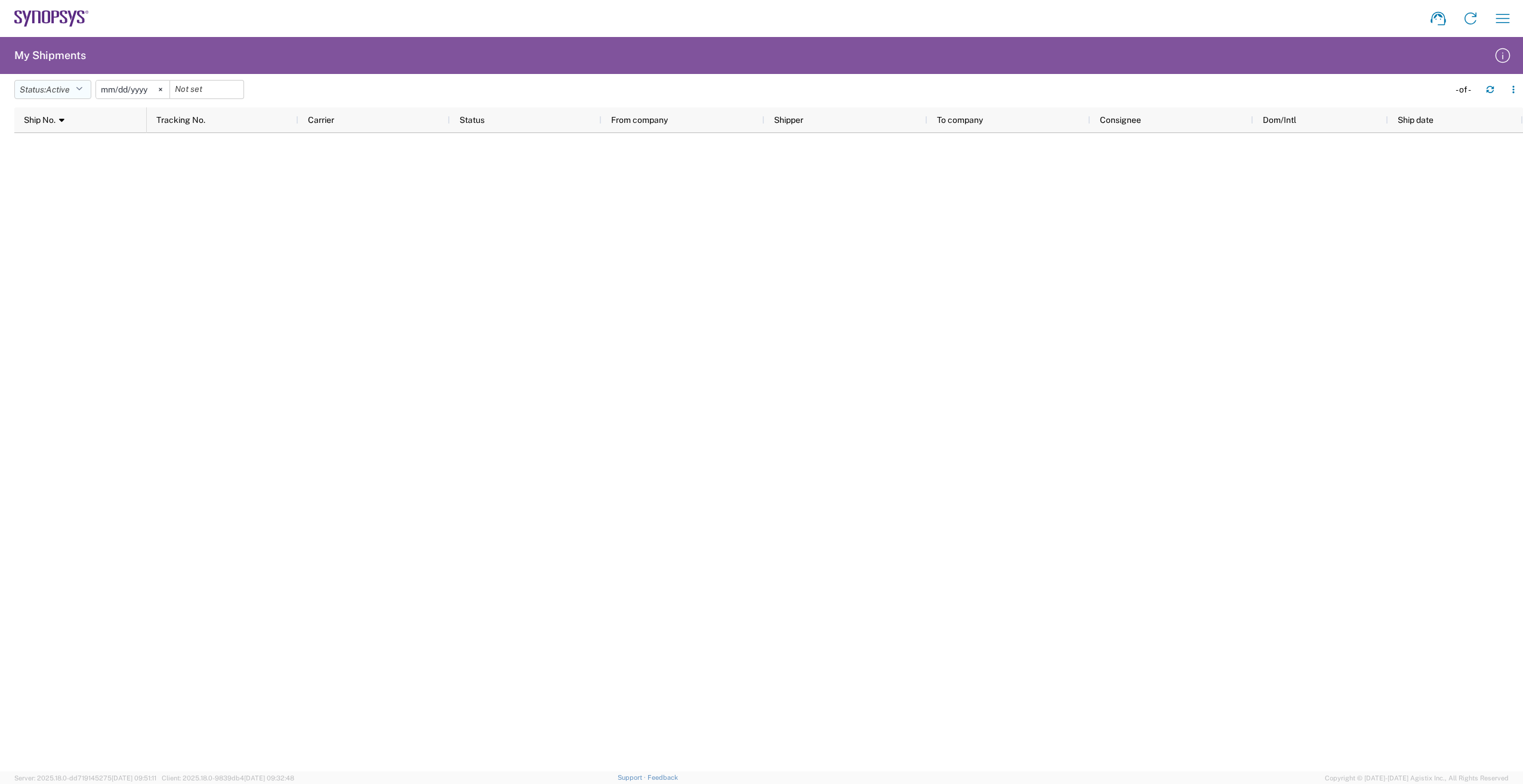
click at [82, 86] on icon "button" at bounding box center [79, 90] width 7 height 8
click at [84, 154] on span "All" at bounding box center [85, 152] width 139 height 19
click at [150, 85] on svg-icon at bounding box center [148, 90] width 18 height 18
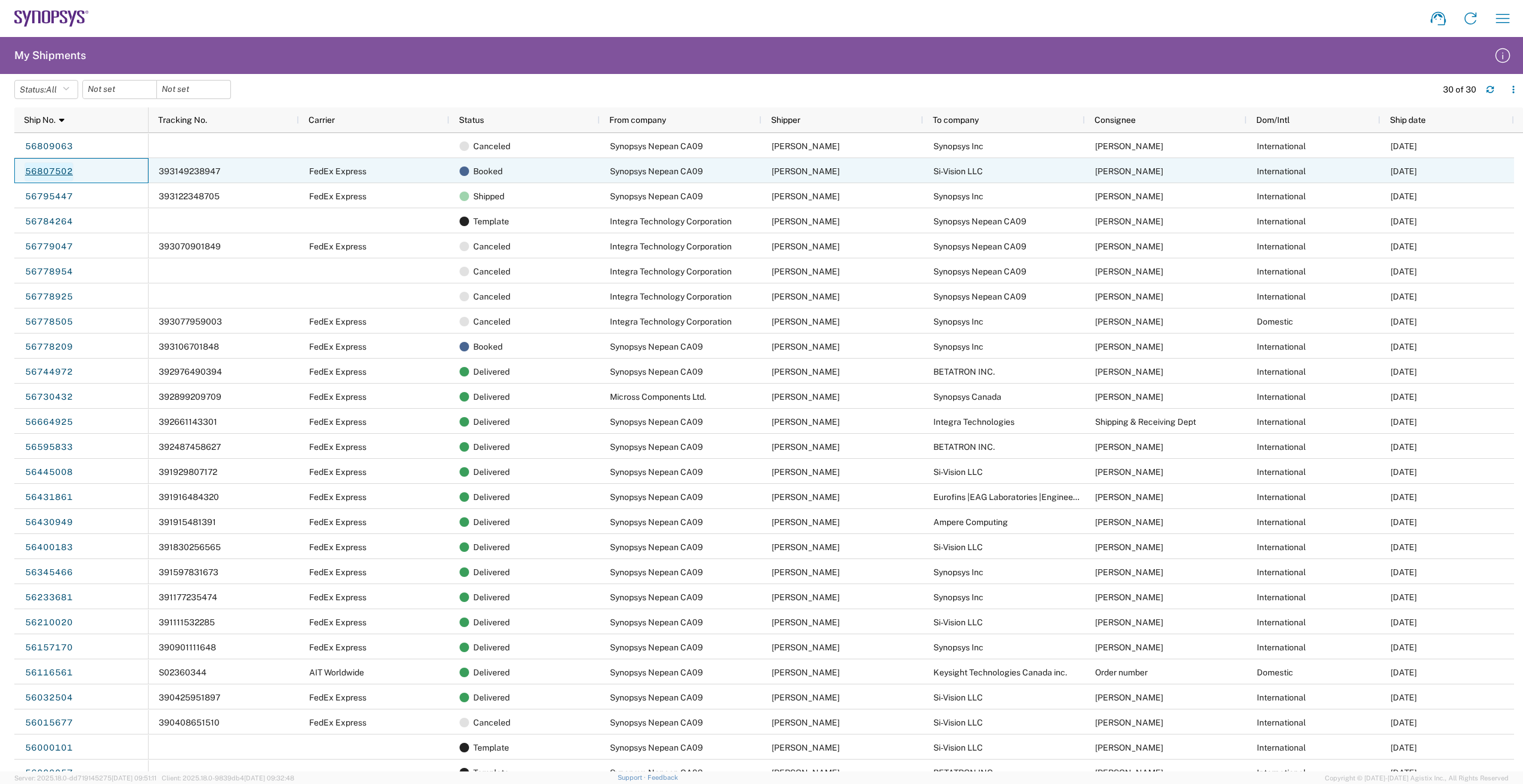
click at [51, 170] on link "56807502" at bounding box center [48, 172] width 49 height 19
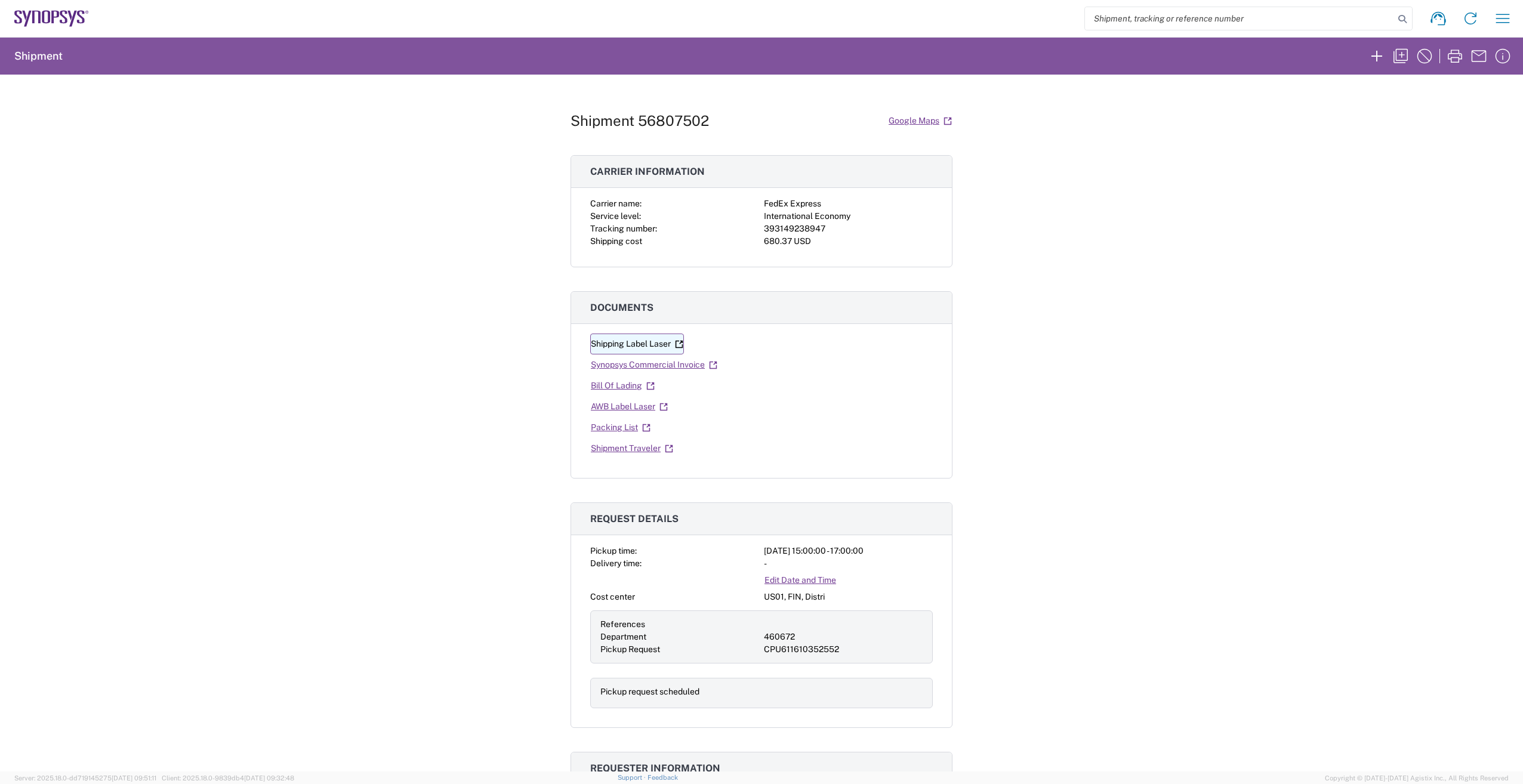
click at [623, 347] on link "Shipping Label Laser" at bounding box center [637, 344] width 94 height 21
click at [633, 409] on link "AWB Label Laser" at bounding box center [629, 406] width 78 height 21
click at [648, 365] on link "Synopsys Commercial Invoice" at bounding box center [654, 365] width 128 height 21
